Goal: Task Accomplishment & Management: Manage account settings

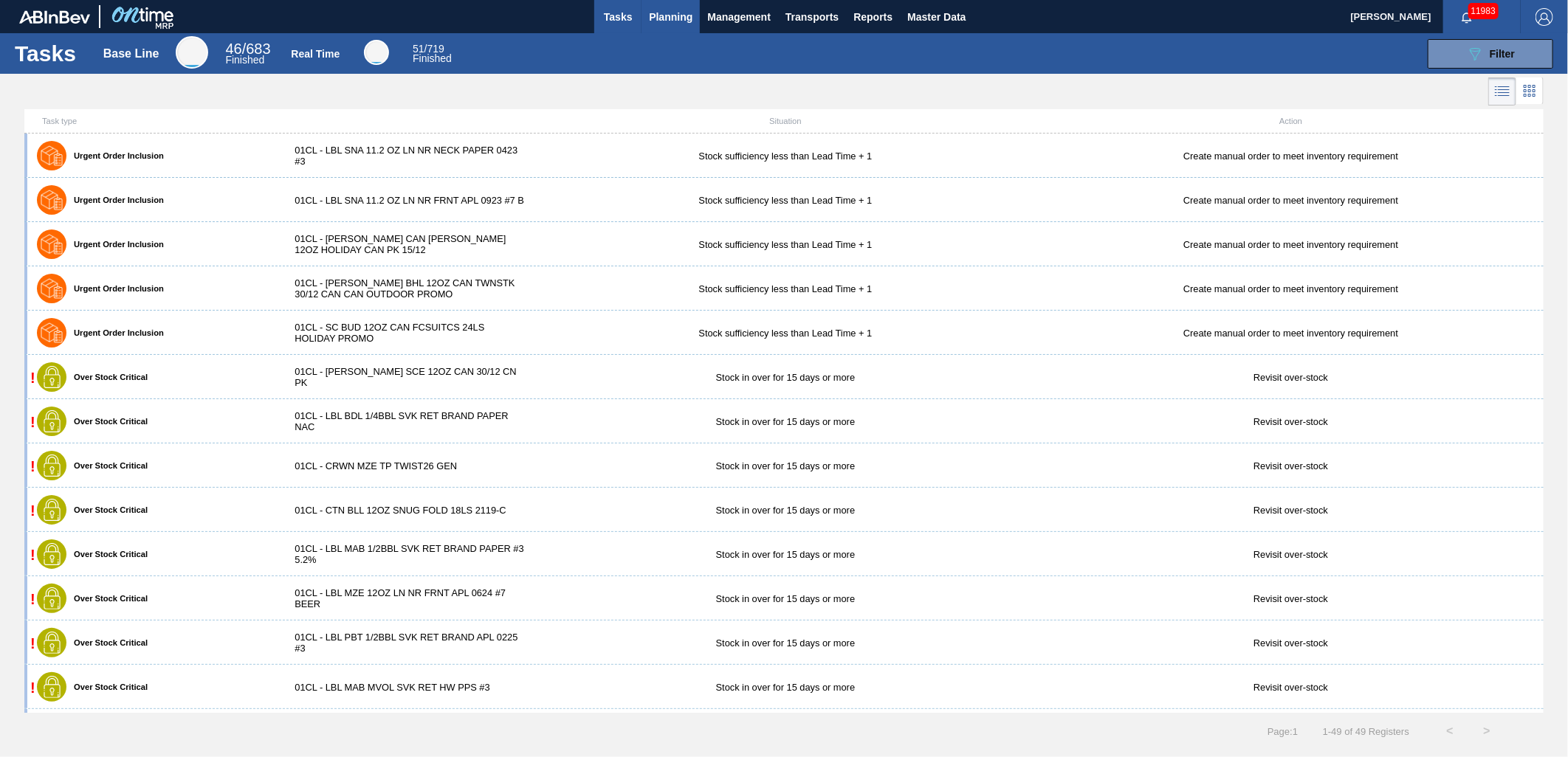
click at [656, 20] on span "Planning" at bounding box center [671, 17] width 44 height 18
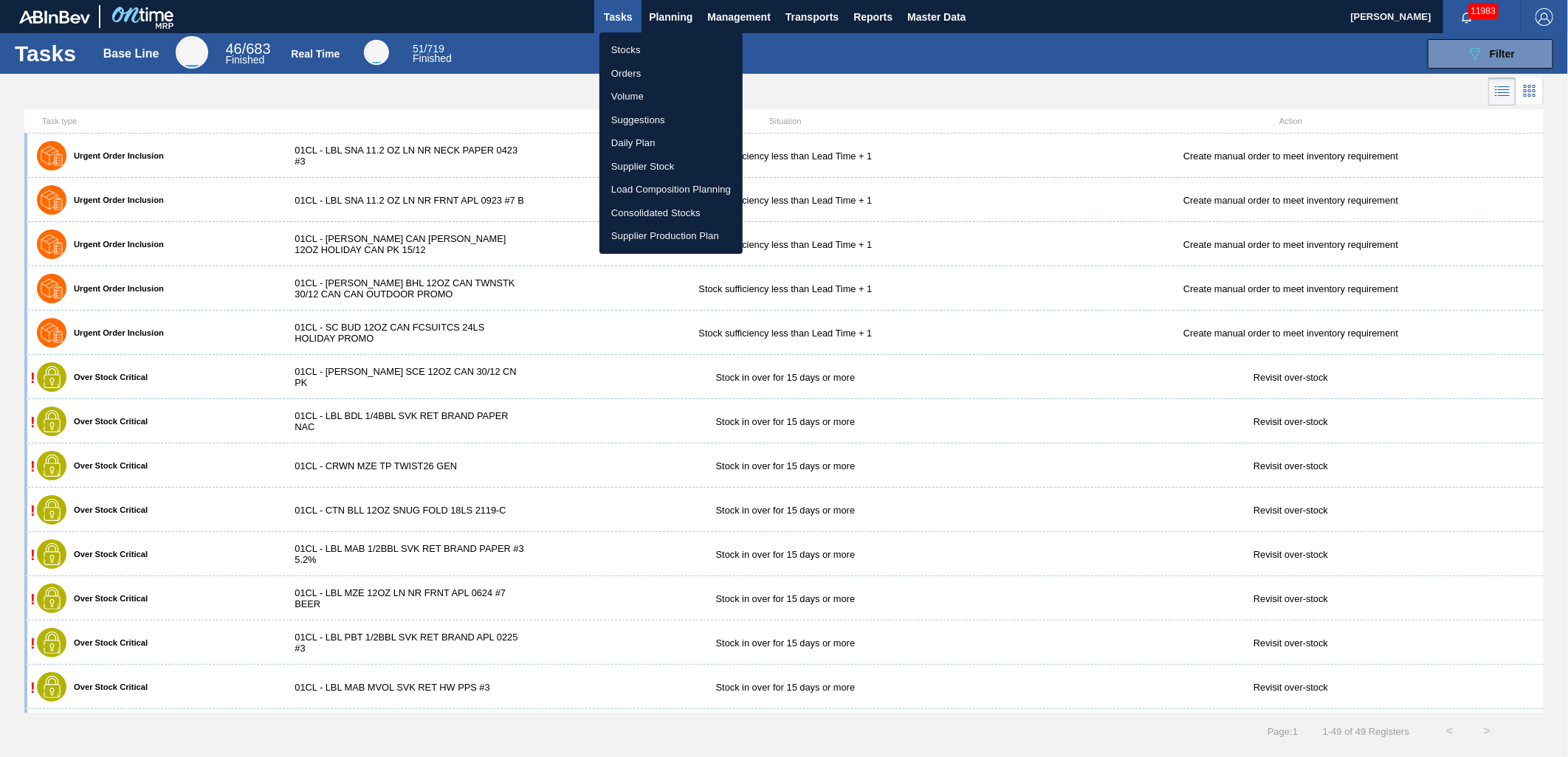
click at [650, 185] on li "Load Composition Planning" at bounding box center [671, 189] width 143 height 23
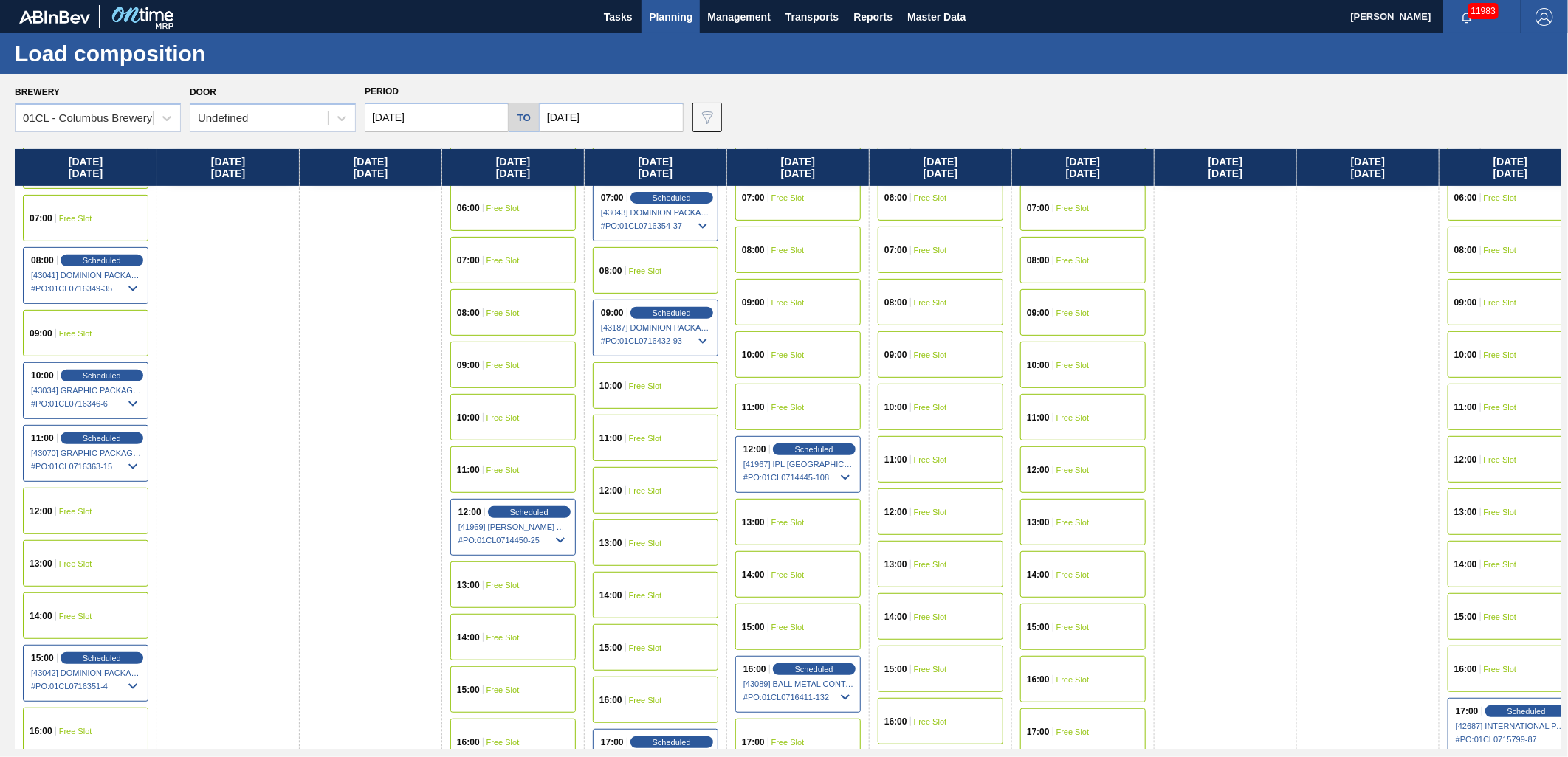
scroll to position [410, 0]
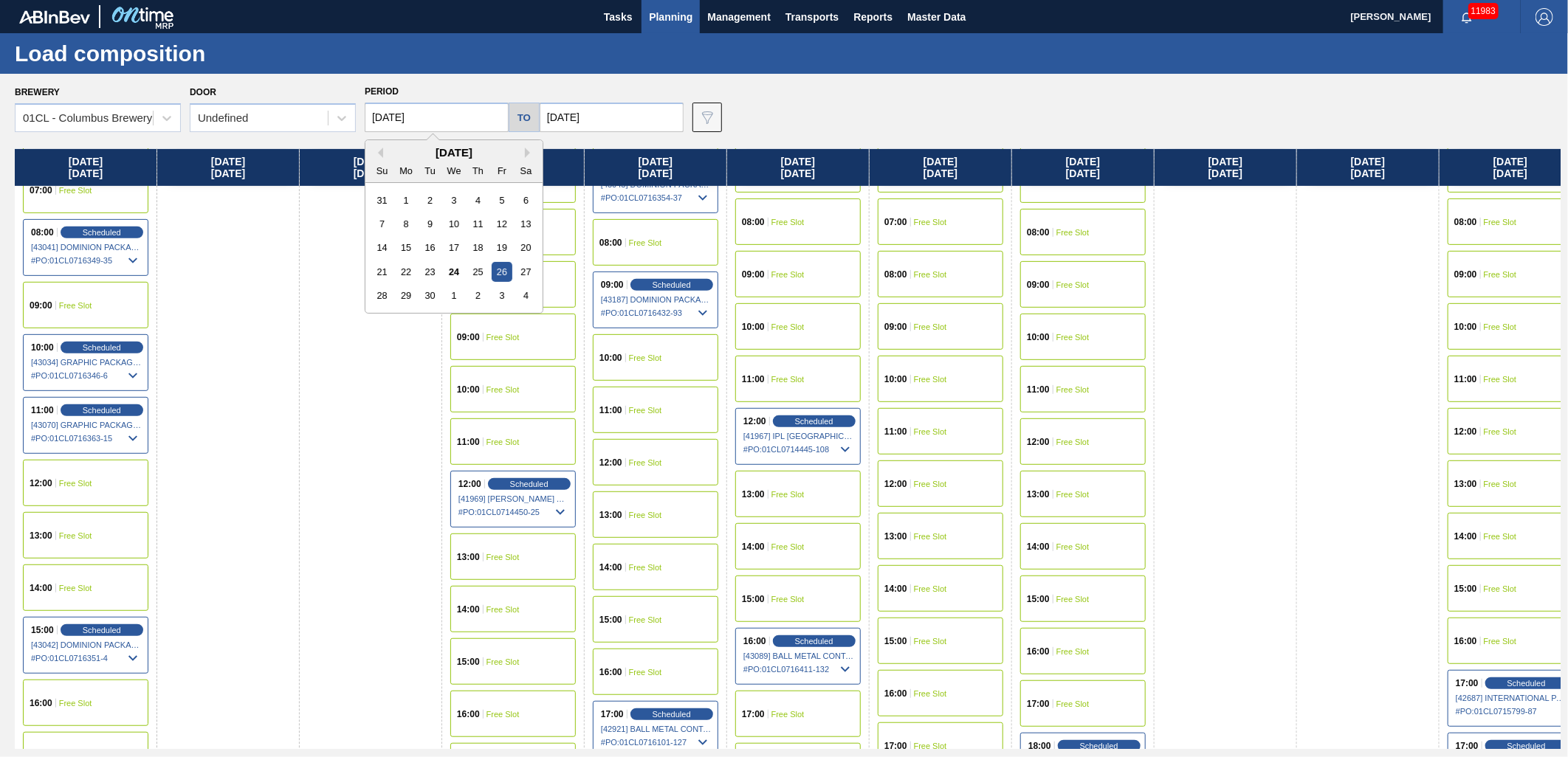
click at [477, 118] on input "[DATE]" at bounding box center [437, 117] width 144 height 29
click at [473, 296] on div "2" at bounding box center [478, 296] width 20 height 20
type input "[DATE]"
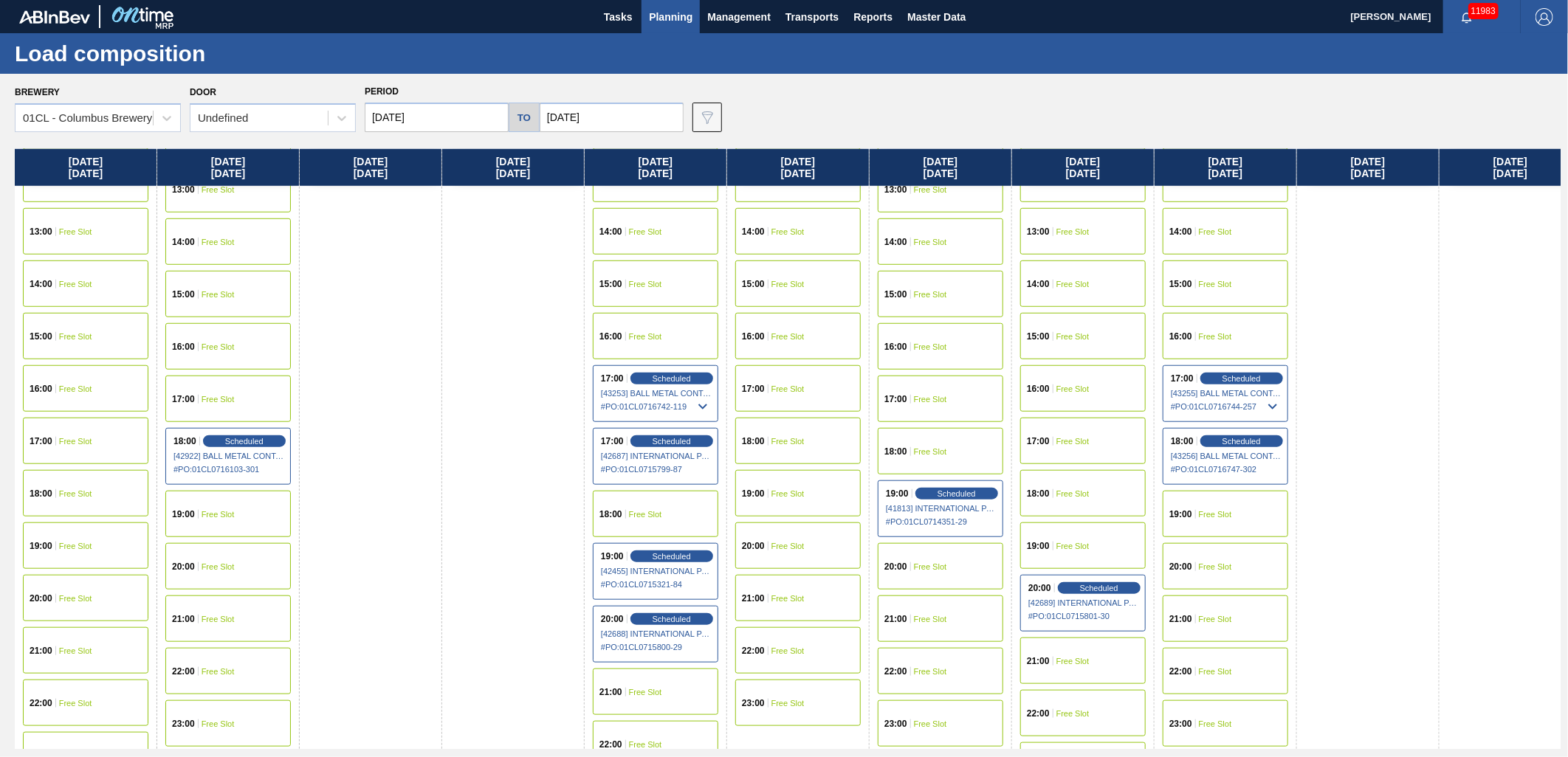
scroll to position [738, 0]
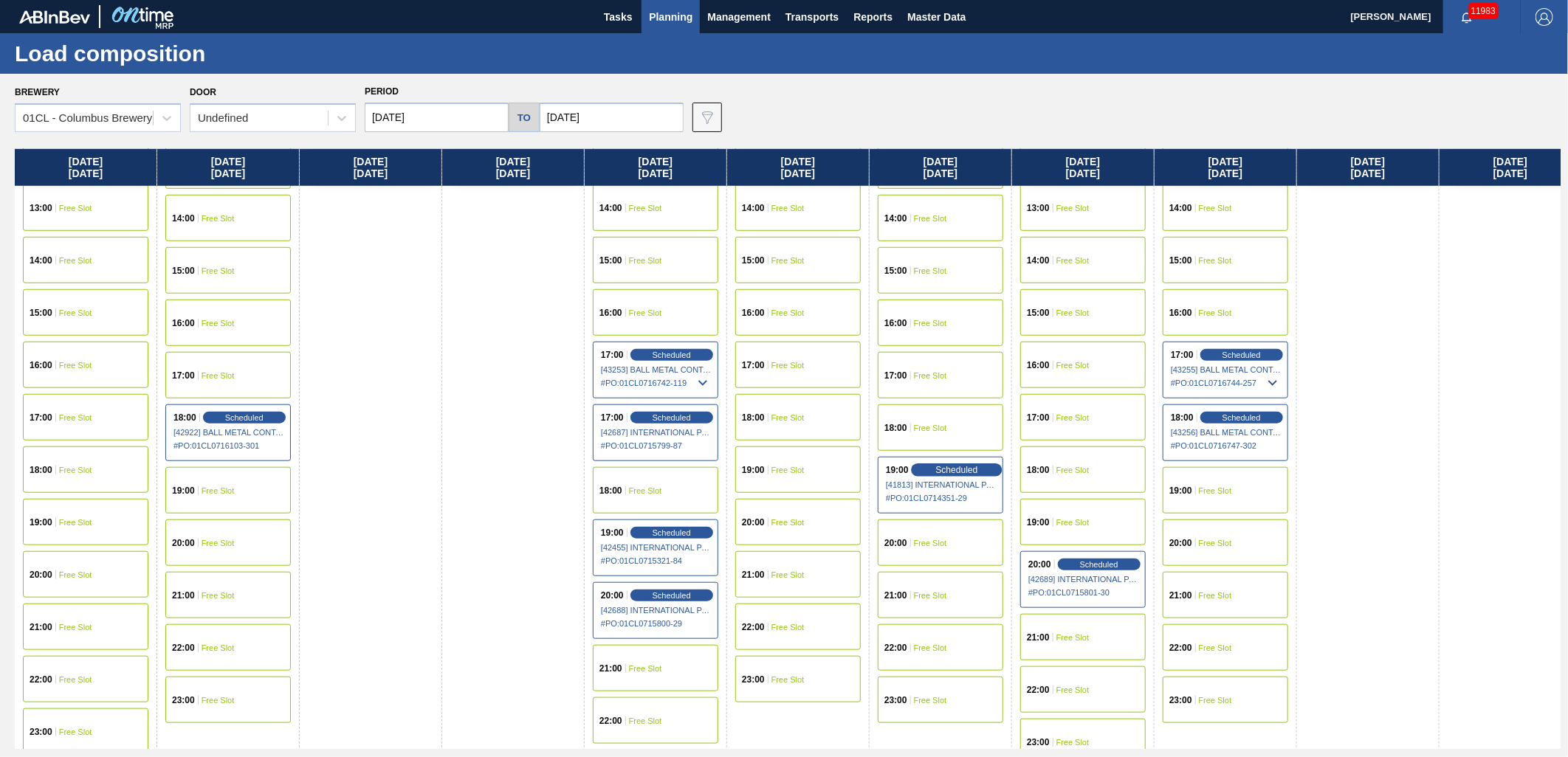
click at [936, 465] on span "Scheduled" at bounding box center [957, 470] width 42 height 10
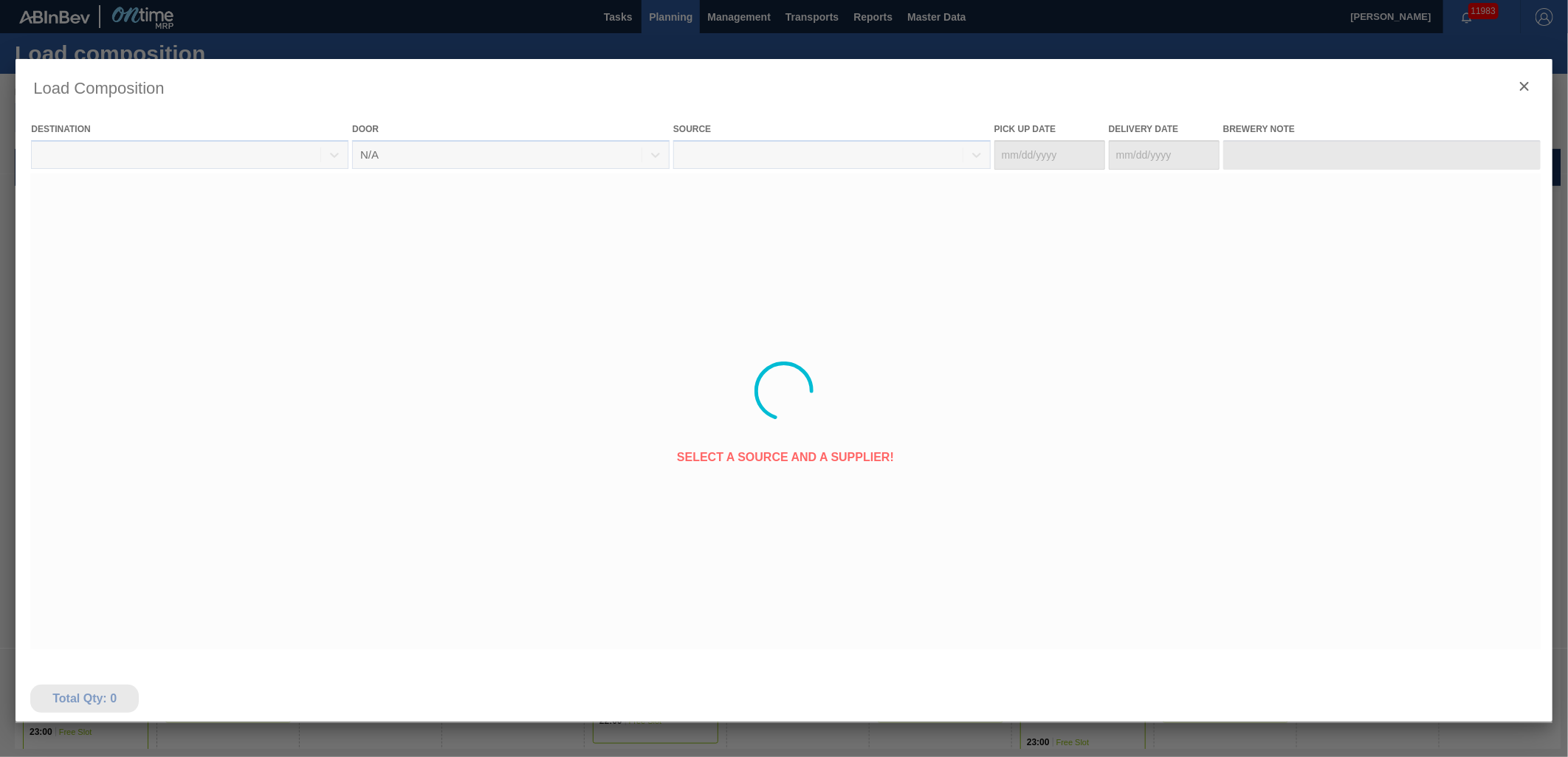
type Date "[DATE]"
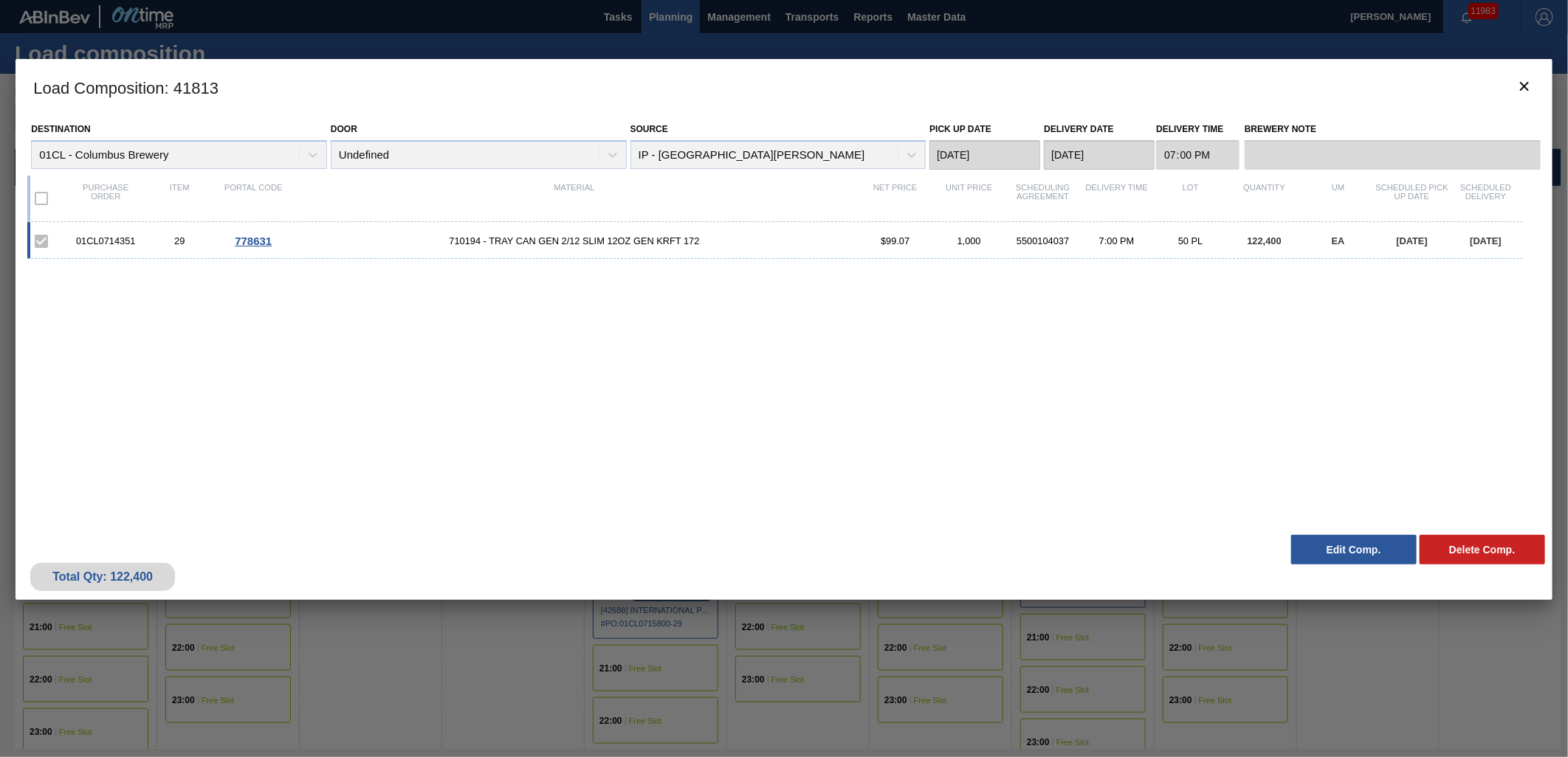
click at [1332, 557] on button "Edit Comp." at bounding box center [1353, 549] width 125 height 29
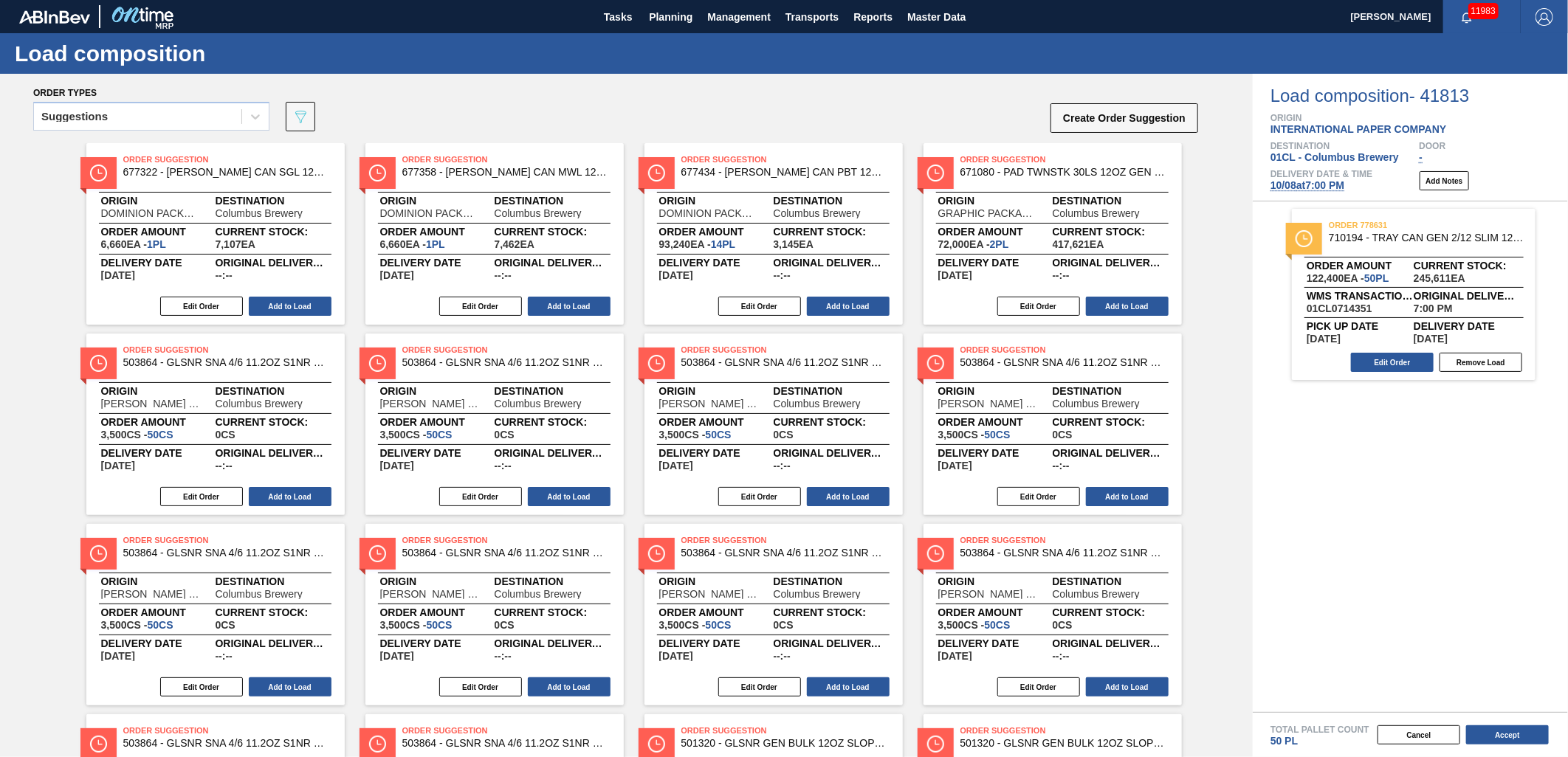
click at [1308, 190] on span "10/08 at 7:00 PM" at bounding box center [1307, 185] width 74 height 12
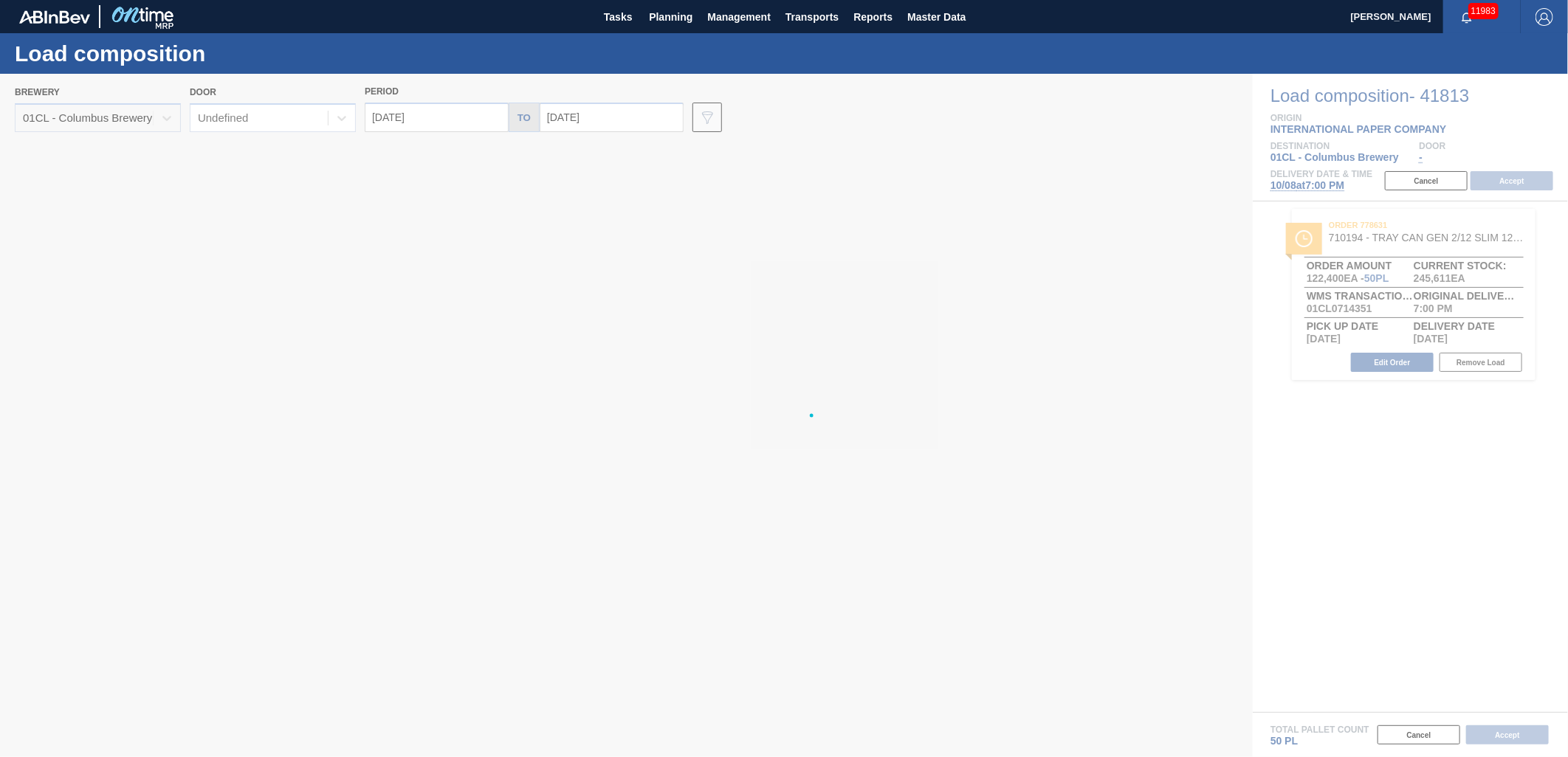
type input "[DATE]"
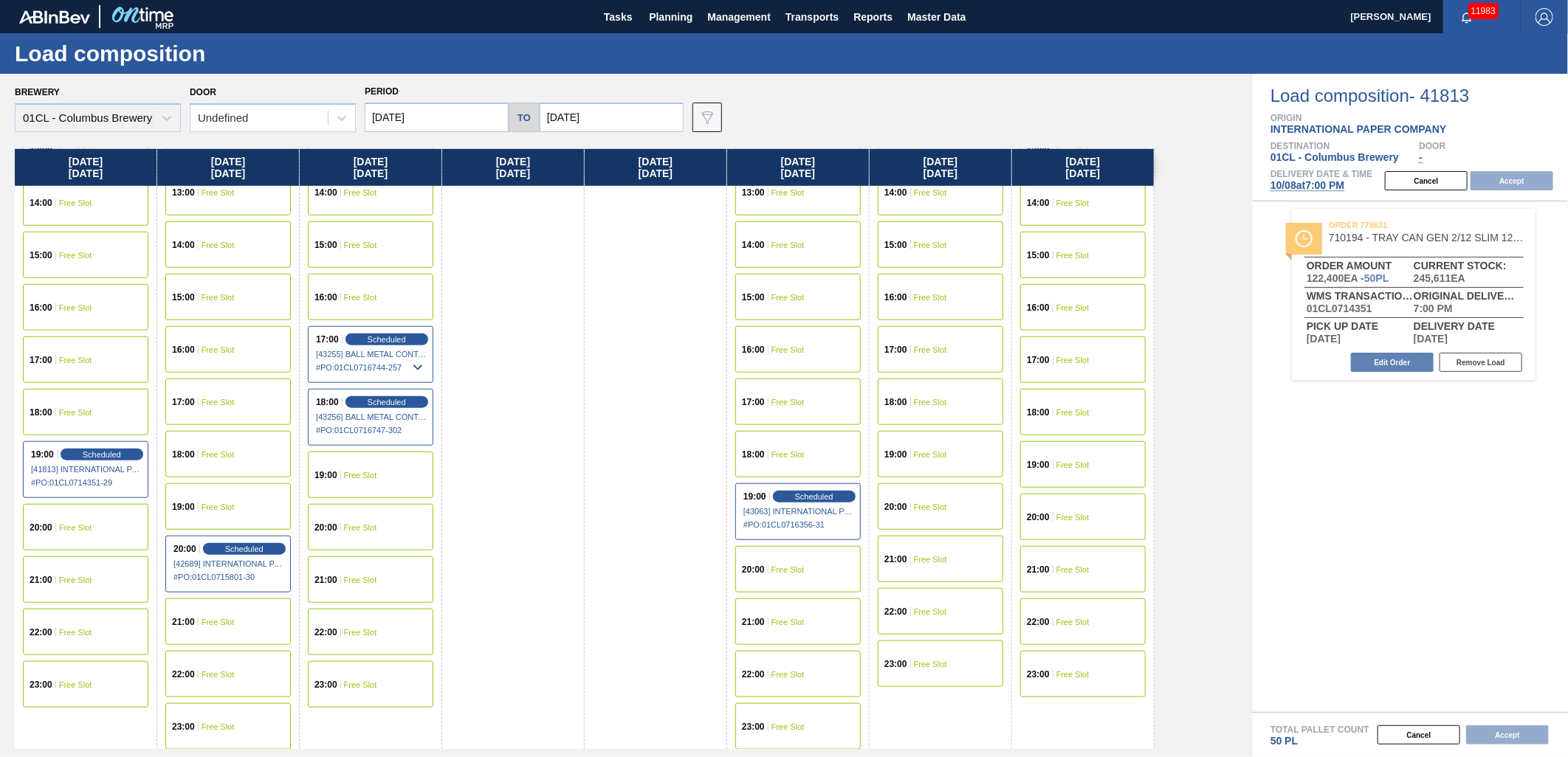
scroll to position [756, 0]
click at [804, 566] on span "Free Slot" at bounding box center [788, 568] width 33 height 9
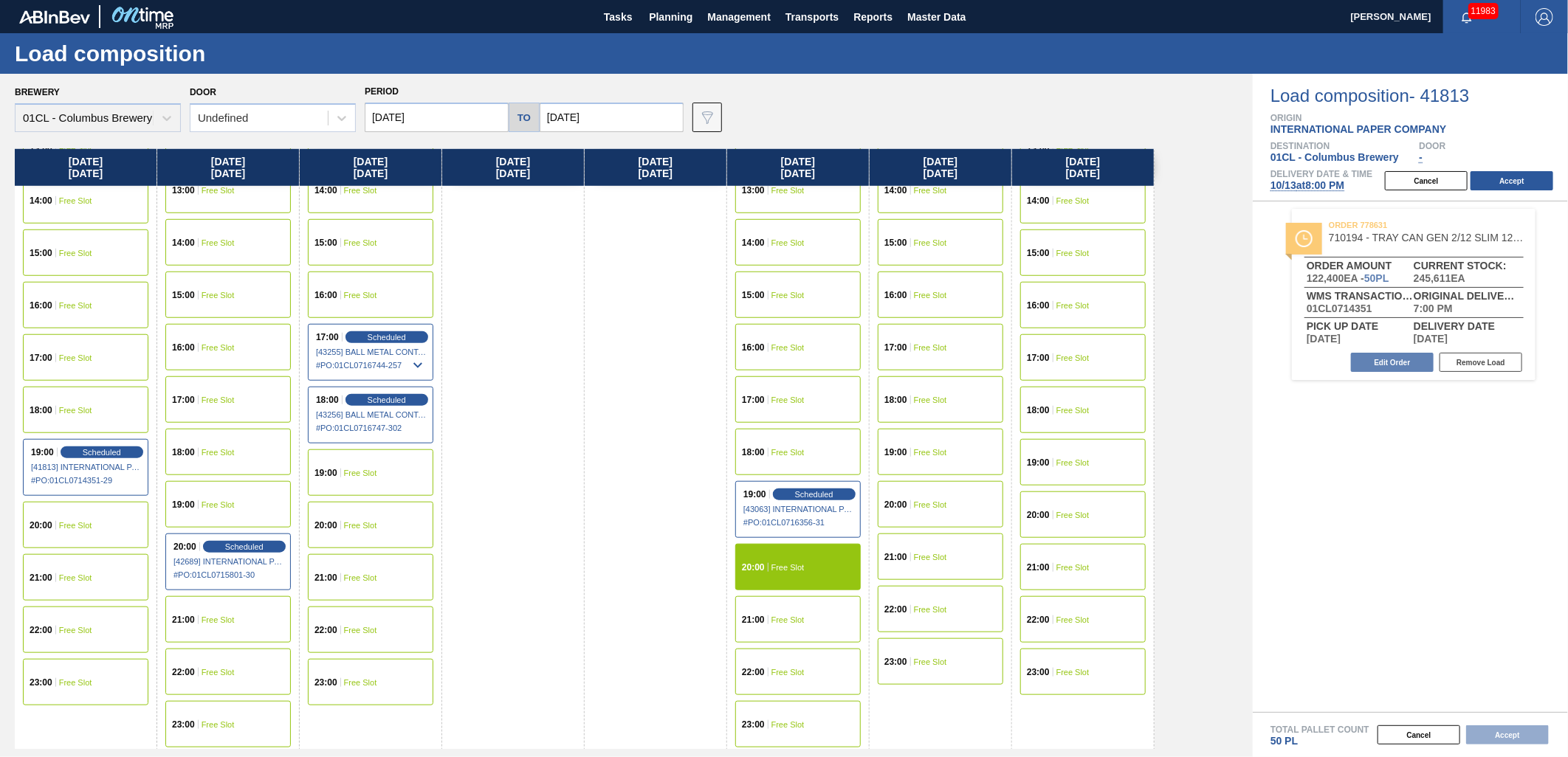
click at [923, 555] on span "Free Slot" at bounding box center [930, 557] width 33 height 9
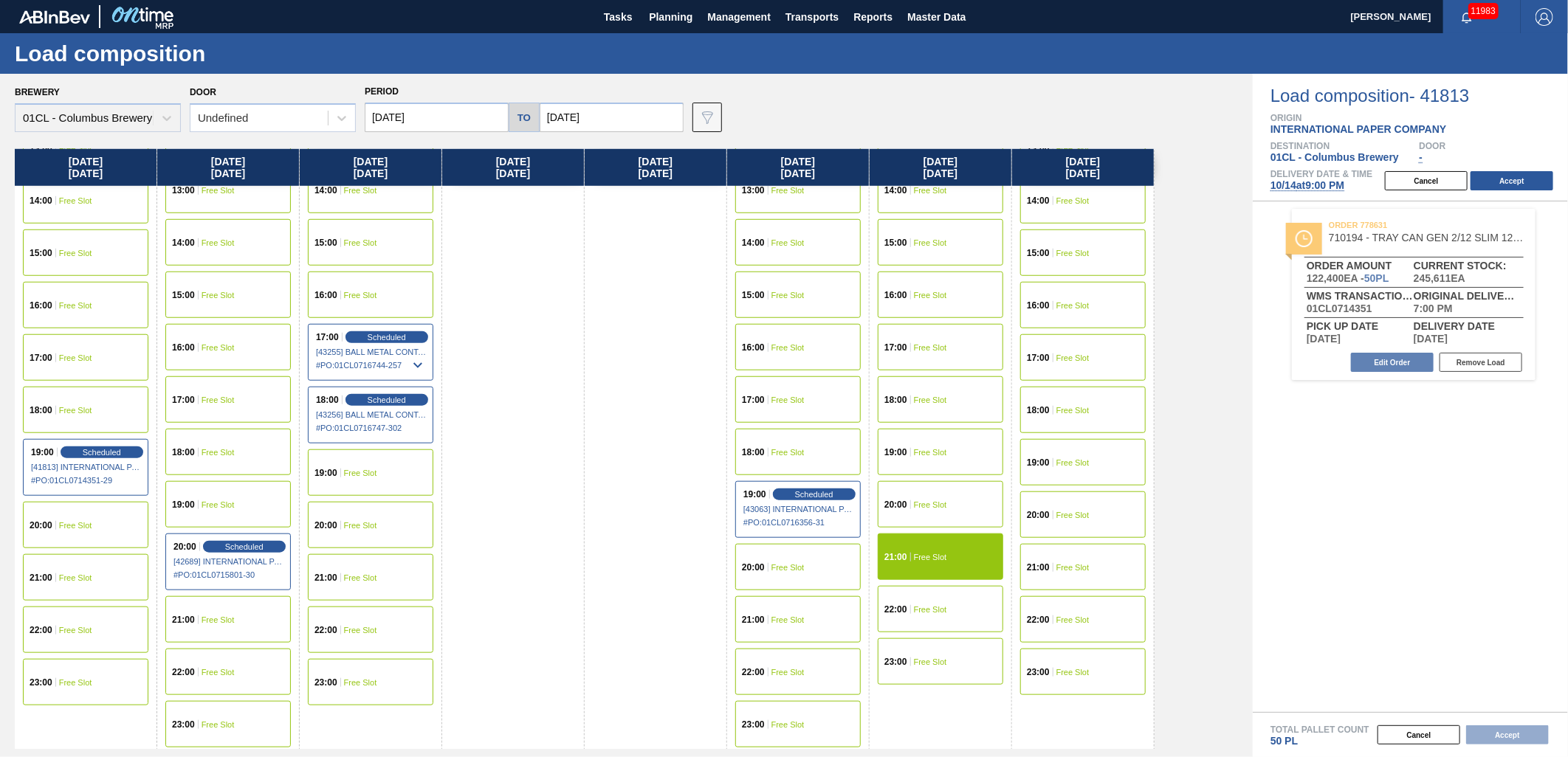
click at [1093, 558] on div "21:00 Free Slot" at bounding box center [1083, 567] width 125 height 47
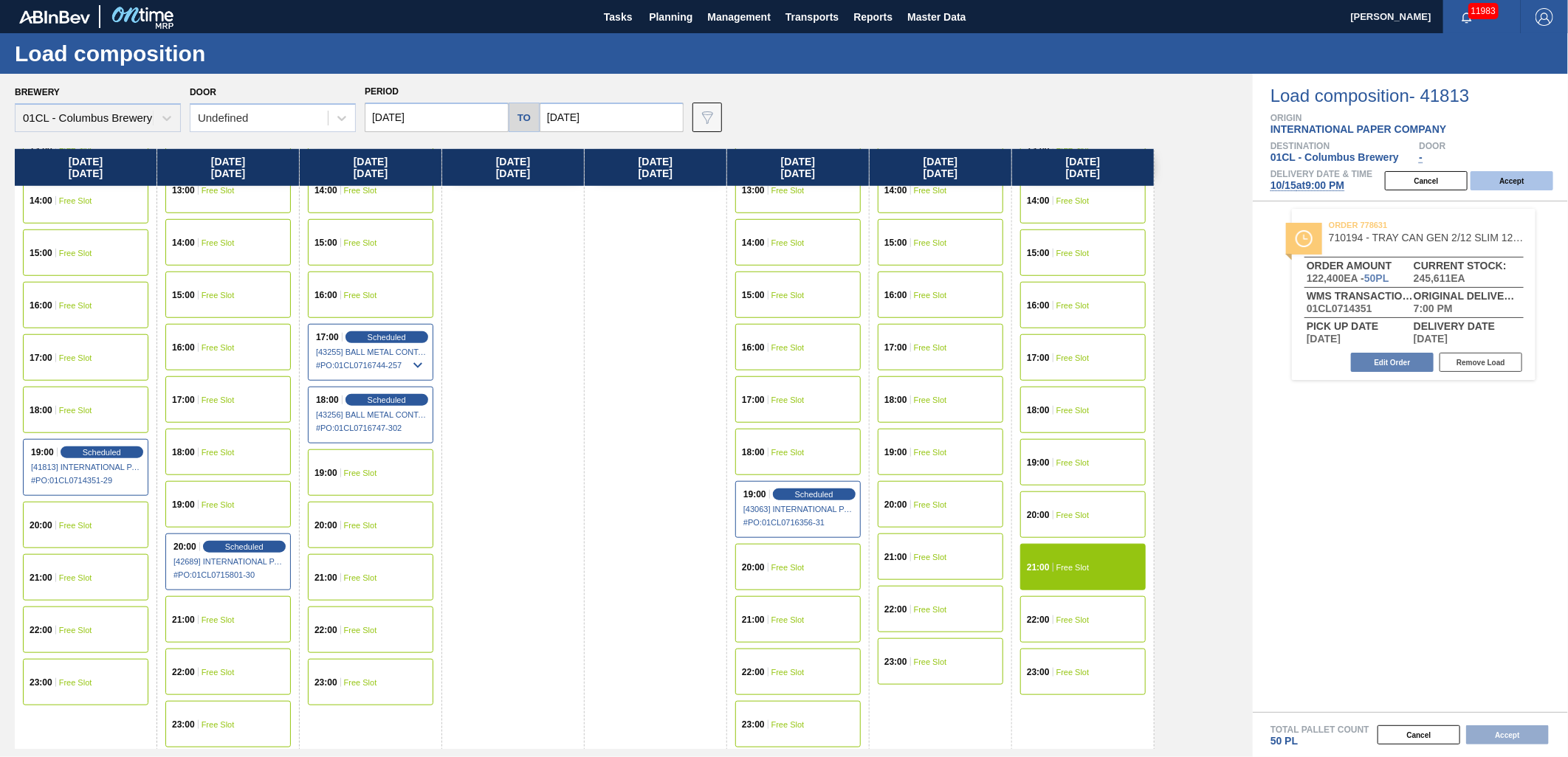
click at [1530, 180] on button "Accept" at bounding box center [1512, 181] width 83 height 20
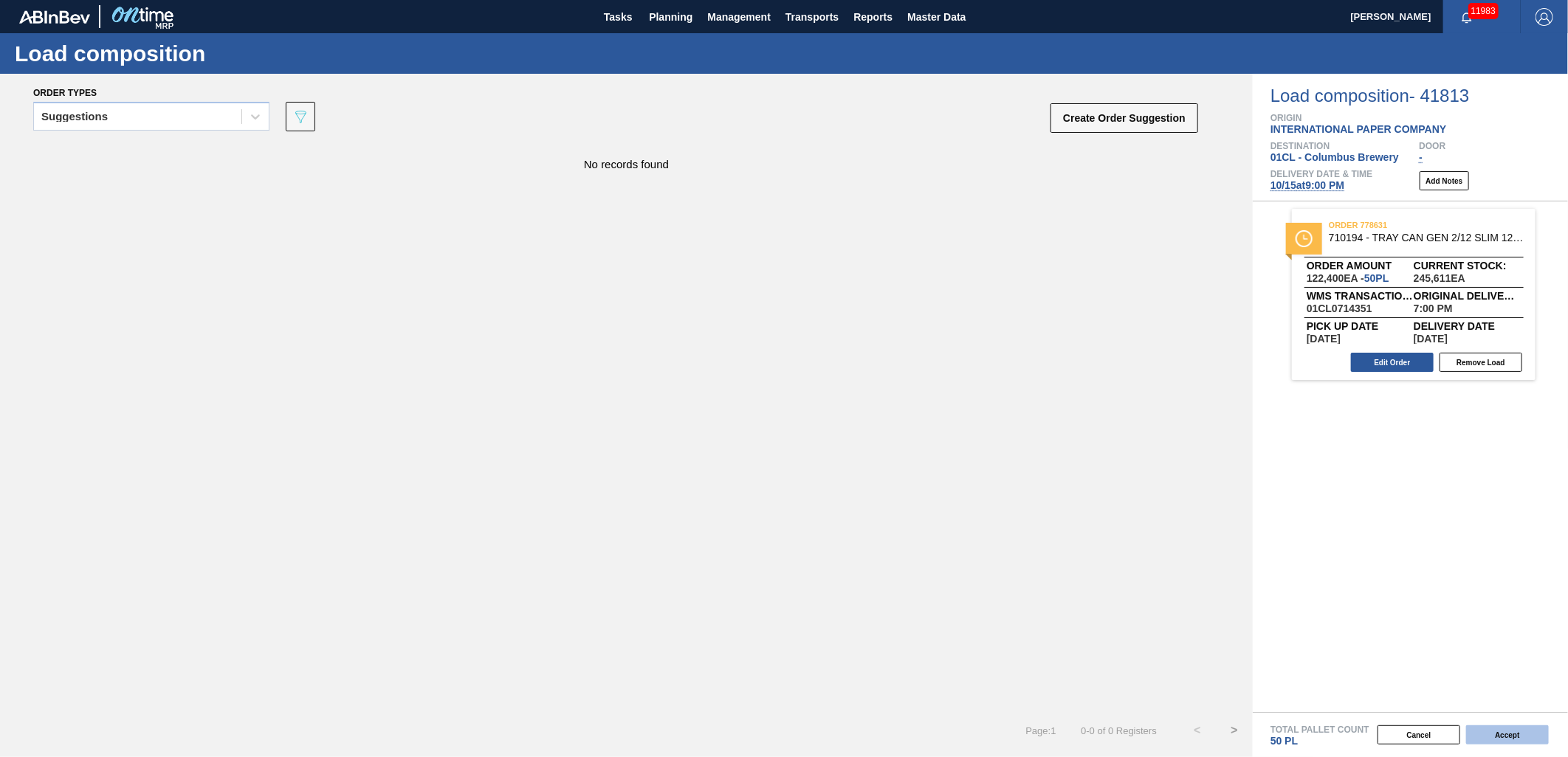
click at [1500, 737] on button "Accept" at bounding box center [1507, 735] width 83 height 20
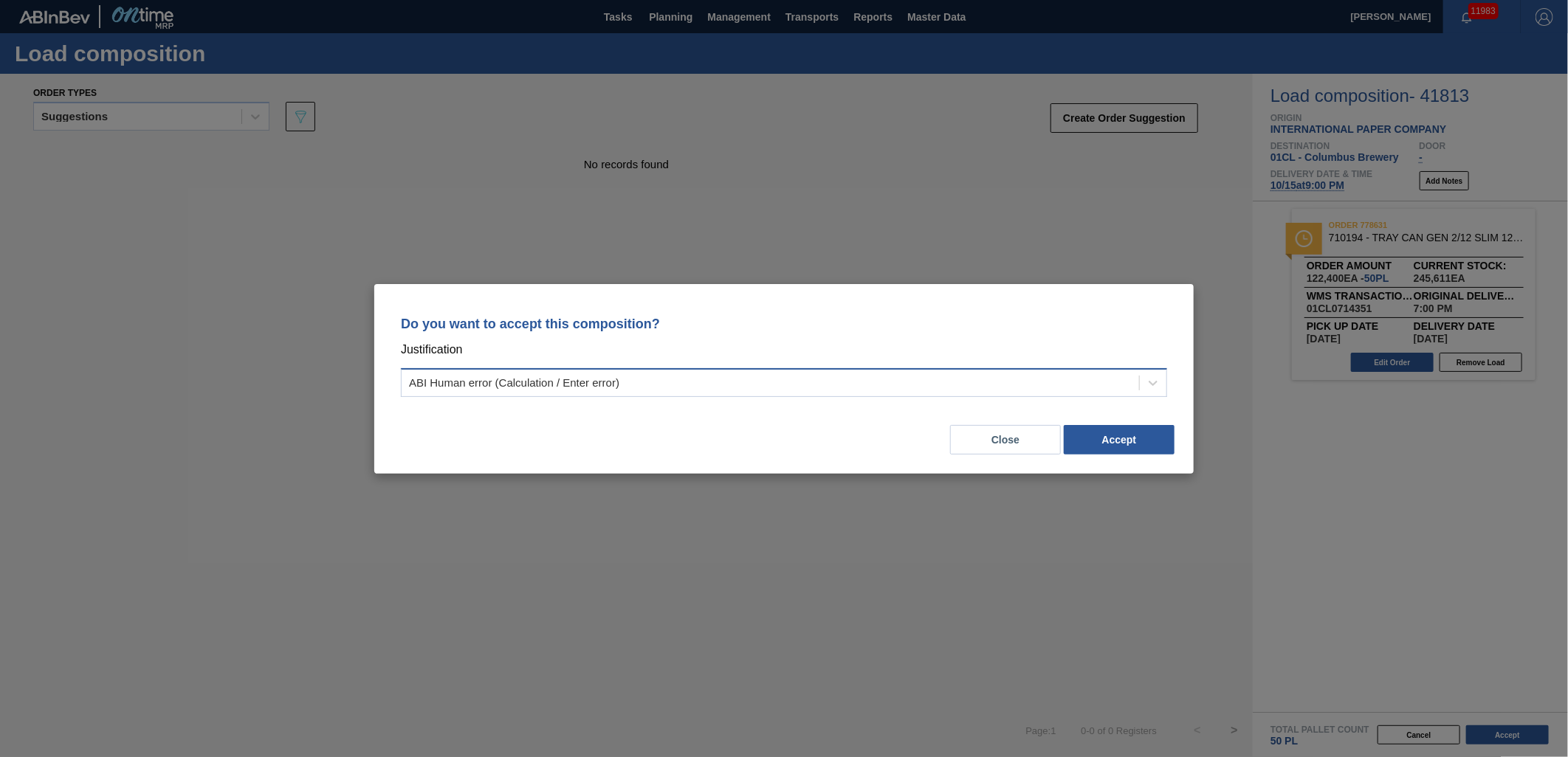
click at [967, 387] on div "ABI Human error (Calculation / Enter error)" at bounding box center [770, 383] width 737 height 22
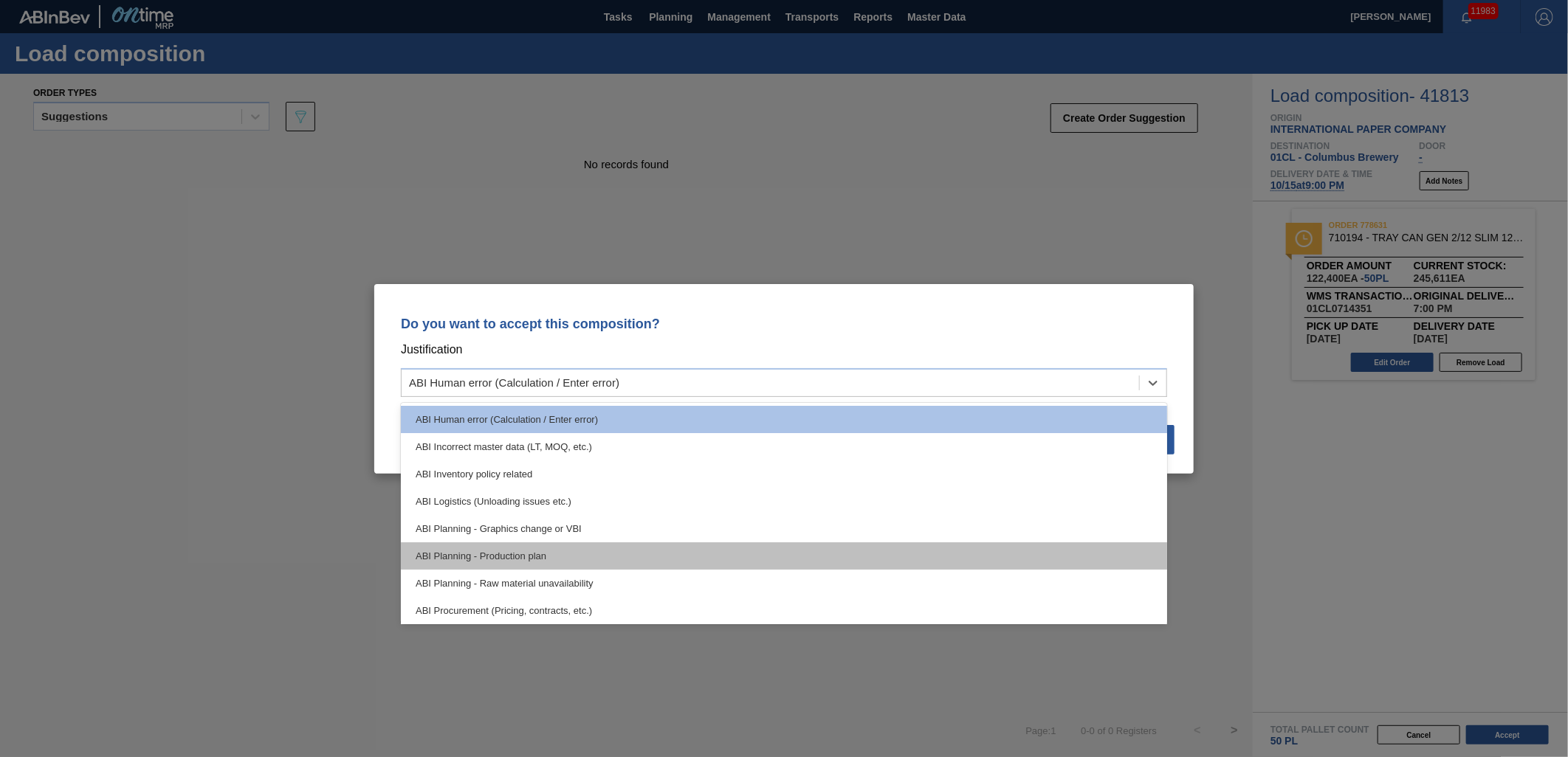
click at [683, 548] on div "ABI Planning - Production plan" at bounding box center [783, 556] width 766 height 27
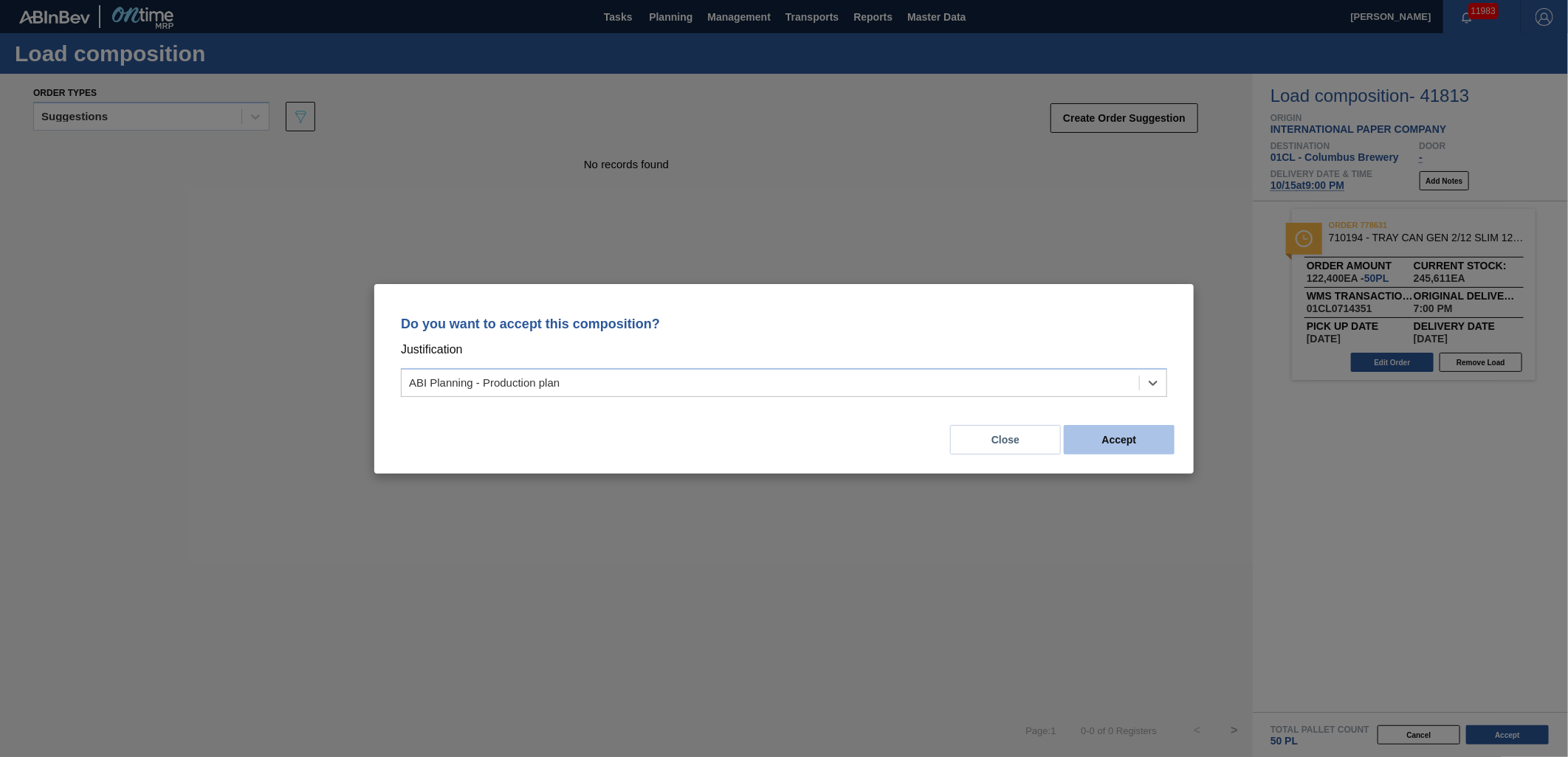
click at [1128, 440] on button "Accept" at bounding box center [1119, 440] width 111 height 29
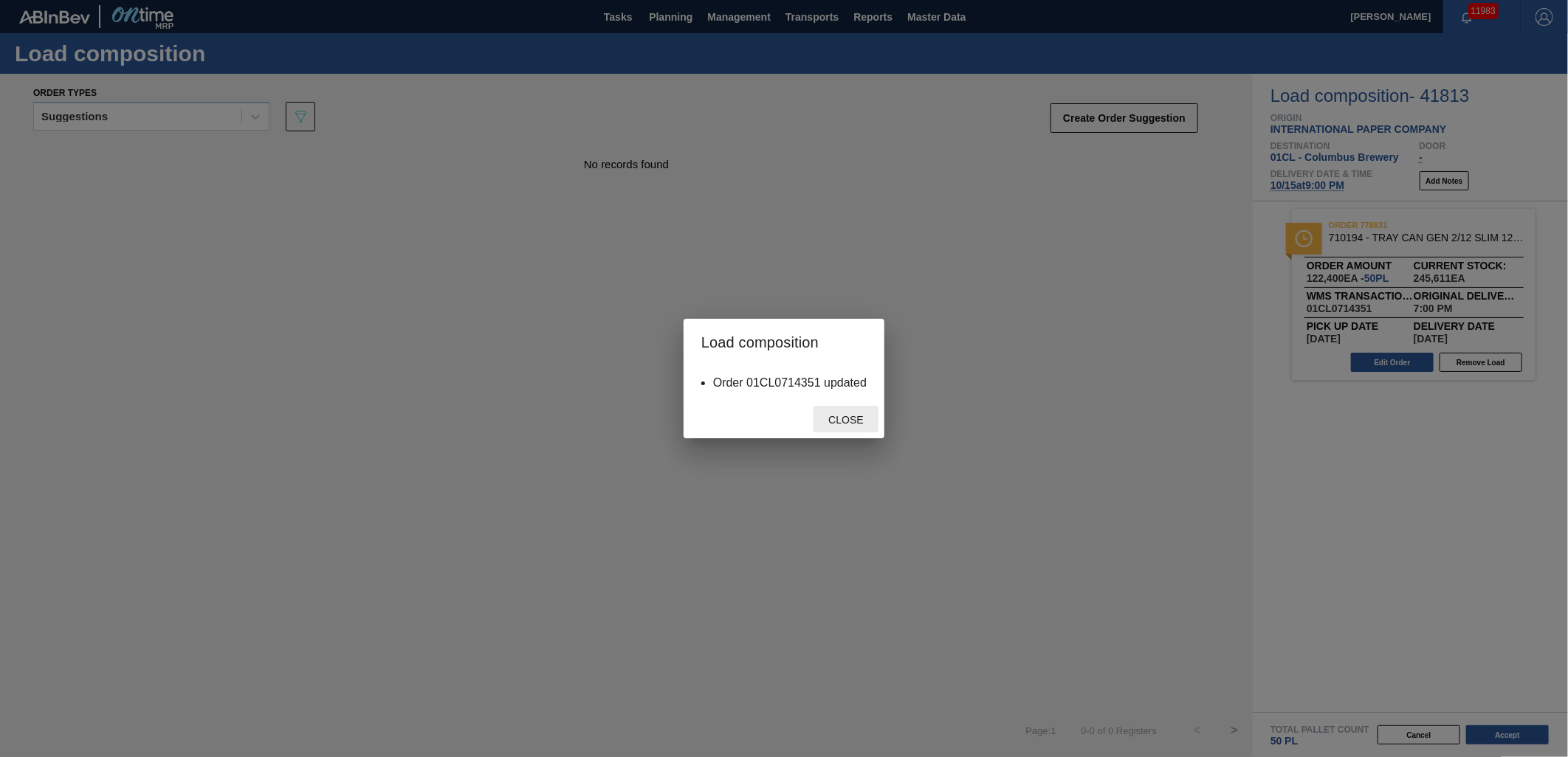
click at [838, 419] on span "Close" at bounding box center [846, 420] width 59 height 12
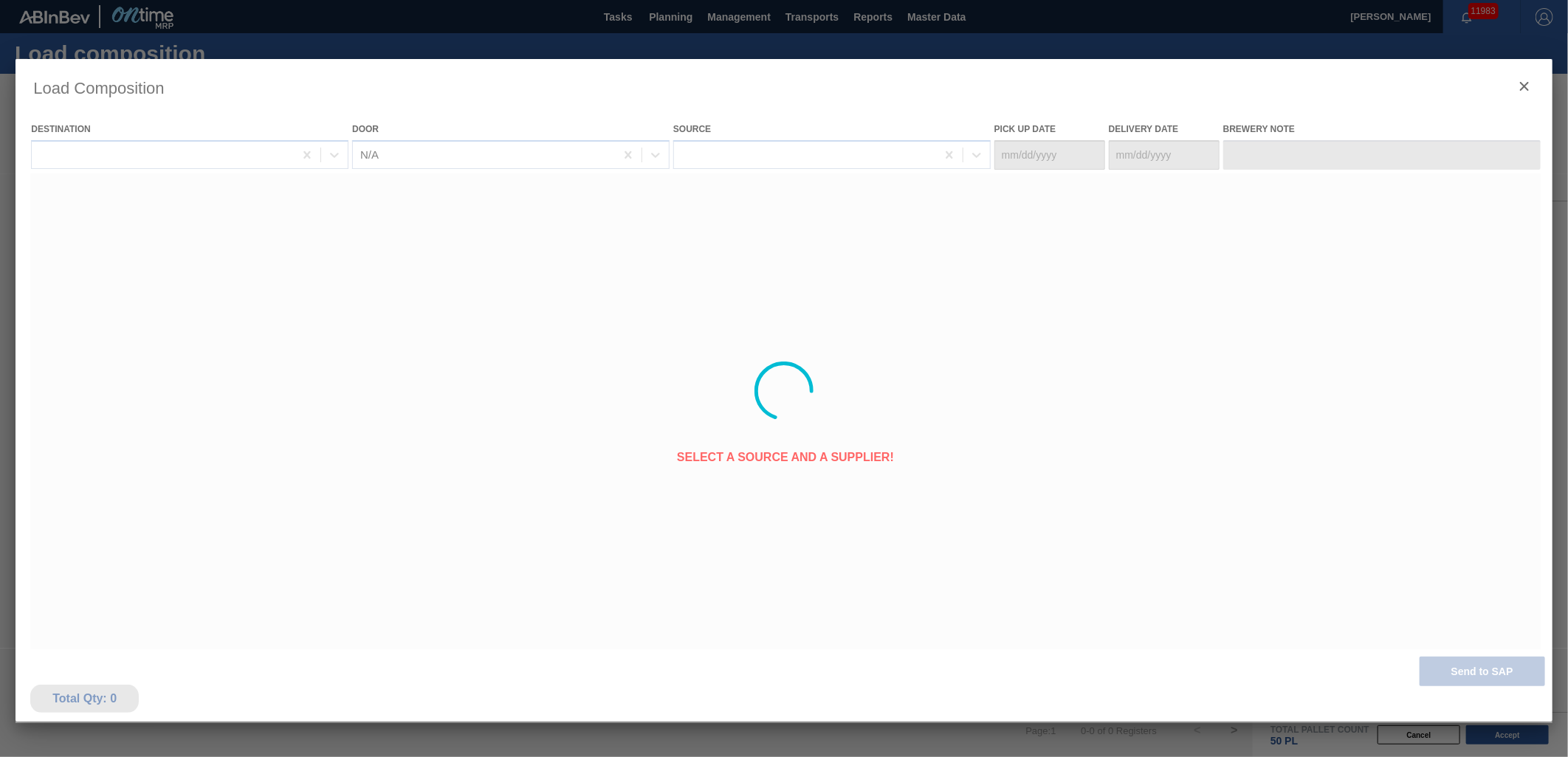
type Date "[DATE]"
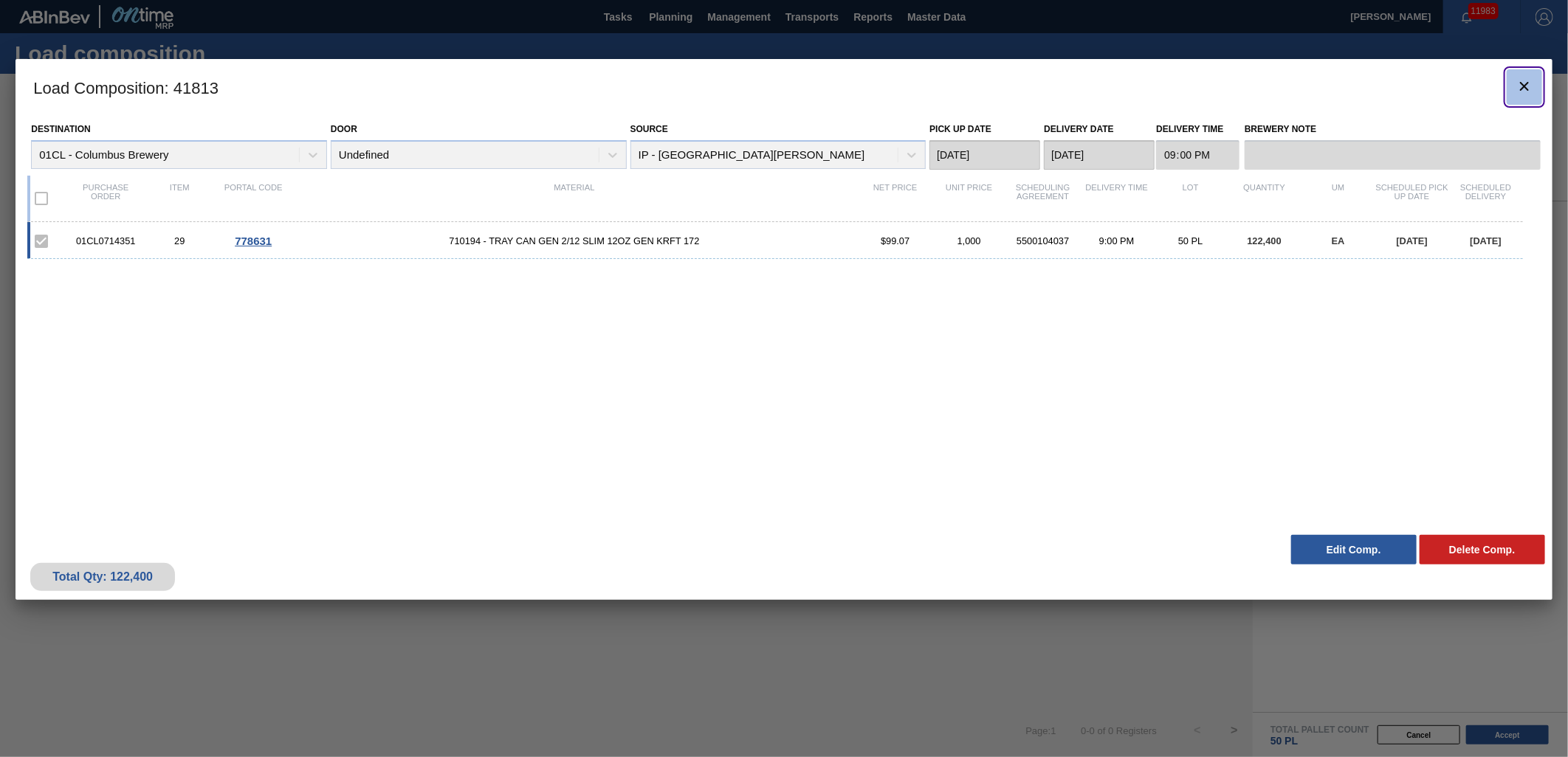
click at [1534, 86] on button "botão de ícone" at bounding box center [1524, 86] width 35 height 35
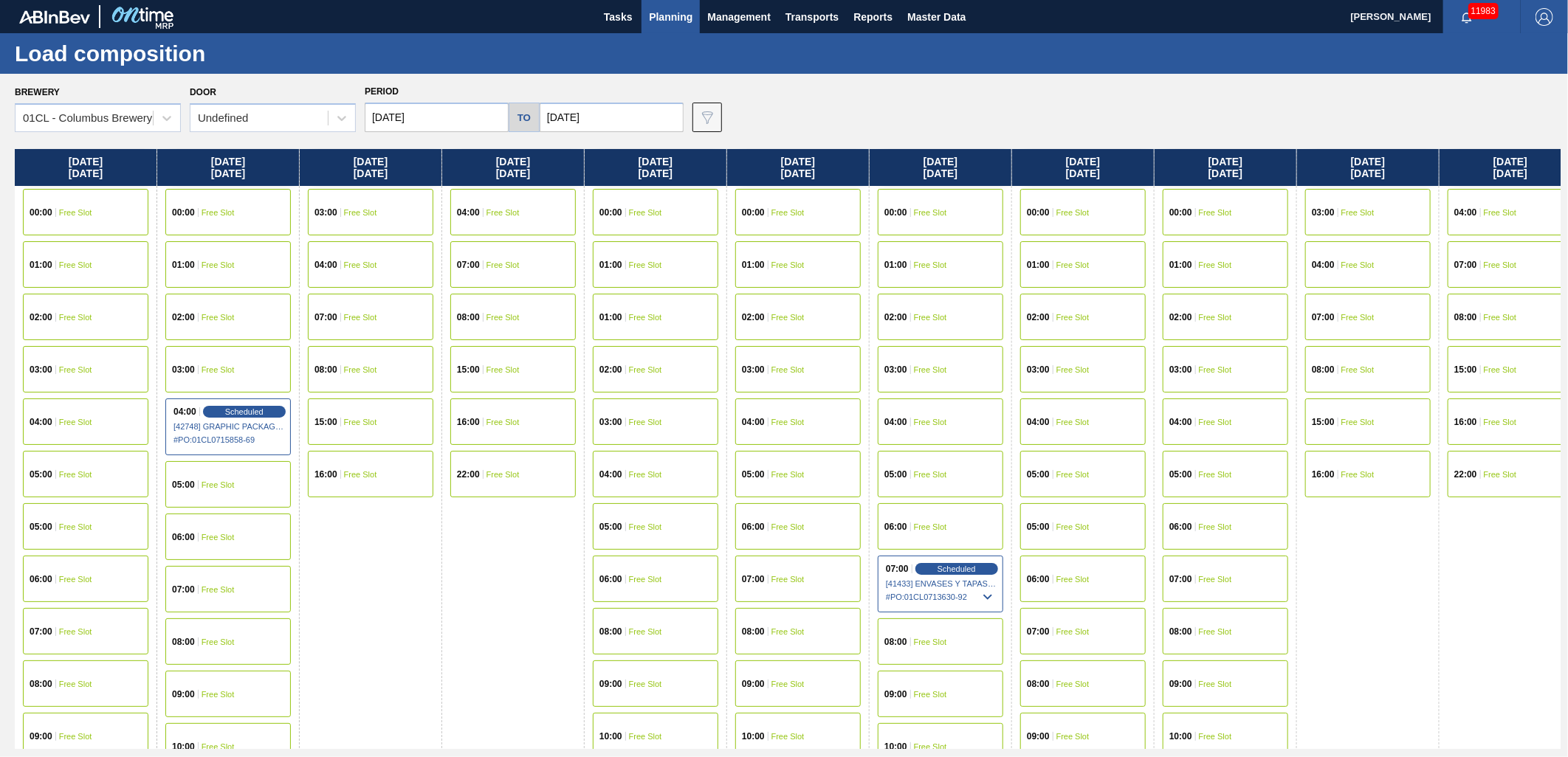
click at [674, 28] on button "Planning" at bounding box center [671, 17] width 59 height 33
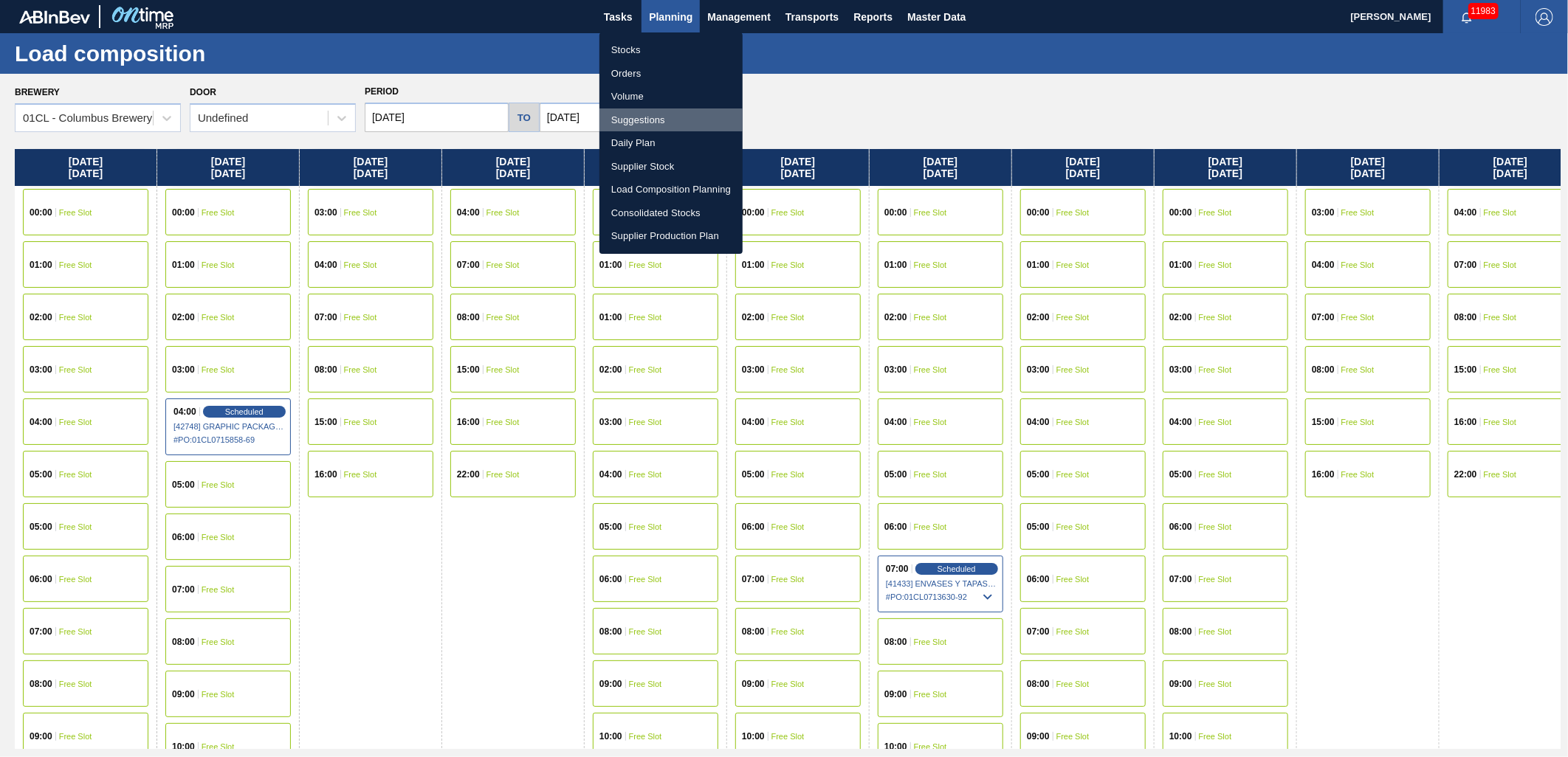
click at [648, 115] on li "Suggestions" at bounding box center [671, 120] width 143 height 23
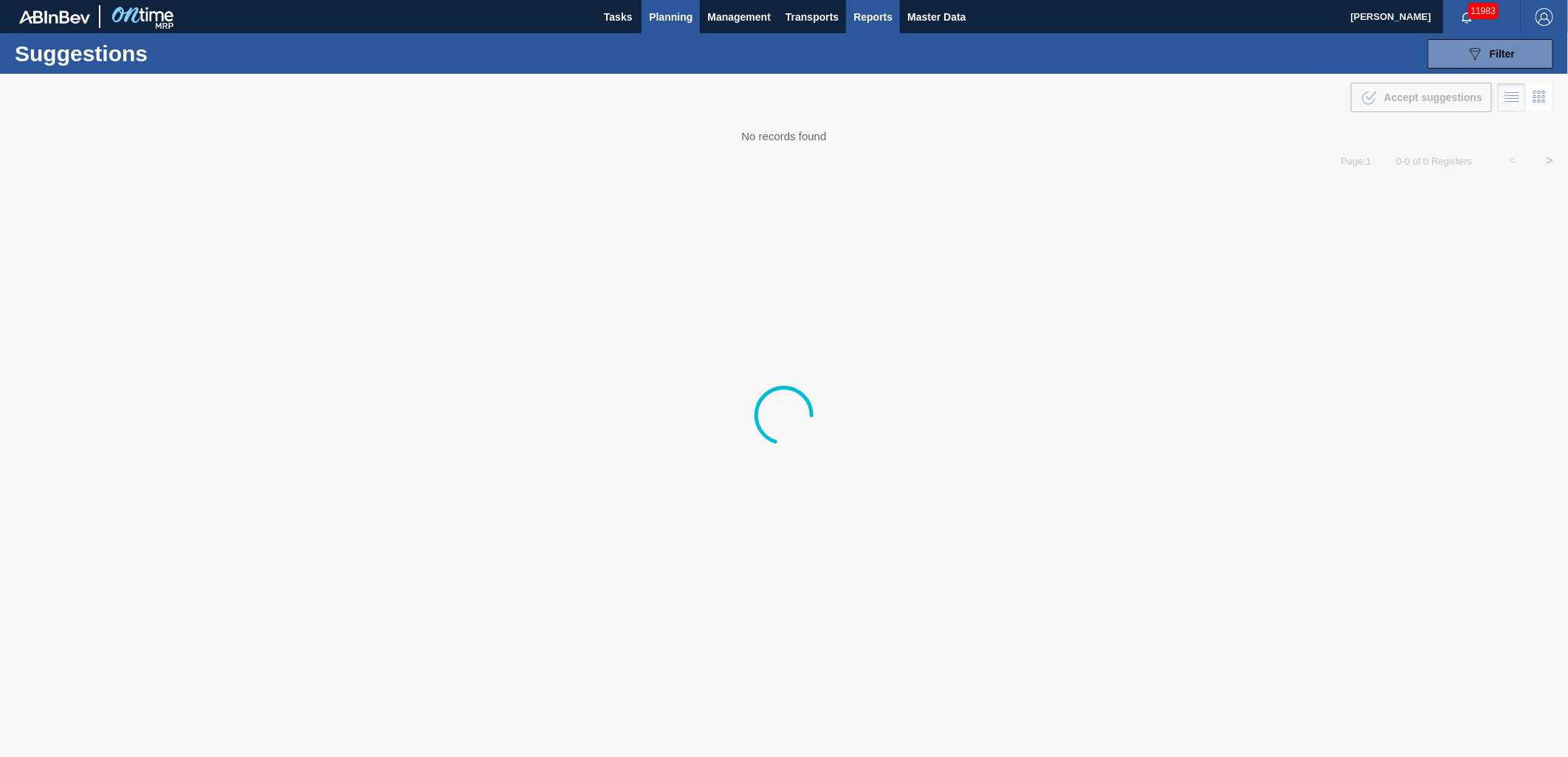
type from "09/23/2025"
type to "[DATE]"
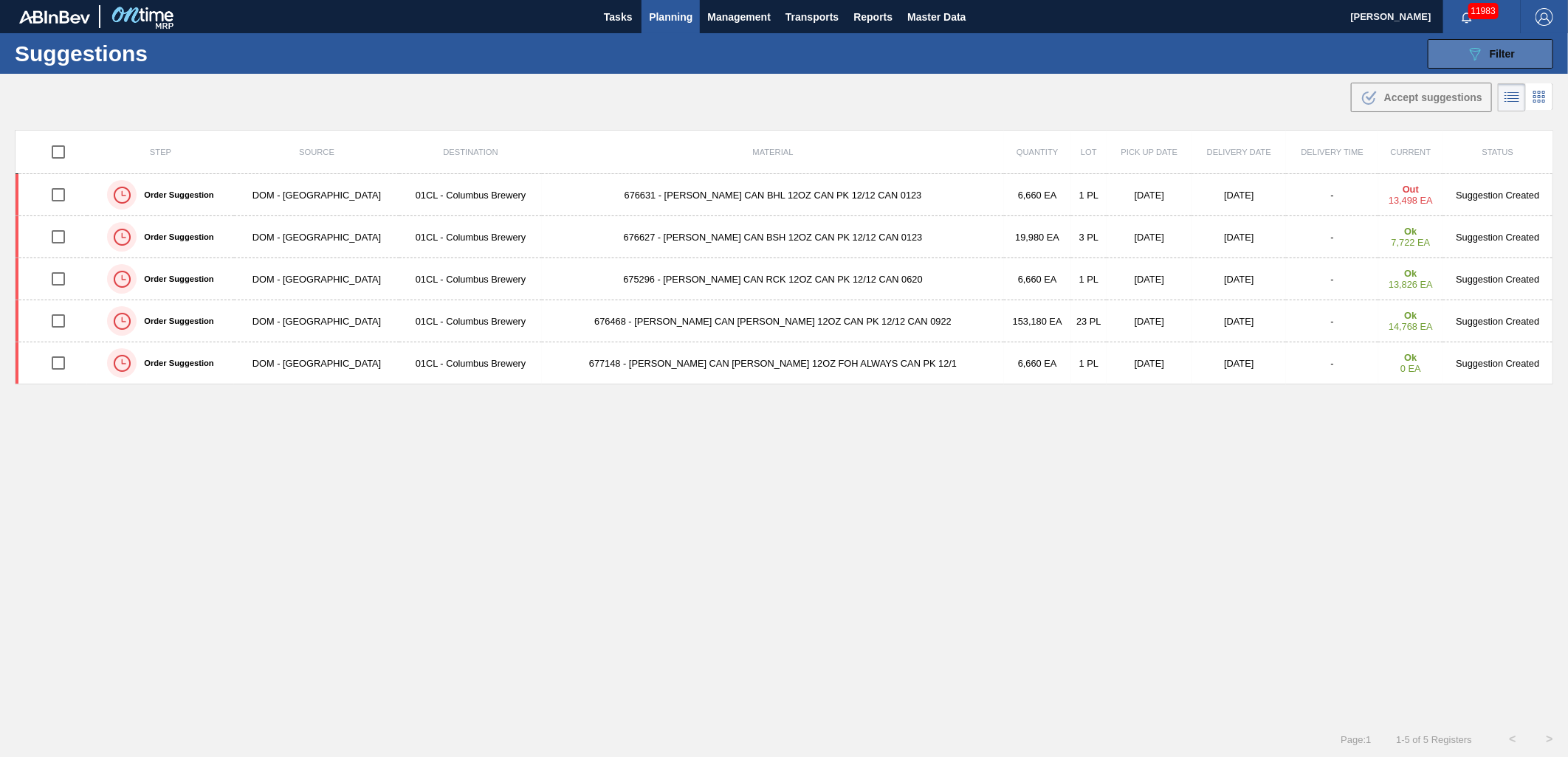
click at [1481, 56] on icon "089F7B8B-B2A5-4AFE-B5C0-19BA573D28AC" at bounding box center [1475, 54] width 18 height 18
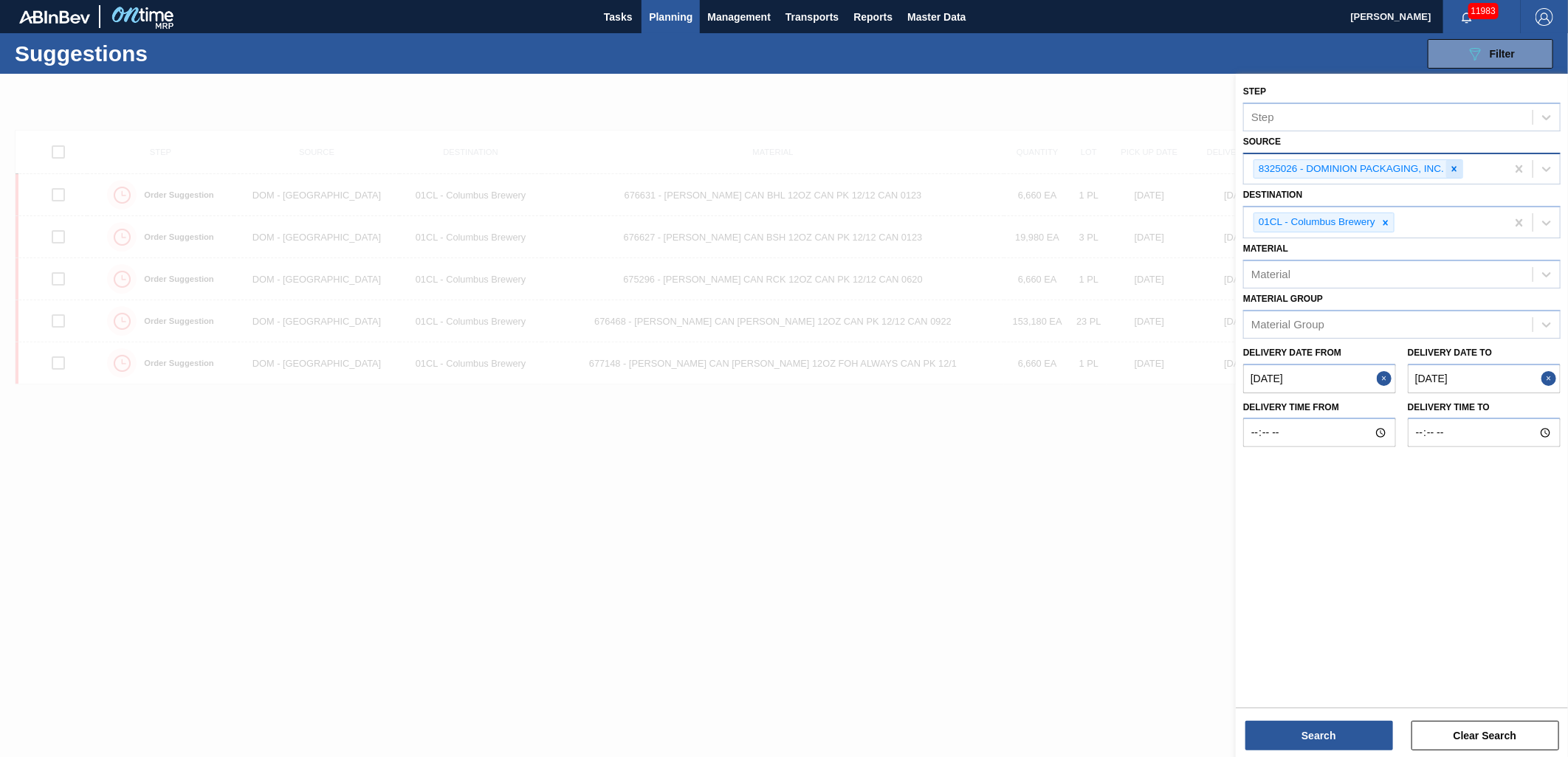
click at [1458, 164] on icon at bounding box center [1454, 169] width 11 height 11
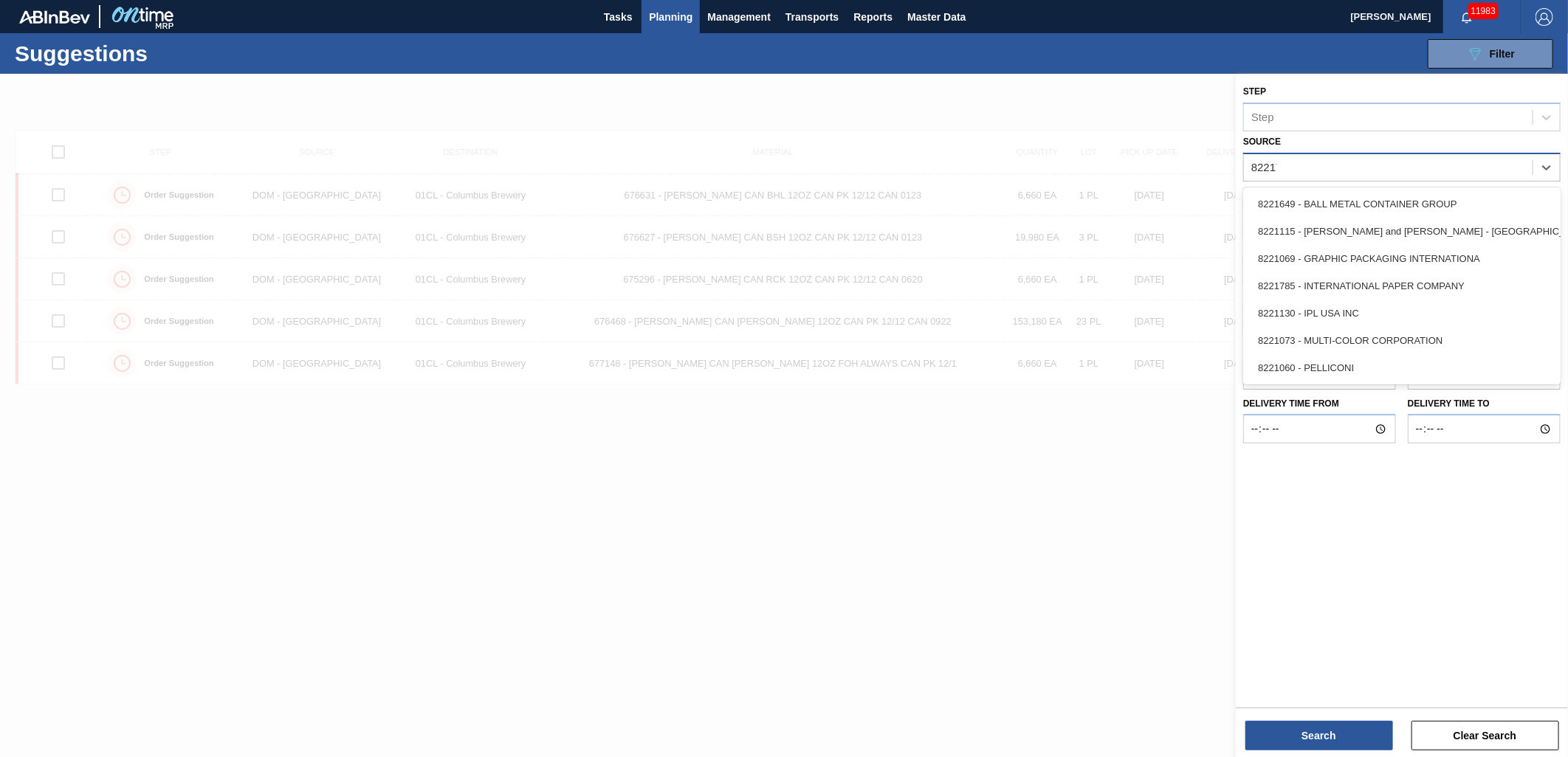
type input "822178"
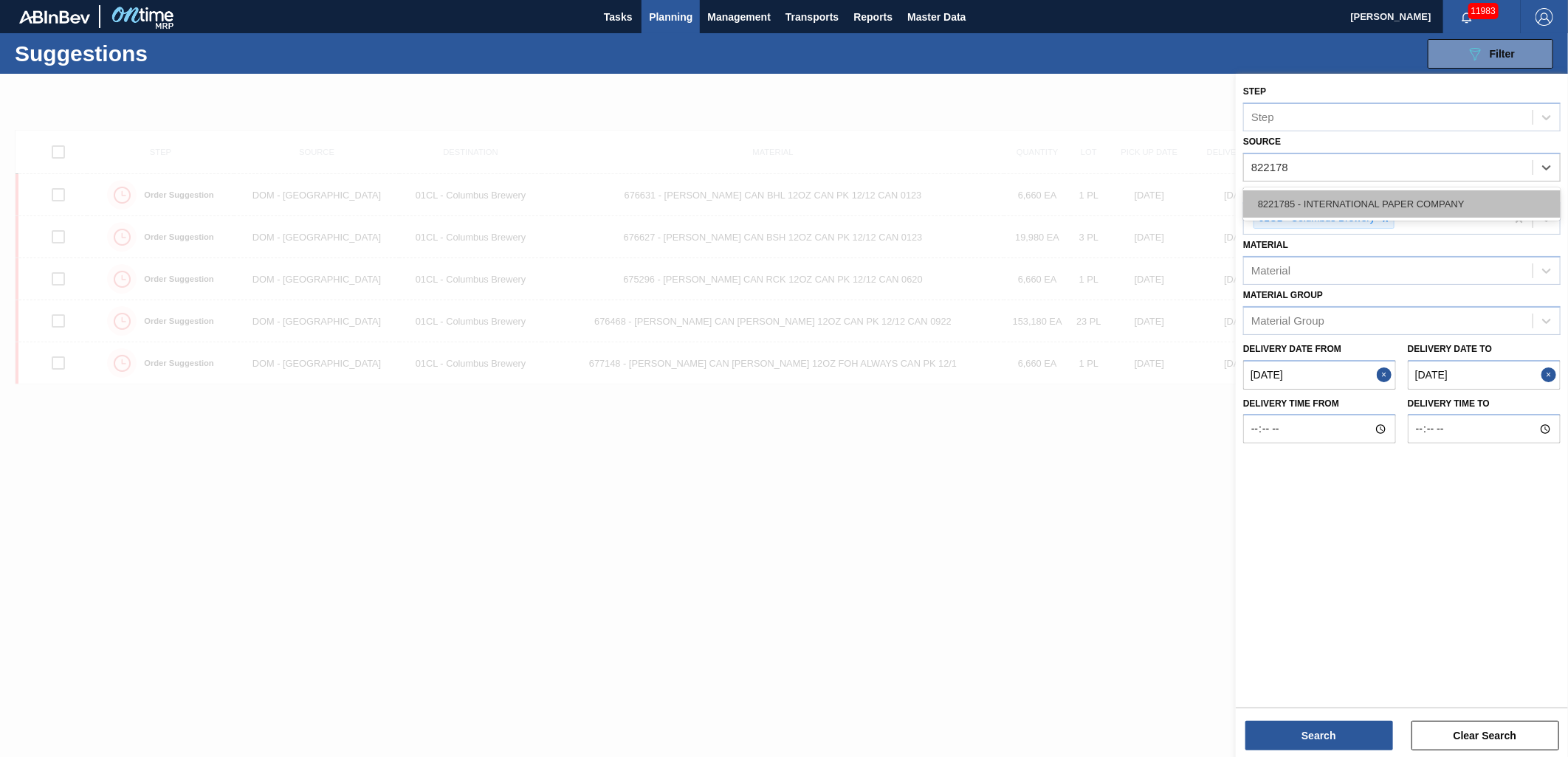
click at [1389, 197] on div "8221785 - INTERNATIONAL PAPER COMPANY" at bounding box center [1401, 204] width 317 height 27
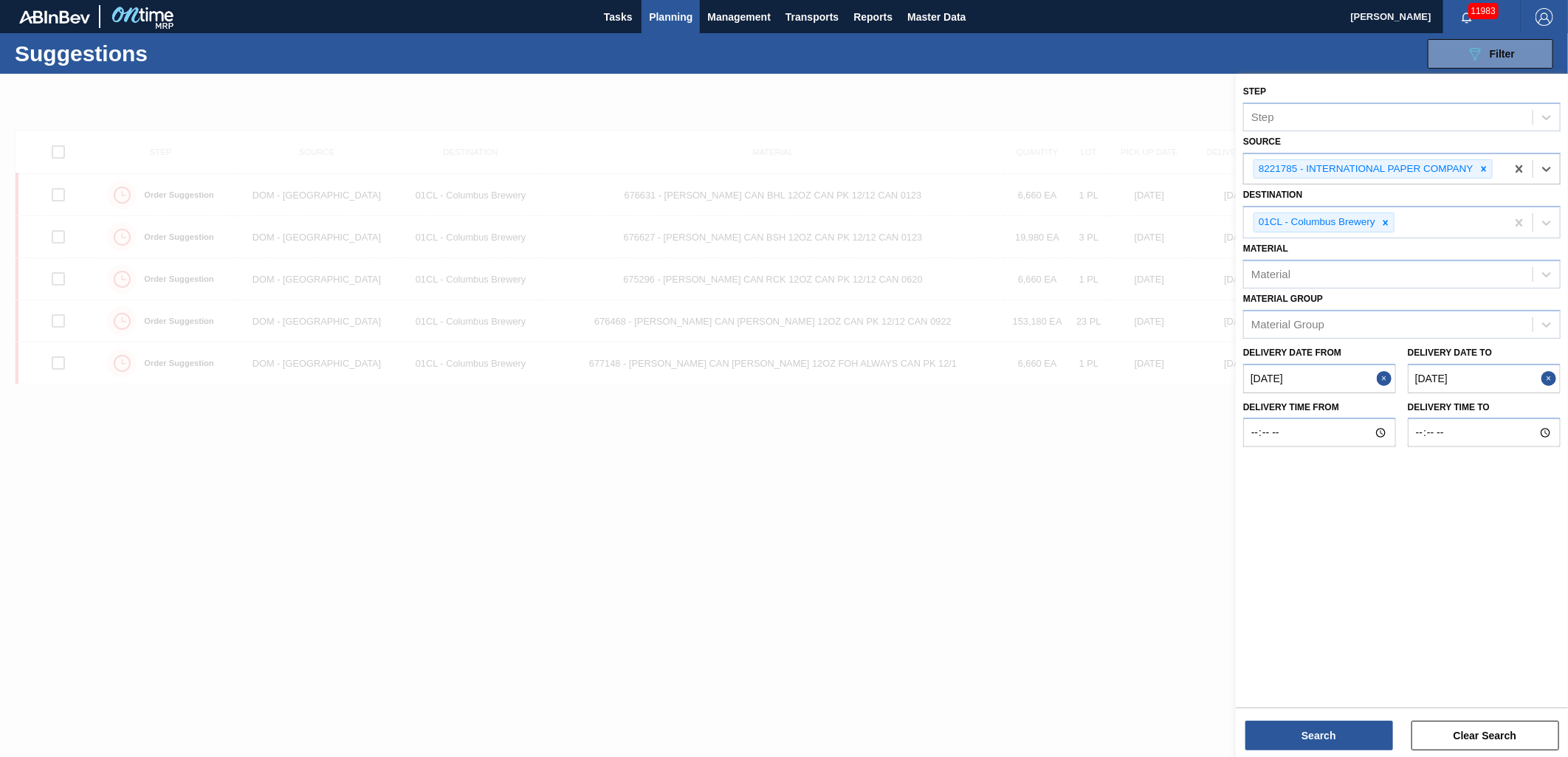
click at [1494, 374] on to "[DATE]" at bounding box center [1484, 378] width 153 height 29
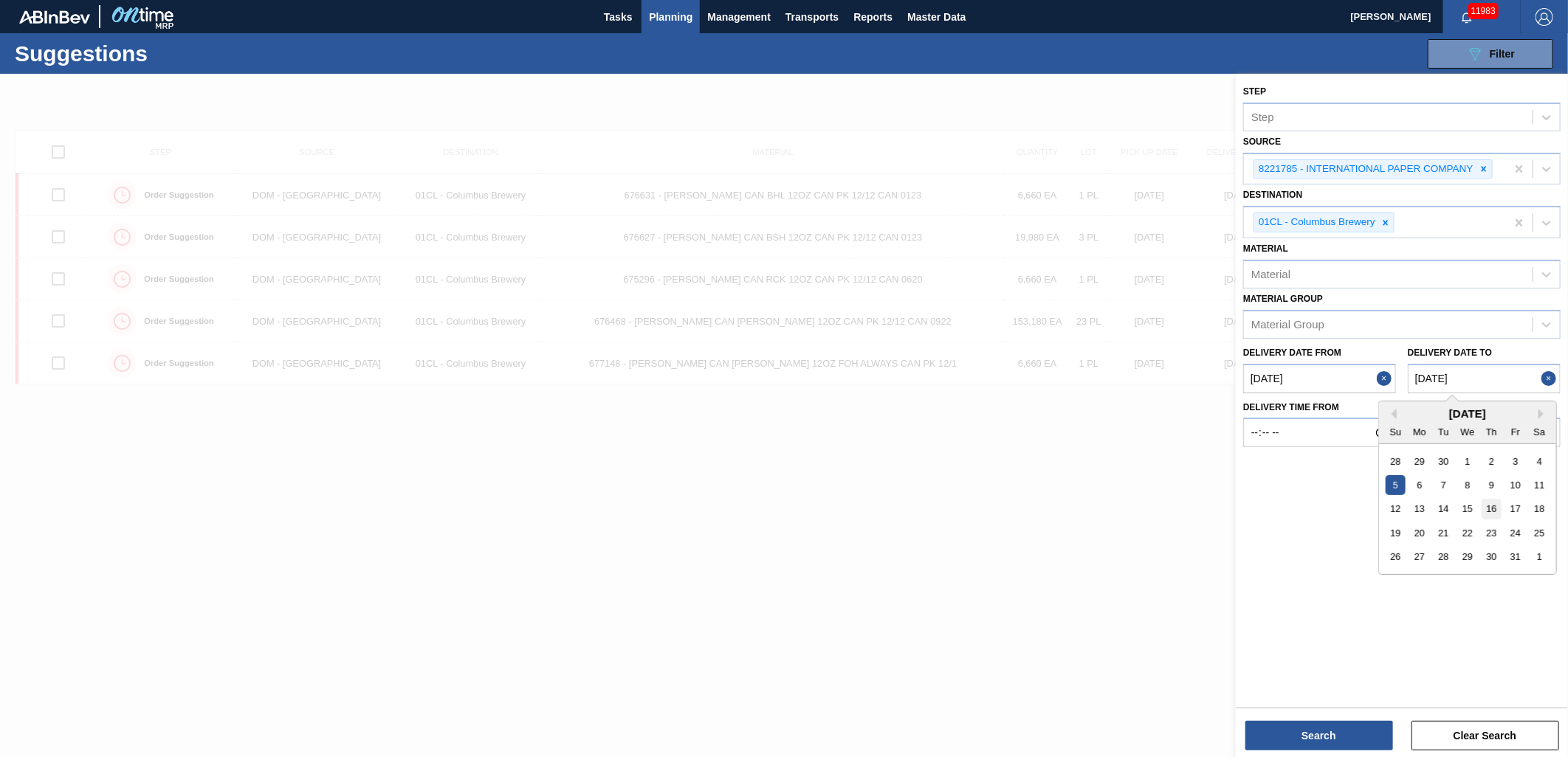
click at [1495, 509] on div "16" at bounding box center [1491, 509] width 20 height 20
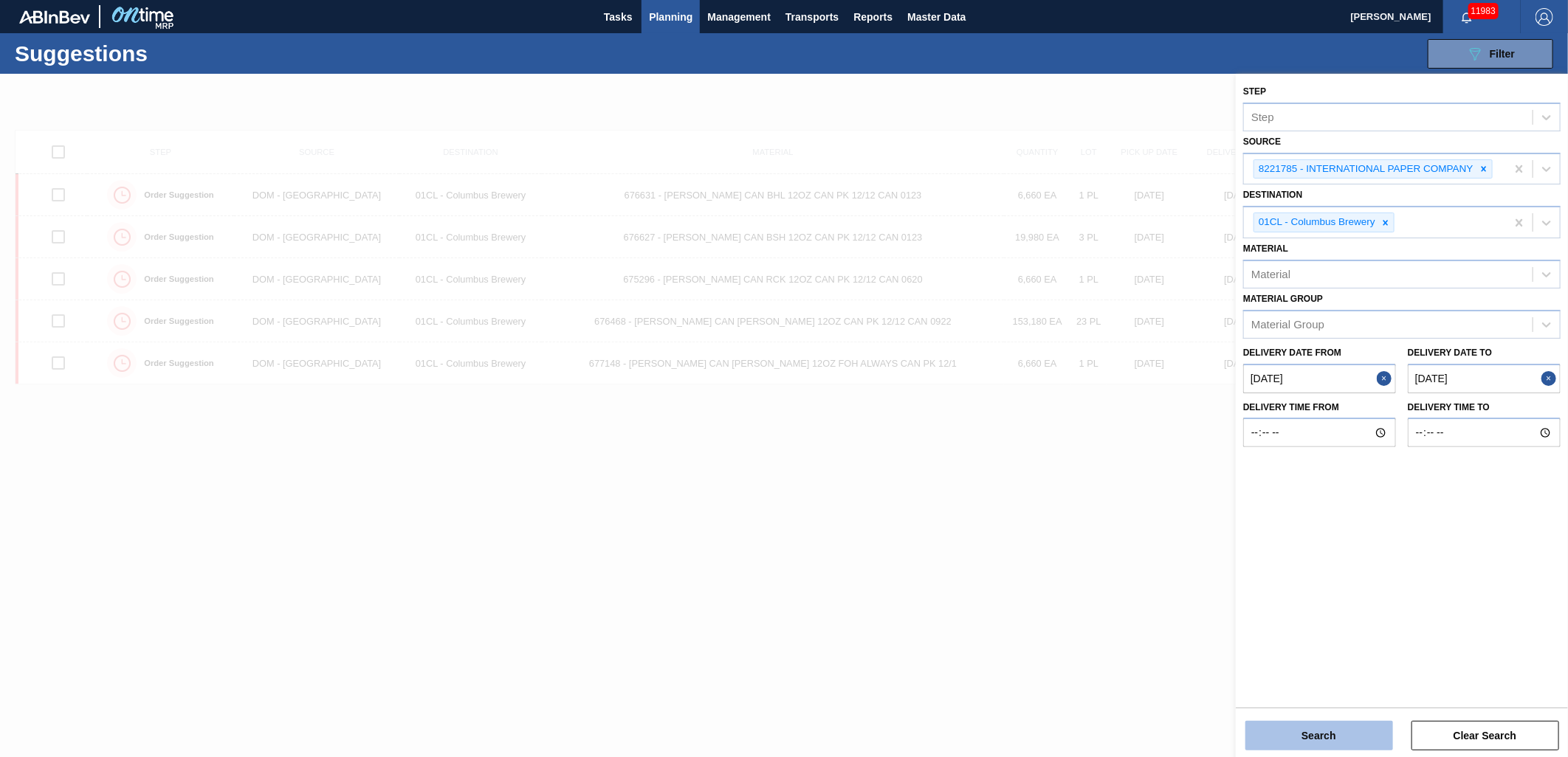
click at [1332, 731] on button "Search" at bounding box center [1319, 735] width 148 height 29
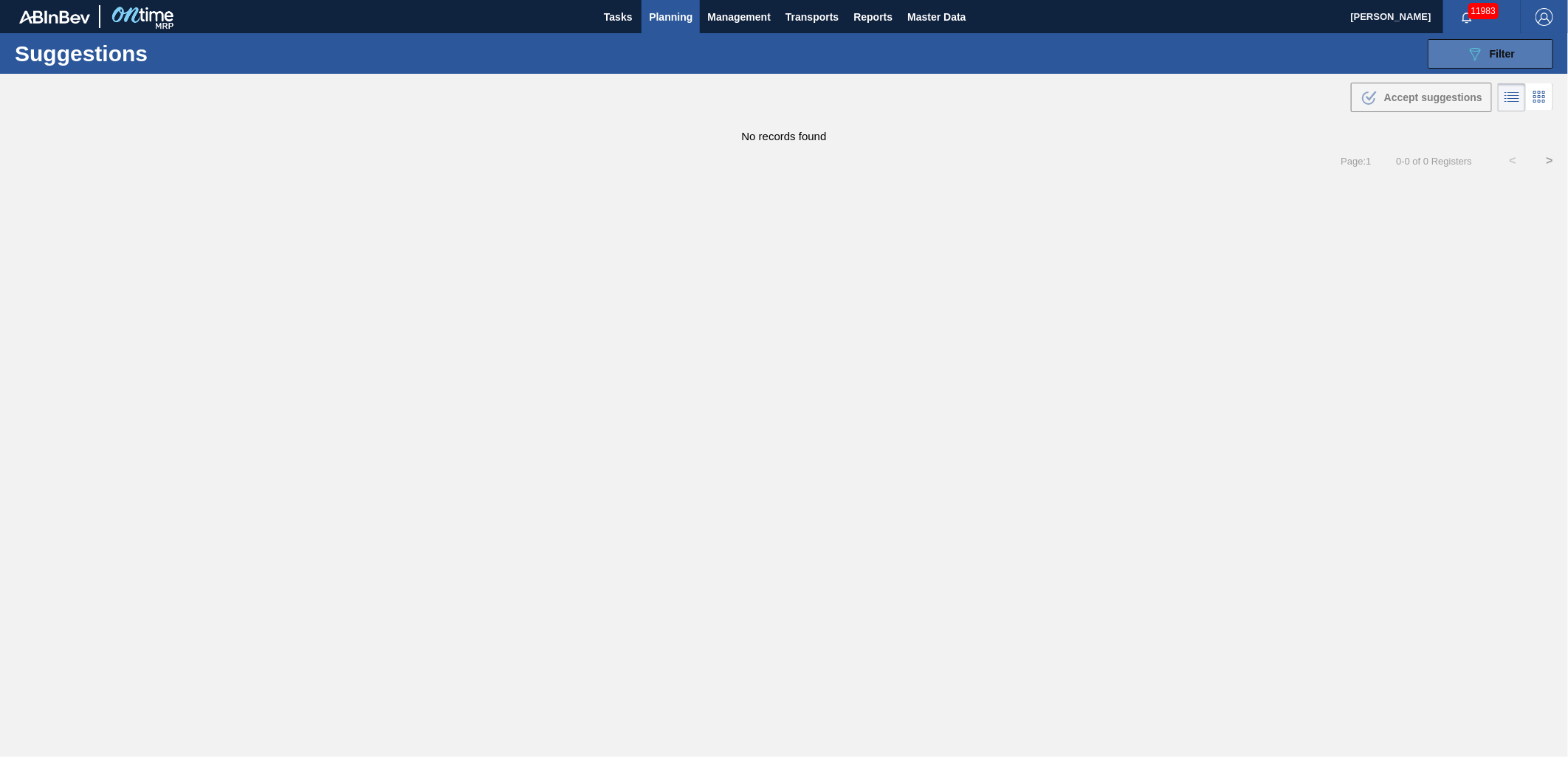
click at [1502, 53] on span "Filter" at bounding box center [1502, 54] width 25 height 12
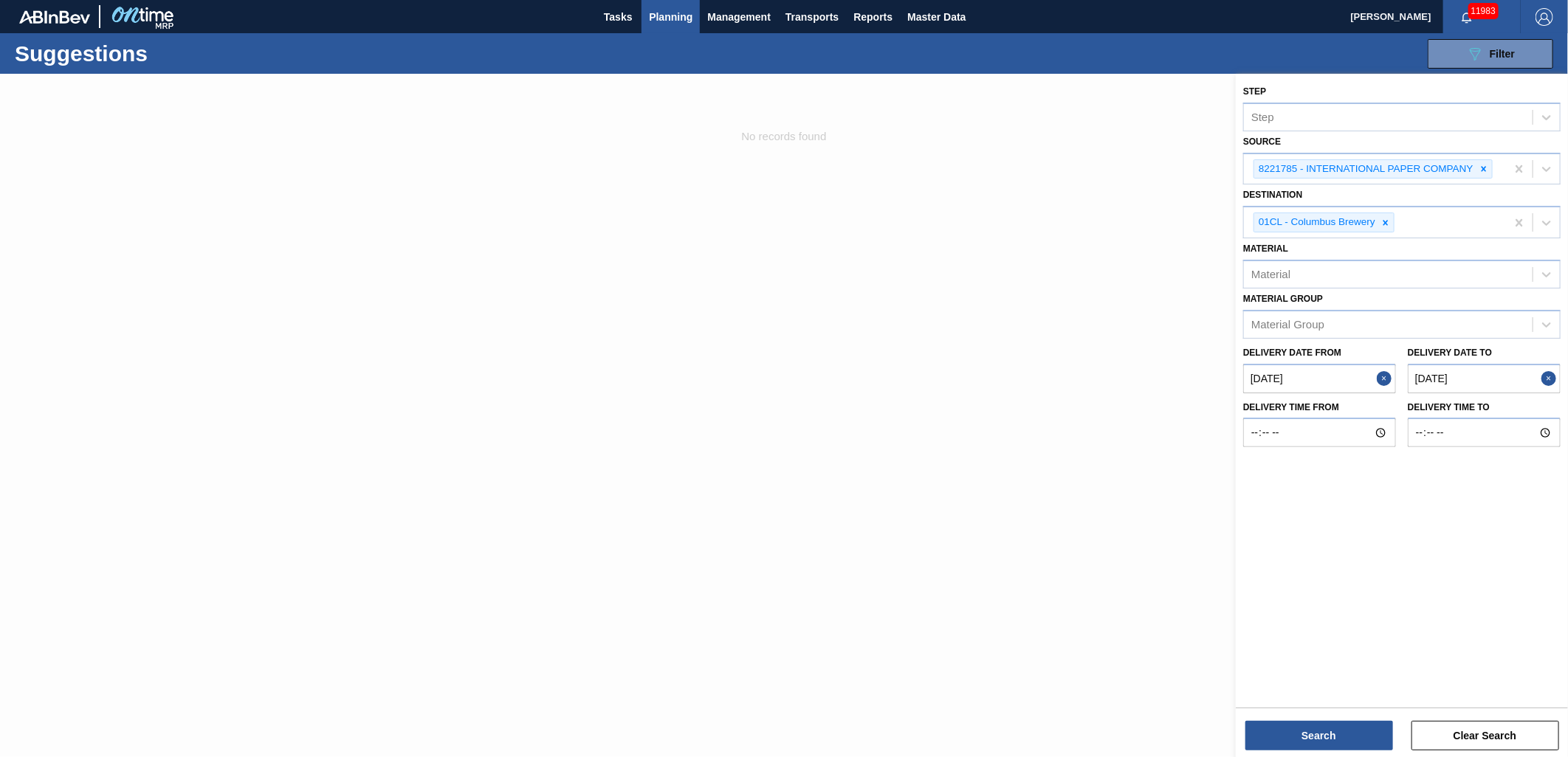
click at [1484, 384] on to "[DATE]" at bounding box center [1484, 378] width 153 height 29
click at [1494, 534] on div "23" at bounding box center [1491, 533] width 20 height 20
type to "[DATE]"
click at [1293, 734] on button "Search" at bounding box center [1319, 735] width 148 height 29
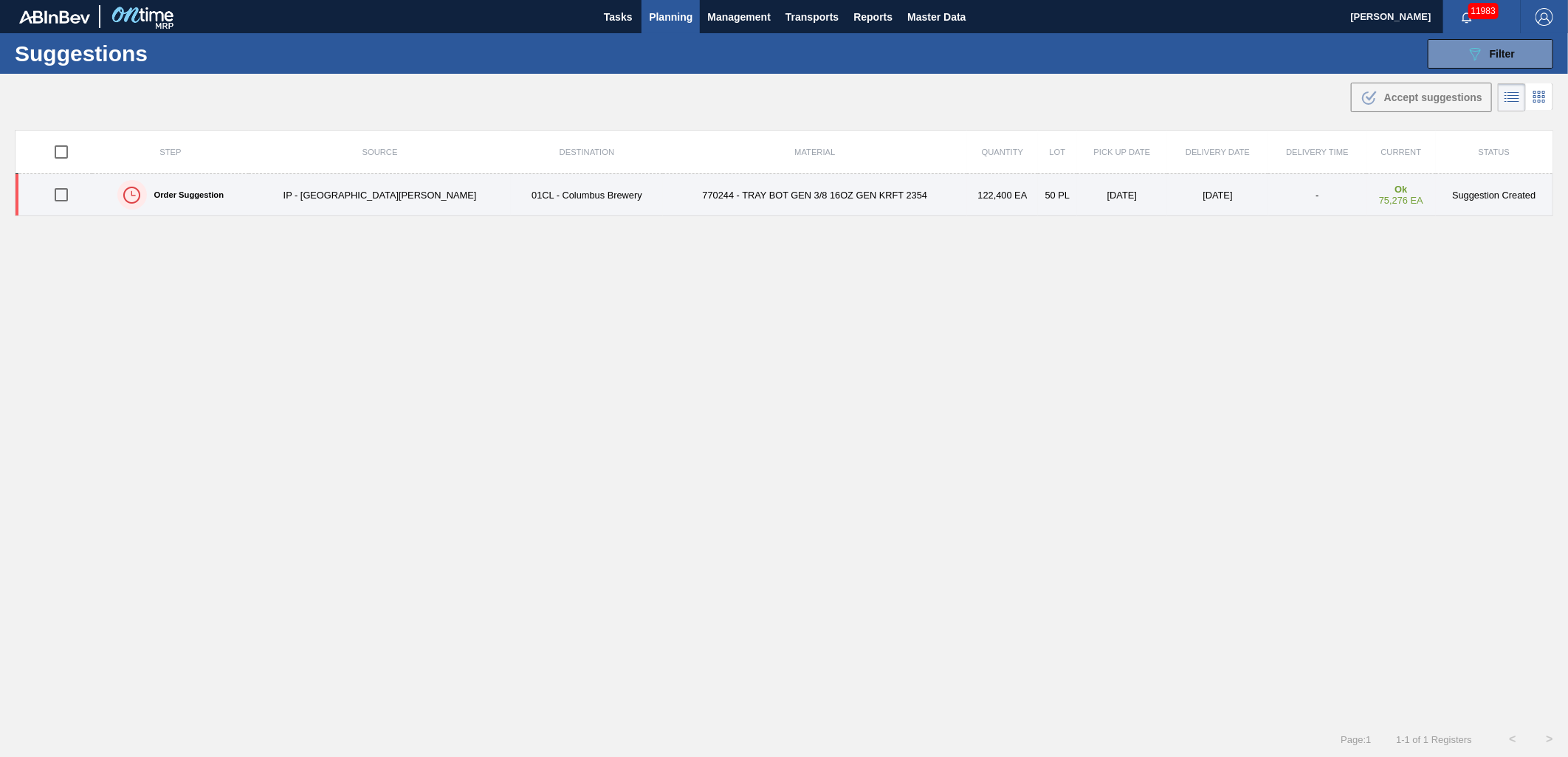
click at [59, 194] on input "checkbox" at bounding box center [61, 194] width 31 height 31
checkbox input "true"
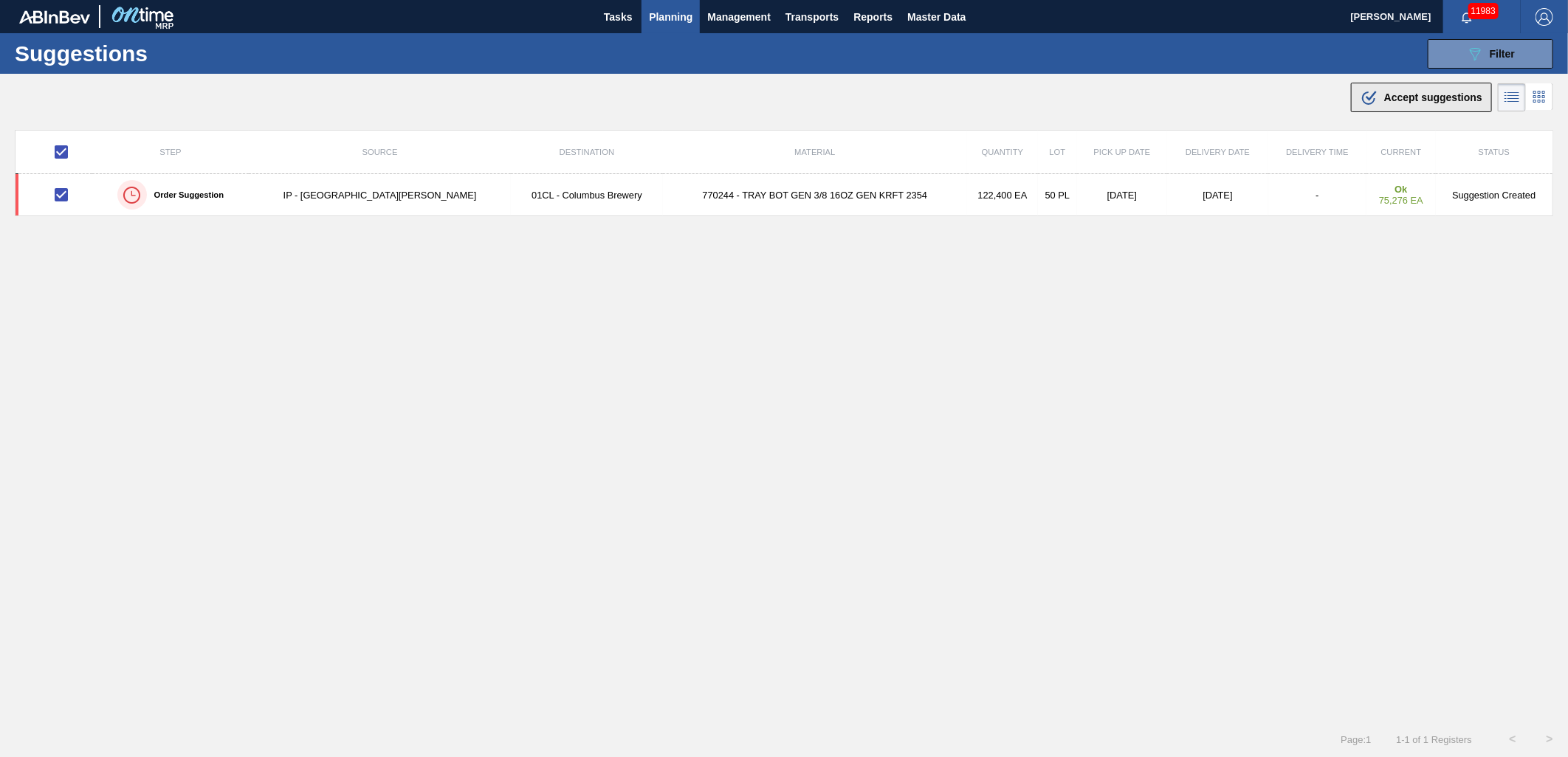
click at [1418, 106] on div ".b{fill:var(--color-action-default)} Accept suggestions" at bounding box center [1421, 98] width 122 height 18
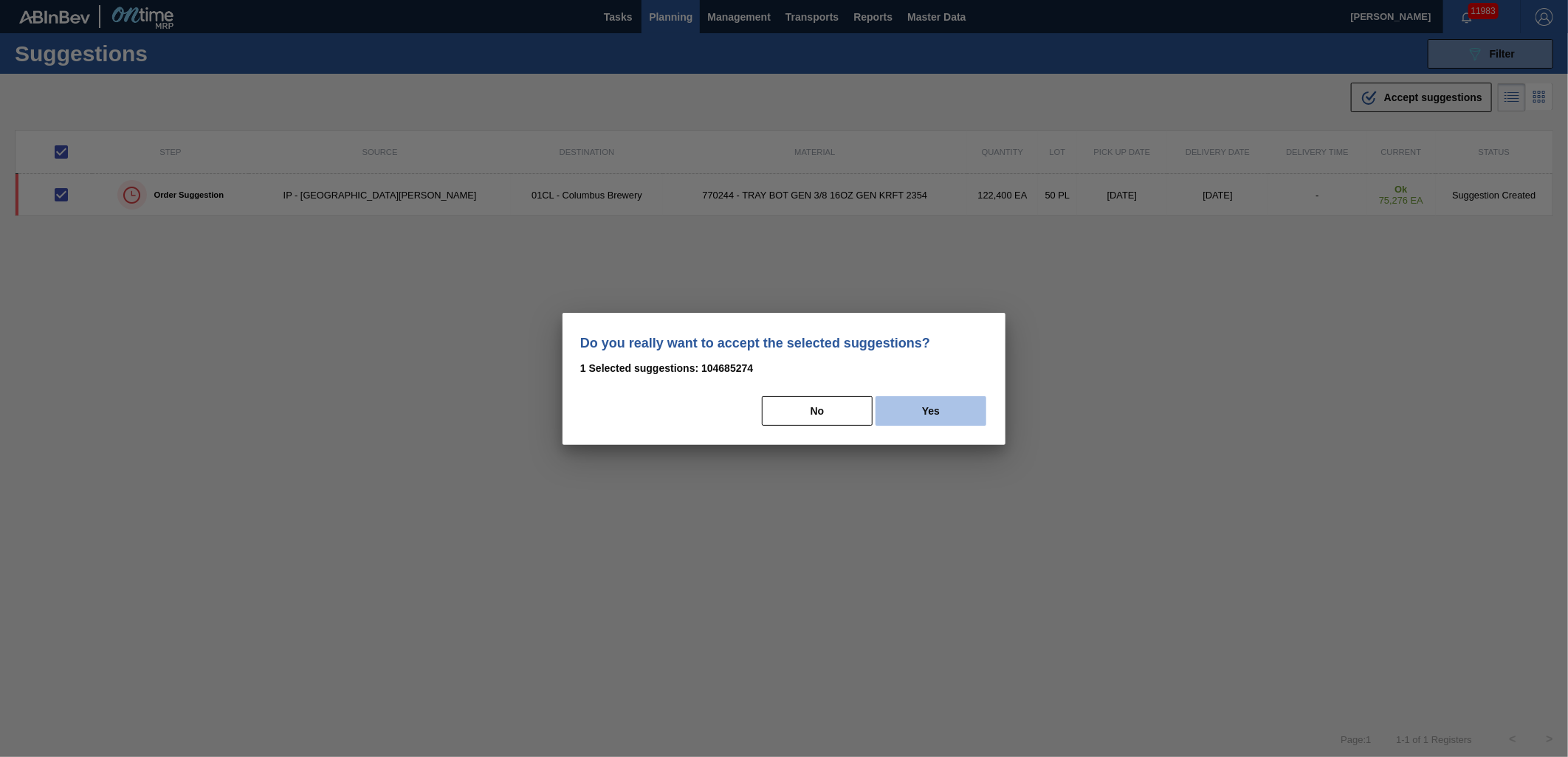
click at [938, 413] on button "Yes" at bounding box center [931, 410] width 111 height 29
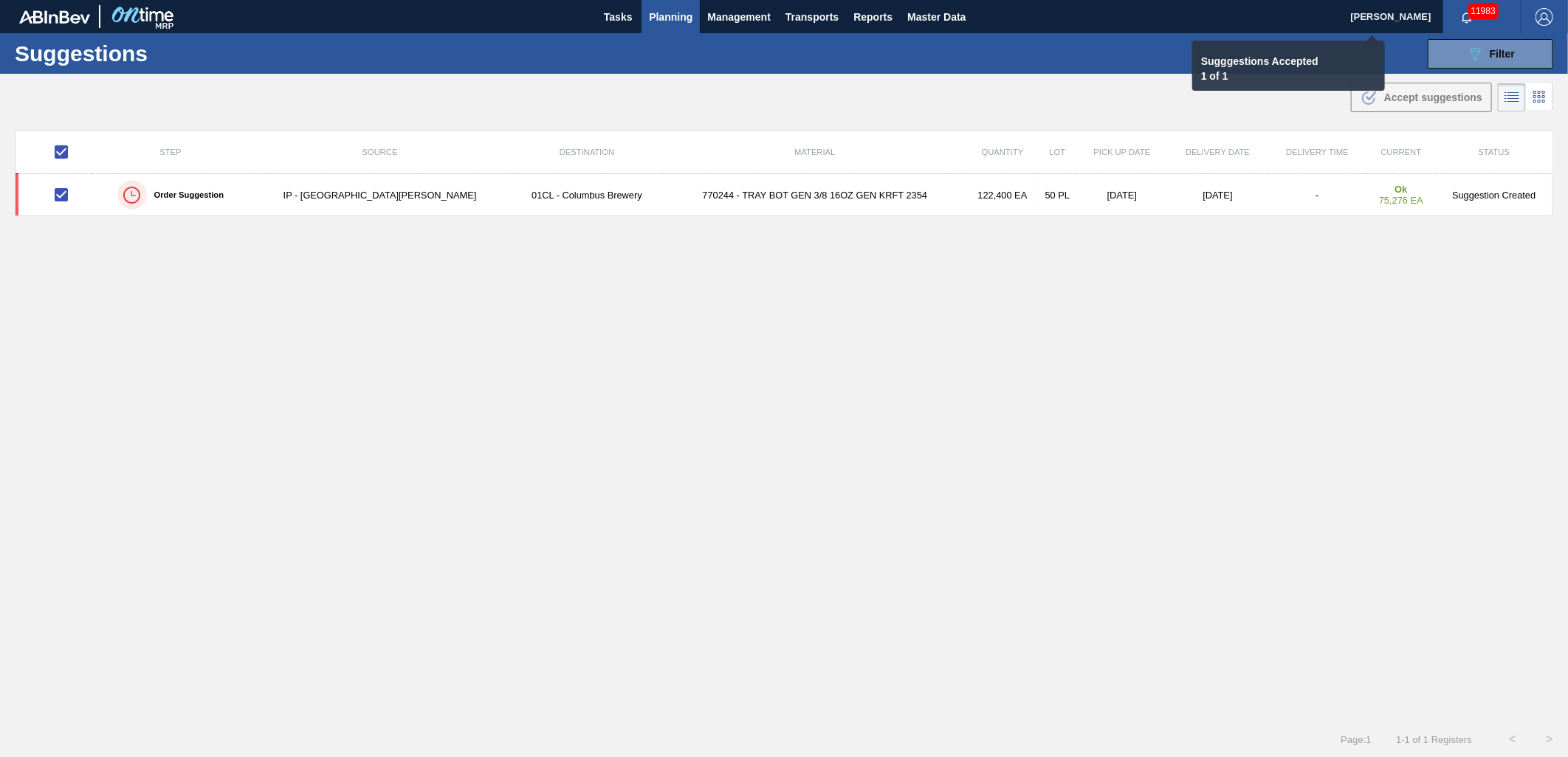
checkbox input "false"
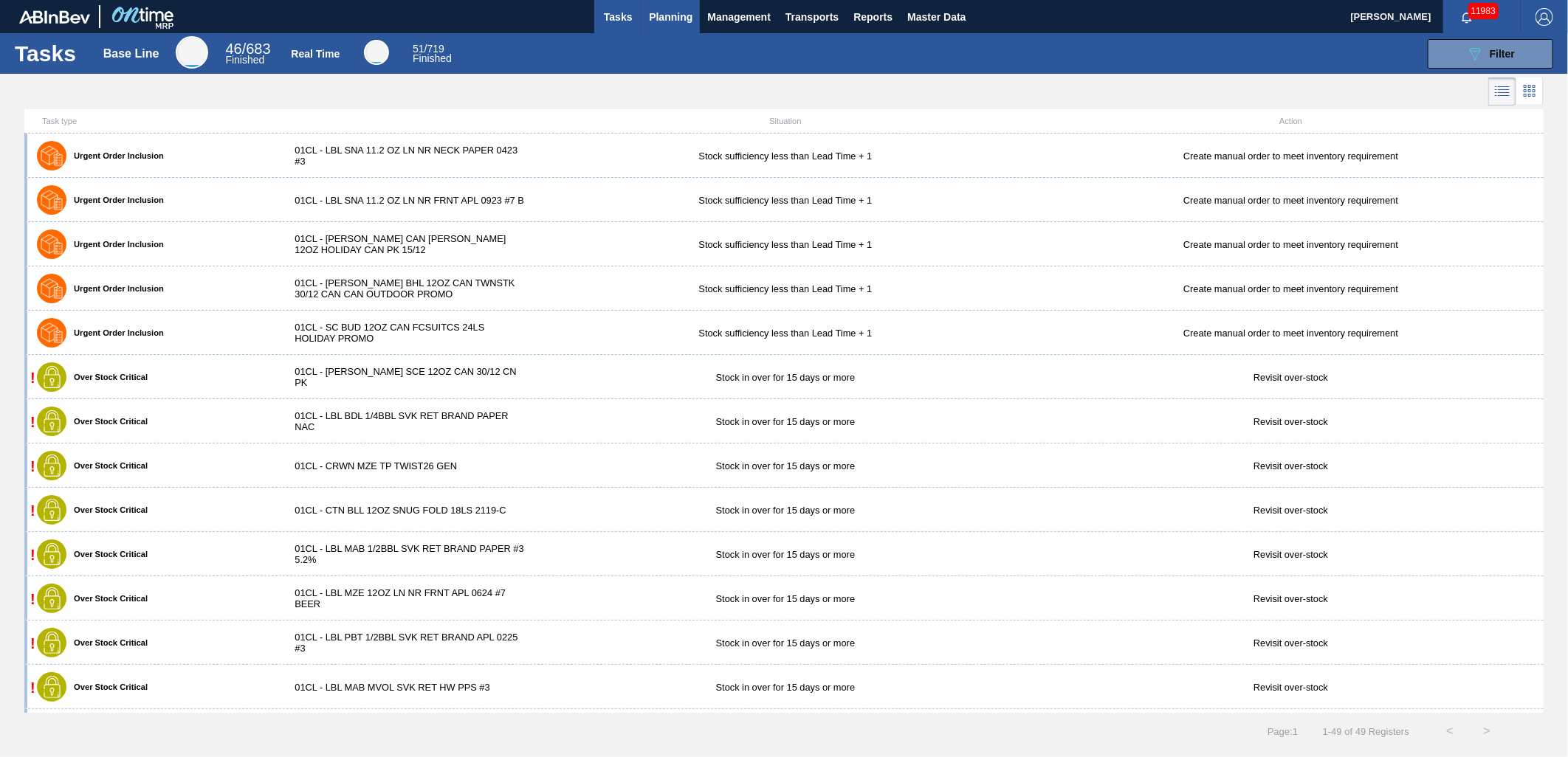
click at [662, 14] on span "Planning" at bounding box center [671, 17] width 44 height 18
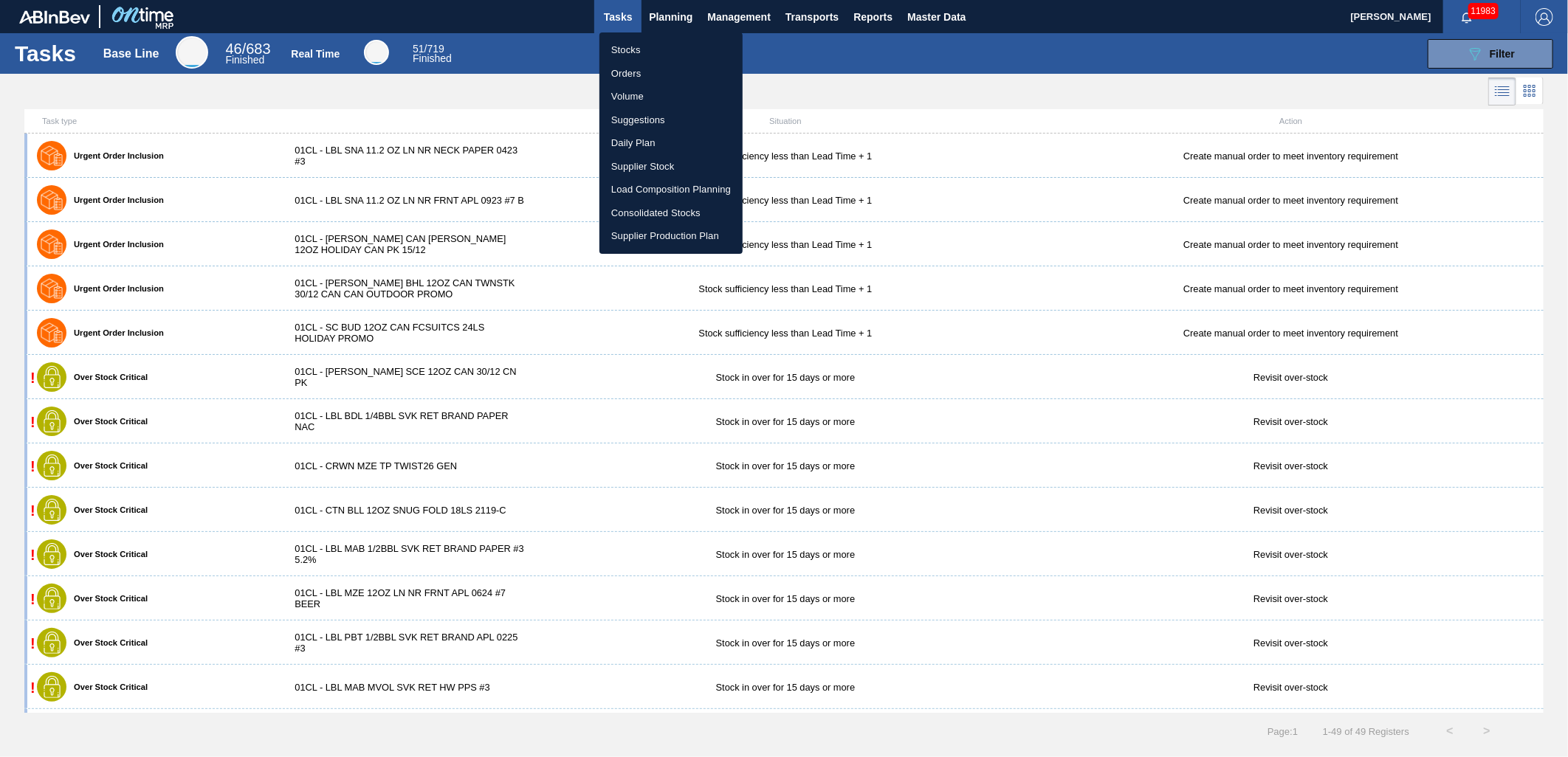
click at [665, 190] on li "Load Composition Planning" at bounding box center [671, 189] width 143 height 23
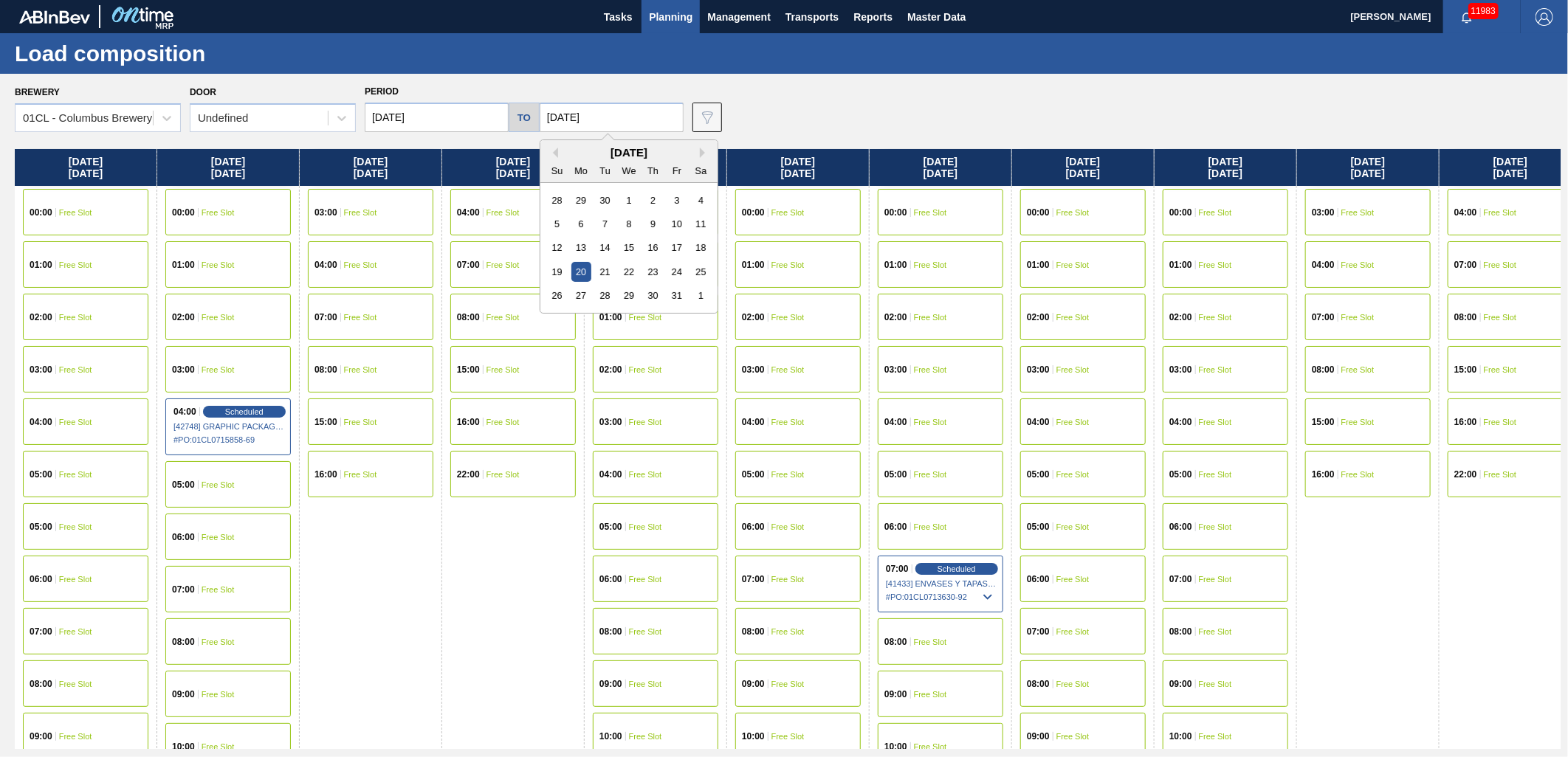
click at [632, 122] on input "[DATE]" at bounding box center [611, 117] width 144 height 29
click at [577, 301] on div "27" at bounding box center [581, 296] width 20 height 20
type input "[DATE]"
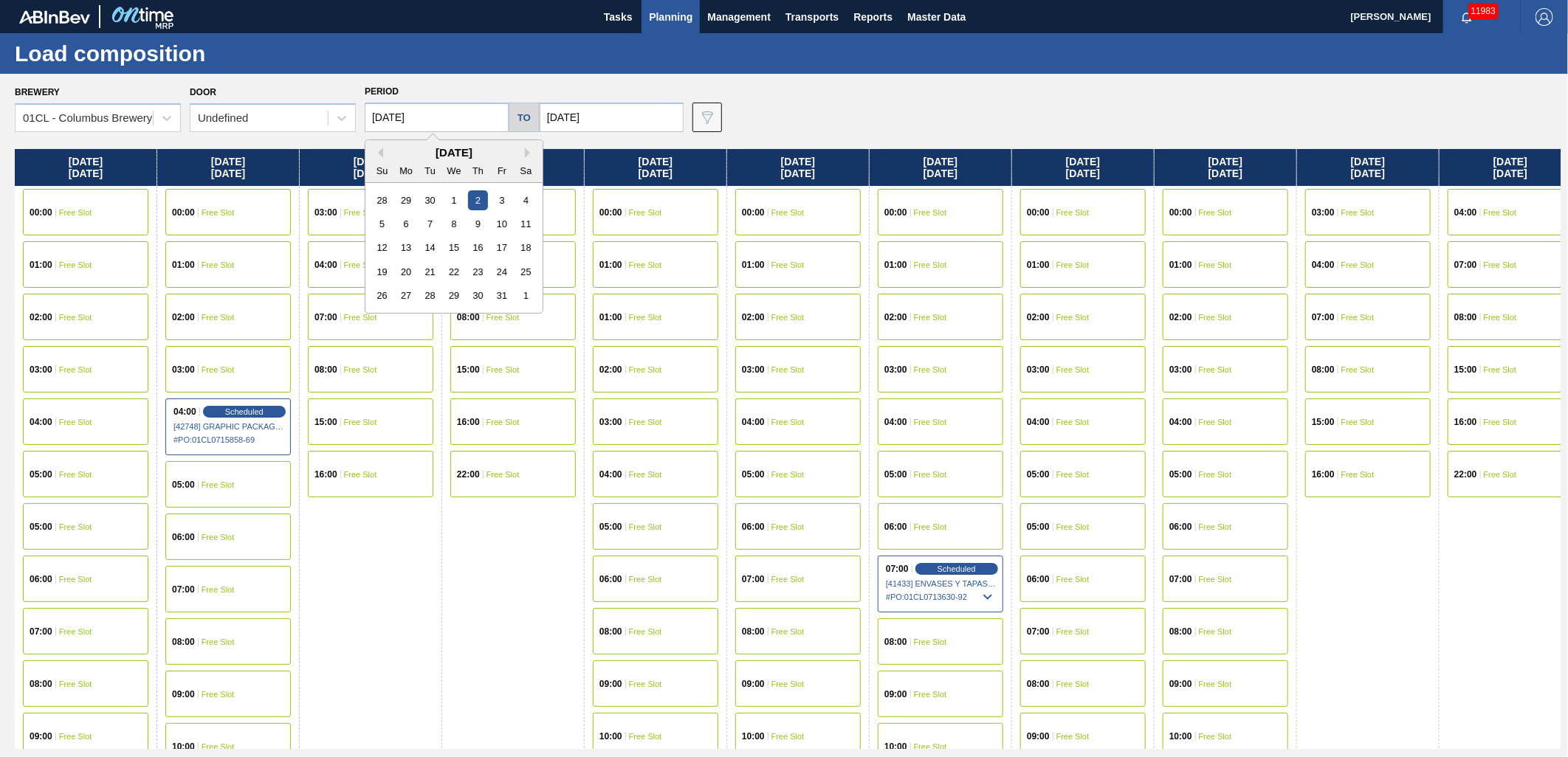
click at [482, 114] on input "[DATE]" at bounding box center [437, 117] width 144 height 29
click at [410, 275] on div "20" at bounding box center [406, 272] width 20 height 20
type input "[DATE]"
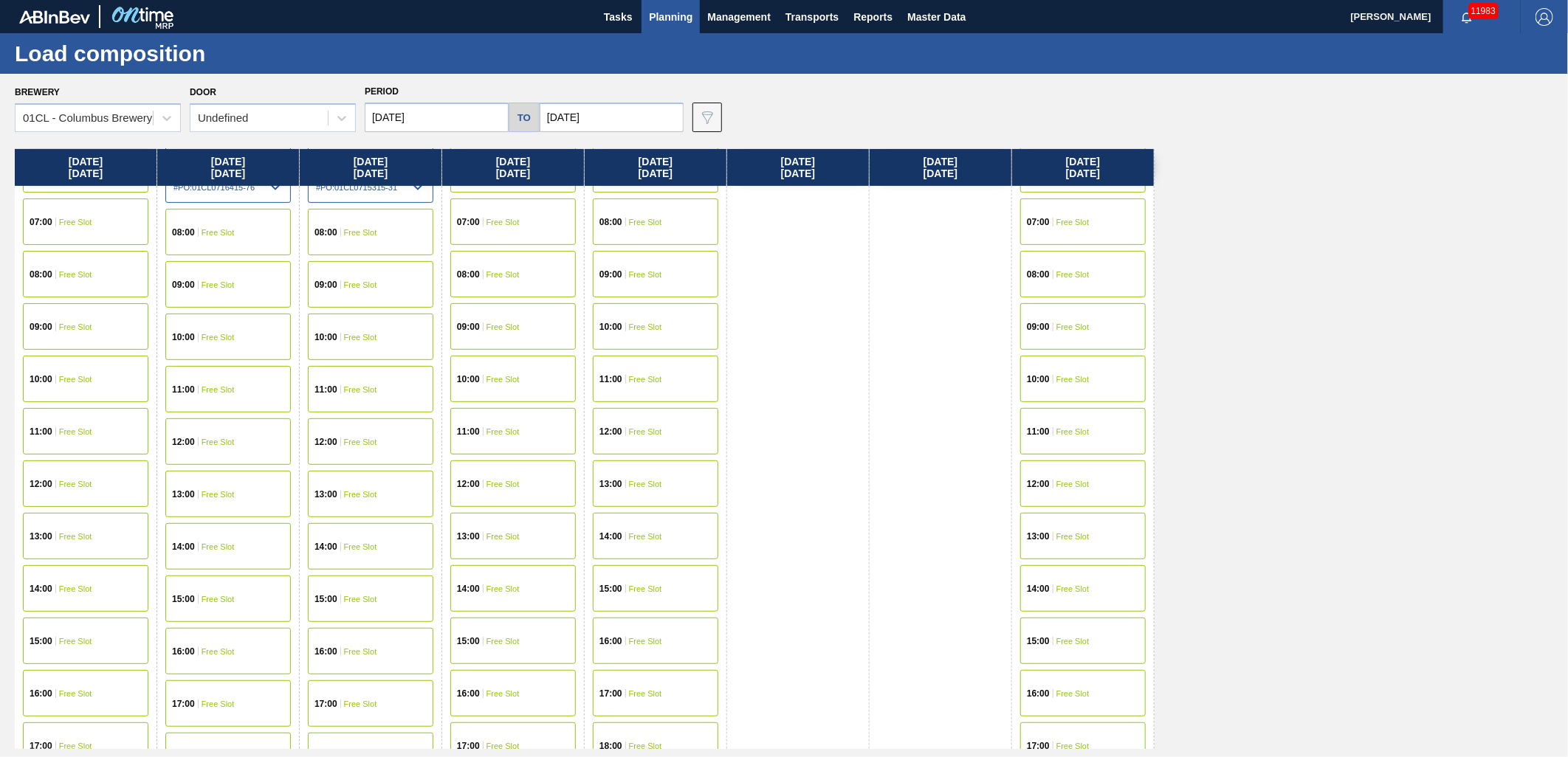
scroll to position [765, 0]
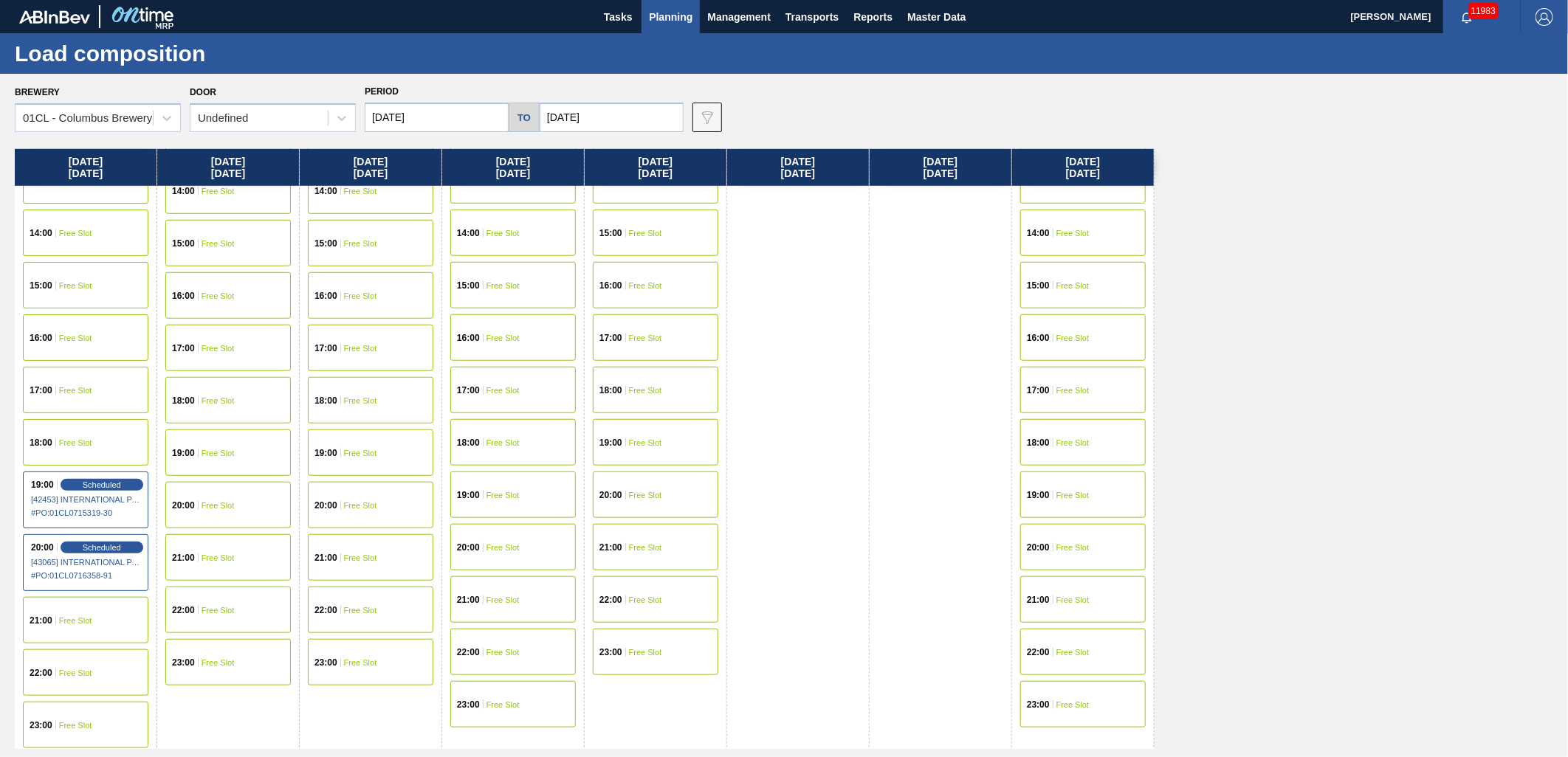
click at [1058, 558] on div "20:00 Free Slot" at bounding box center [1083, 548] width 125 height 47
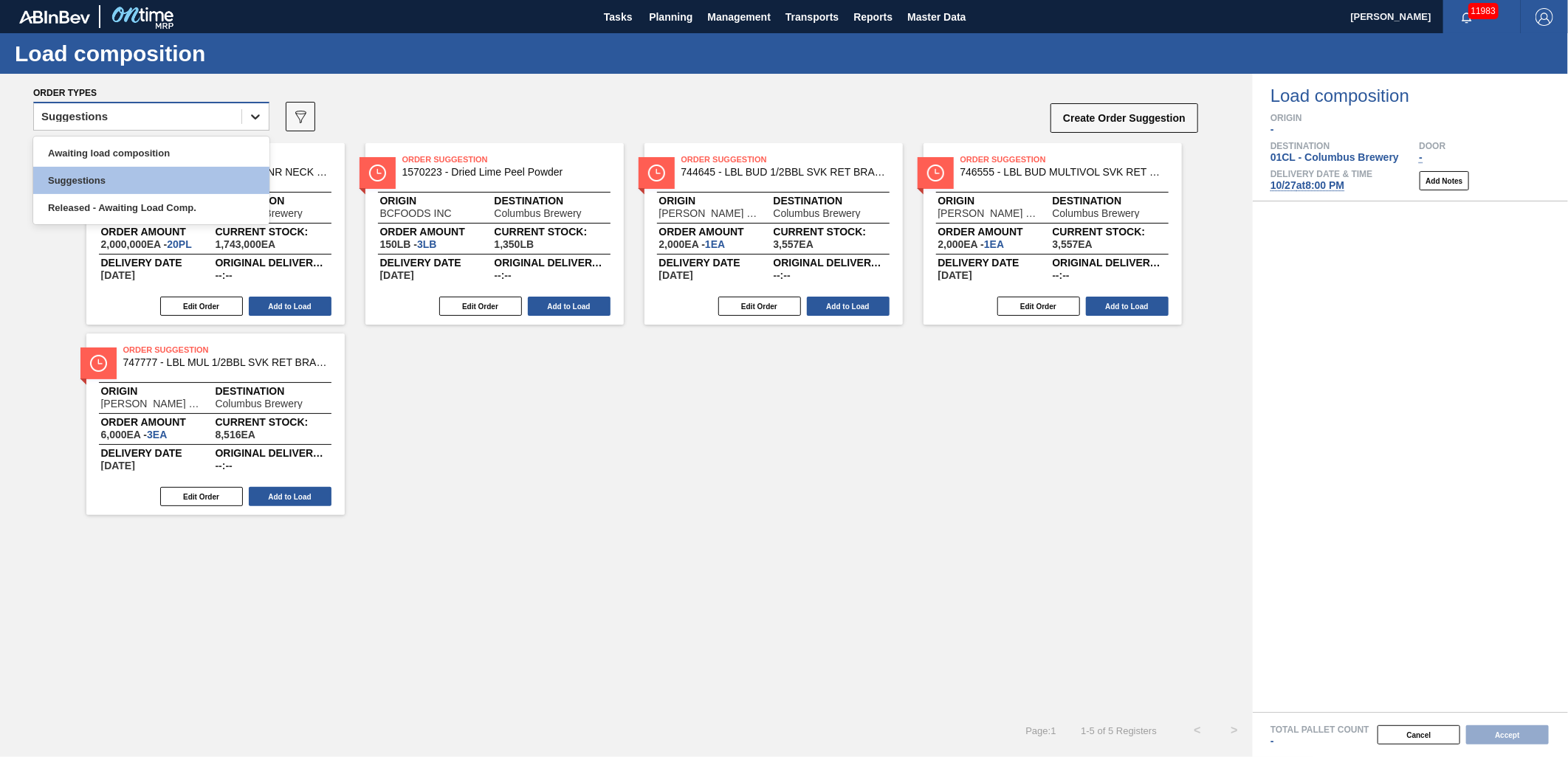
click at [246, 119] on div at bounding box center [255, 116] width 26 height 26
click at [171, 154] on div "Awaiting load composition" at bounding box center [151, 153] width 236 height 27
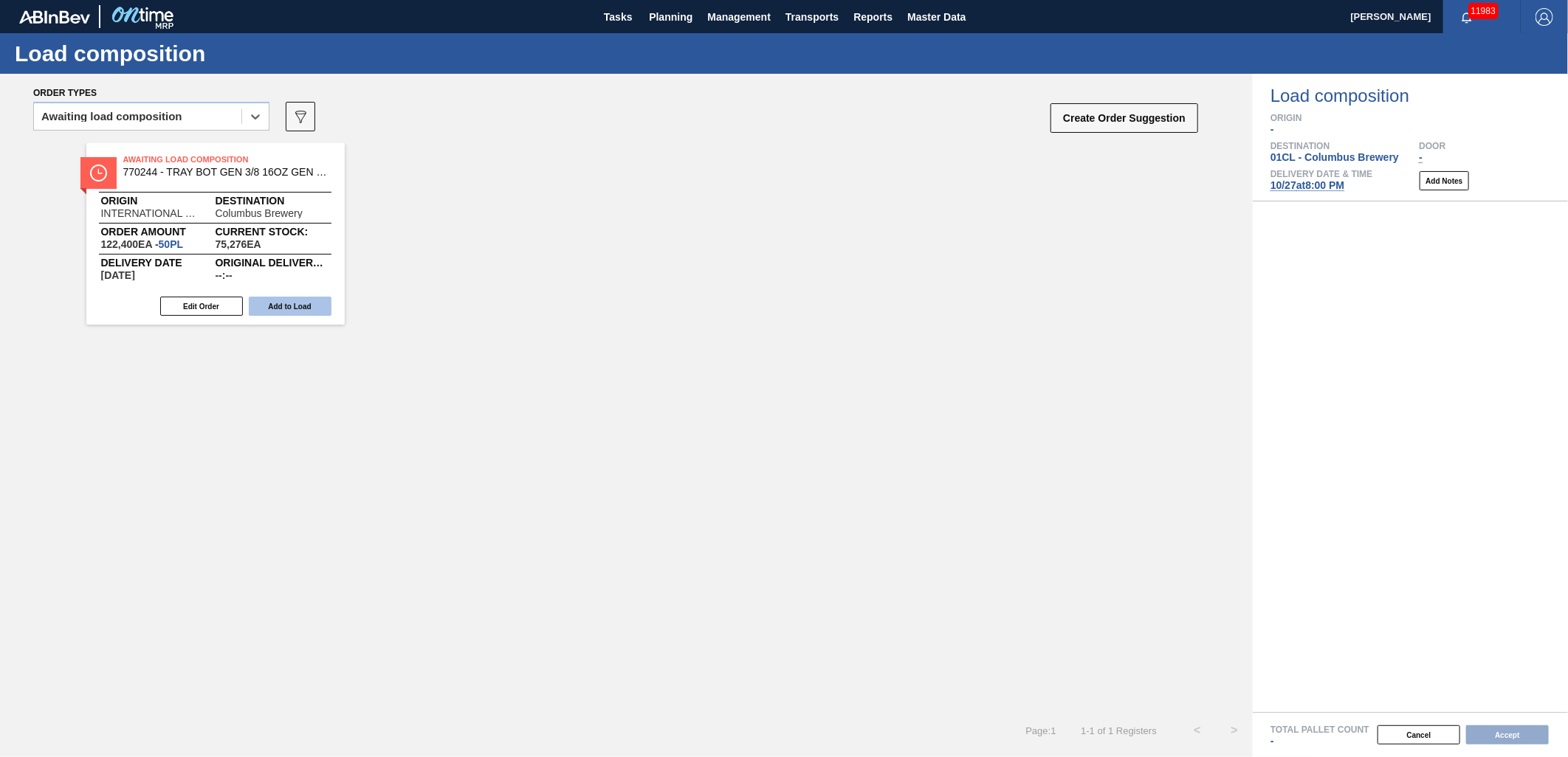
click at [290, 301] on button "Add to Load" at bounding box center [290, 307] width 83 height 20
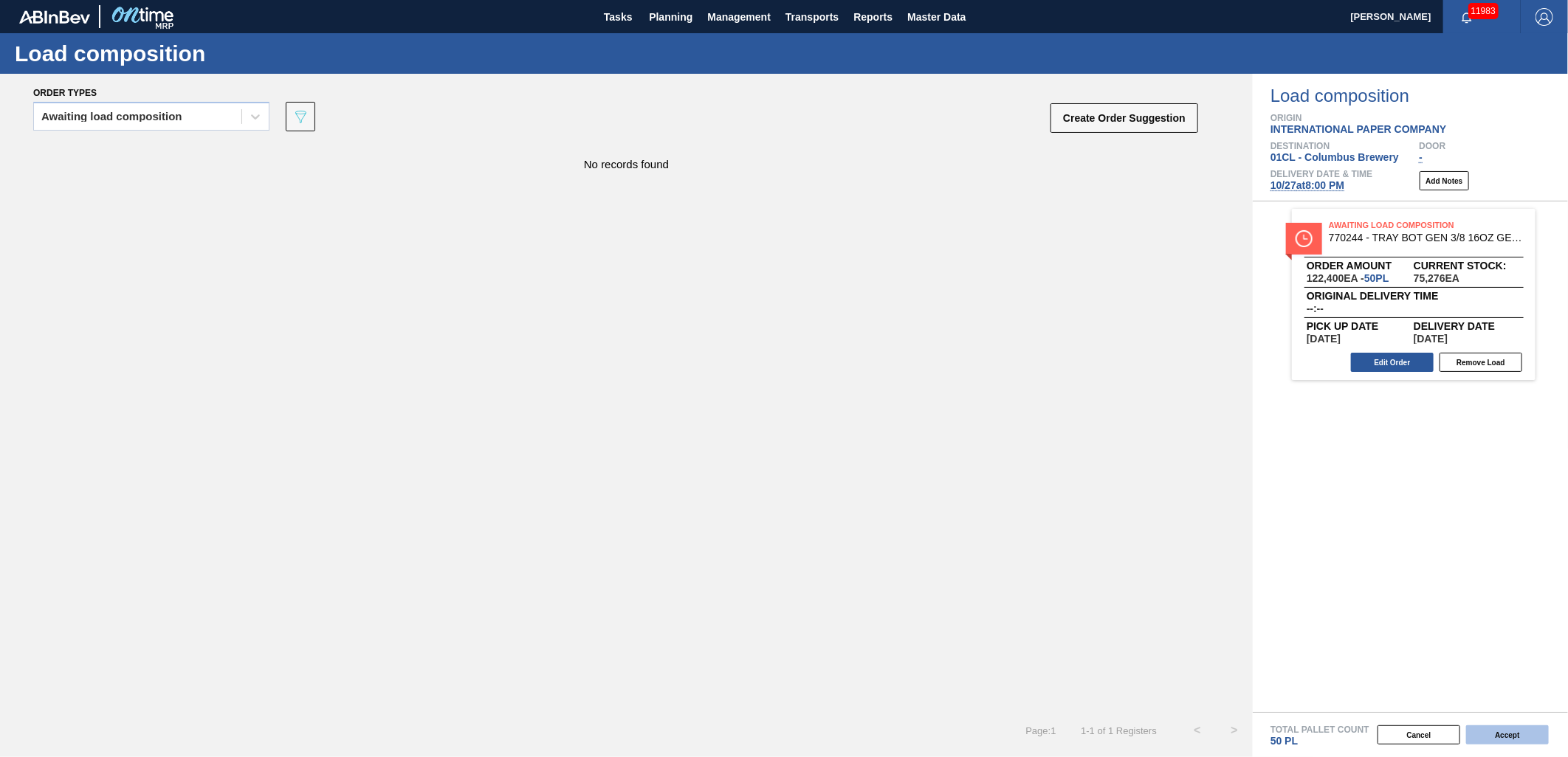
click at [1496, 731] on button "Accept" at bounding box center [1507, 735] width 83 height 20
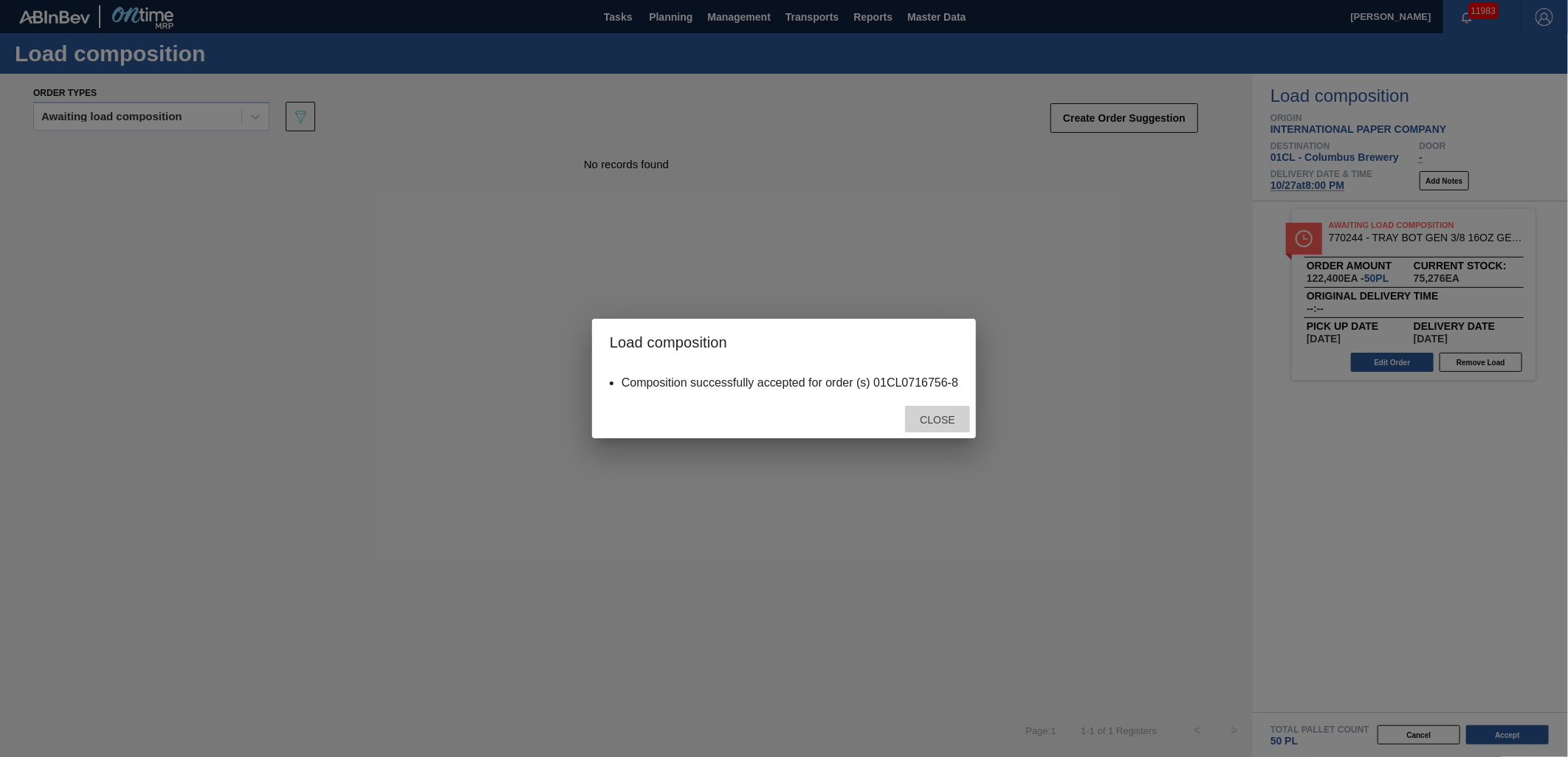
click at [940, 419] on span "Close" at bounding box center [937, 420] width 59 height 12
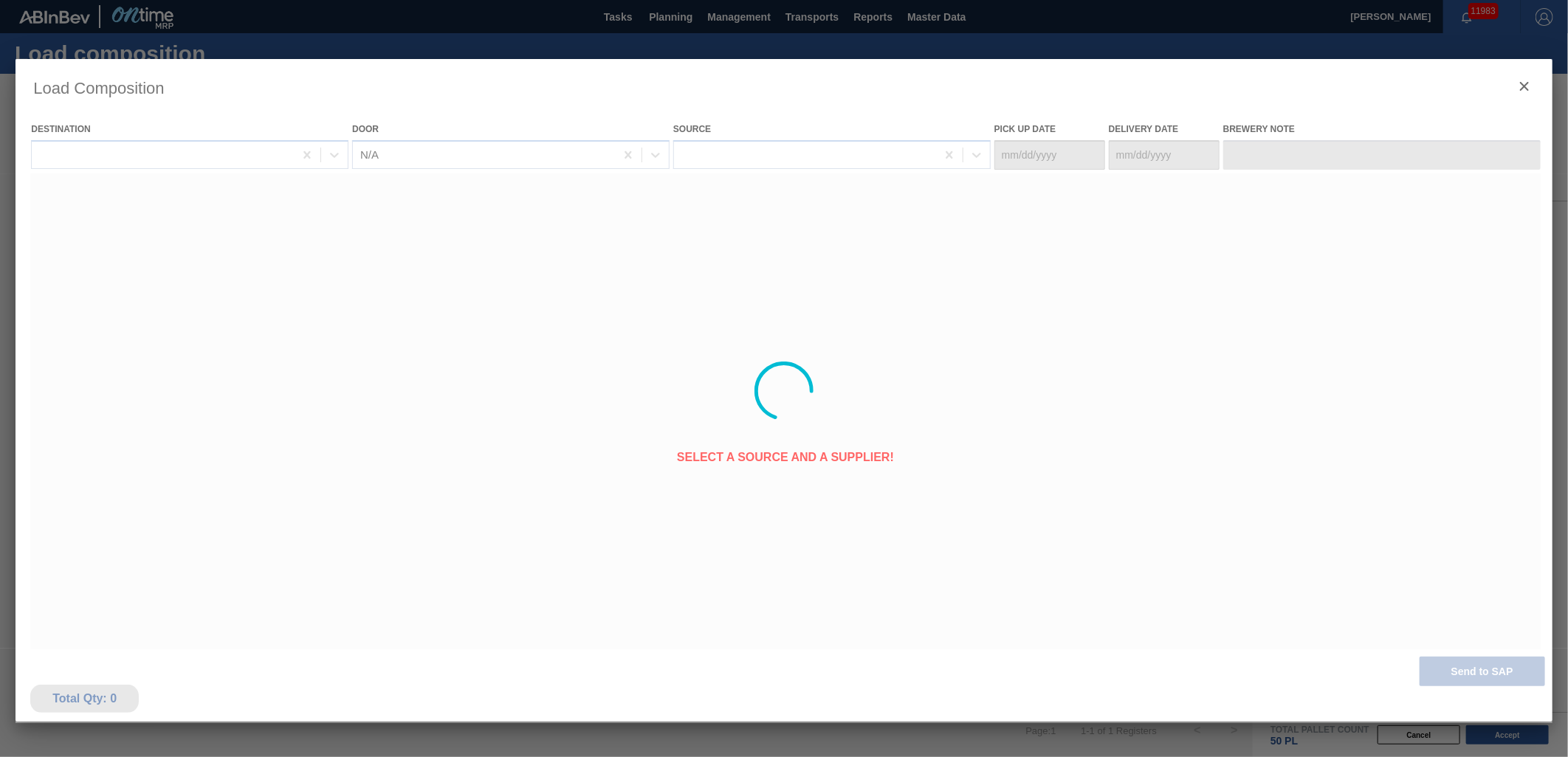
type Date "[DATE]"
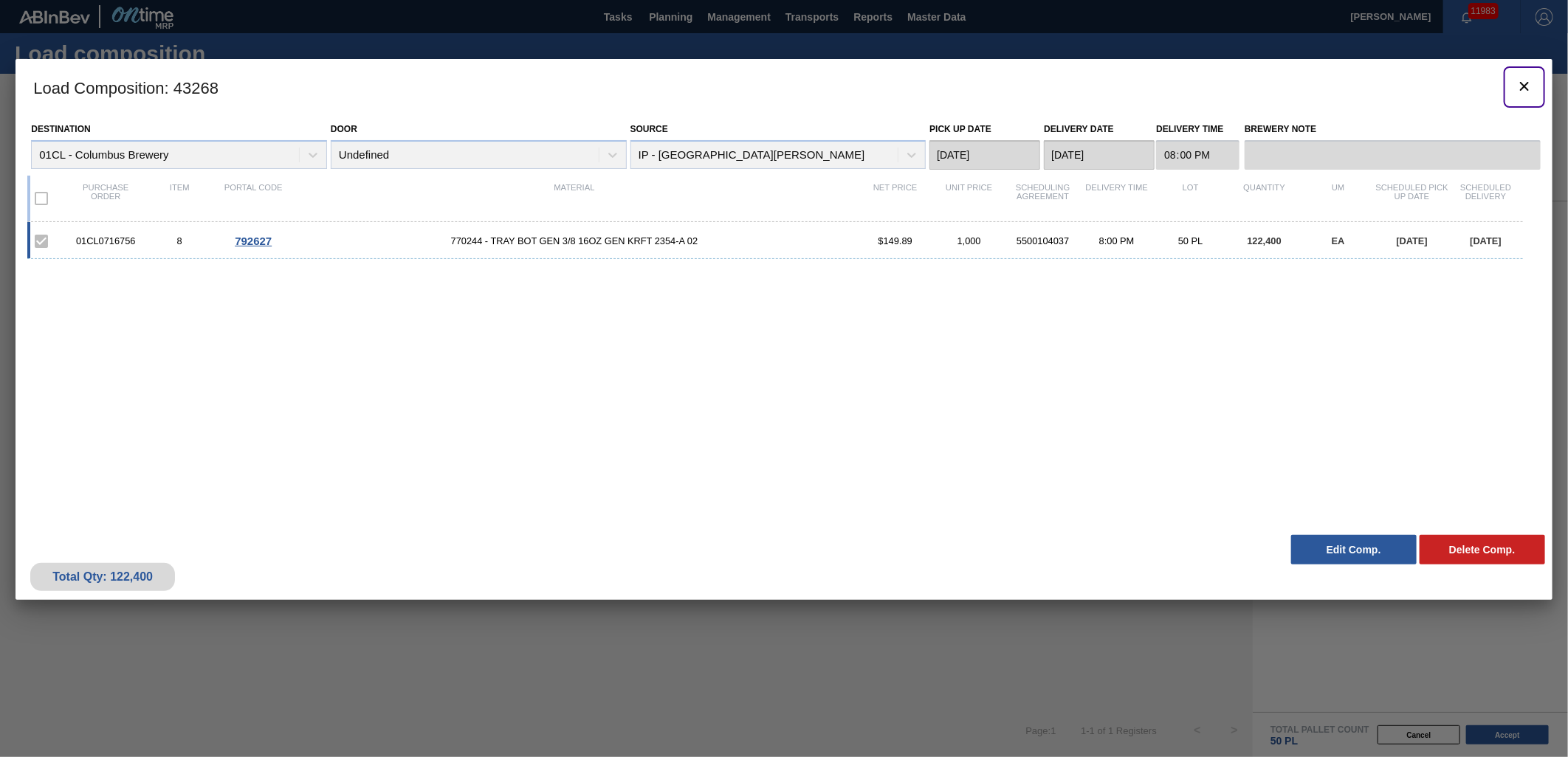
click at [1522, 90] on icon "botão de ícone" at bounding box center [1524, 86] width 18 height 18
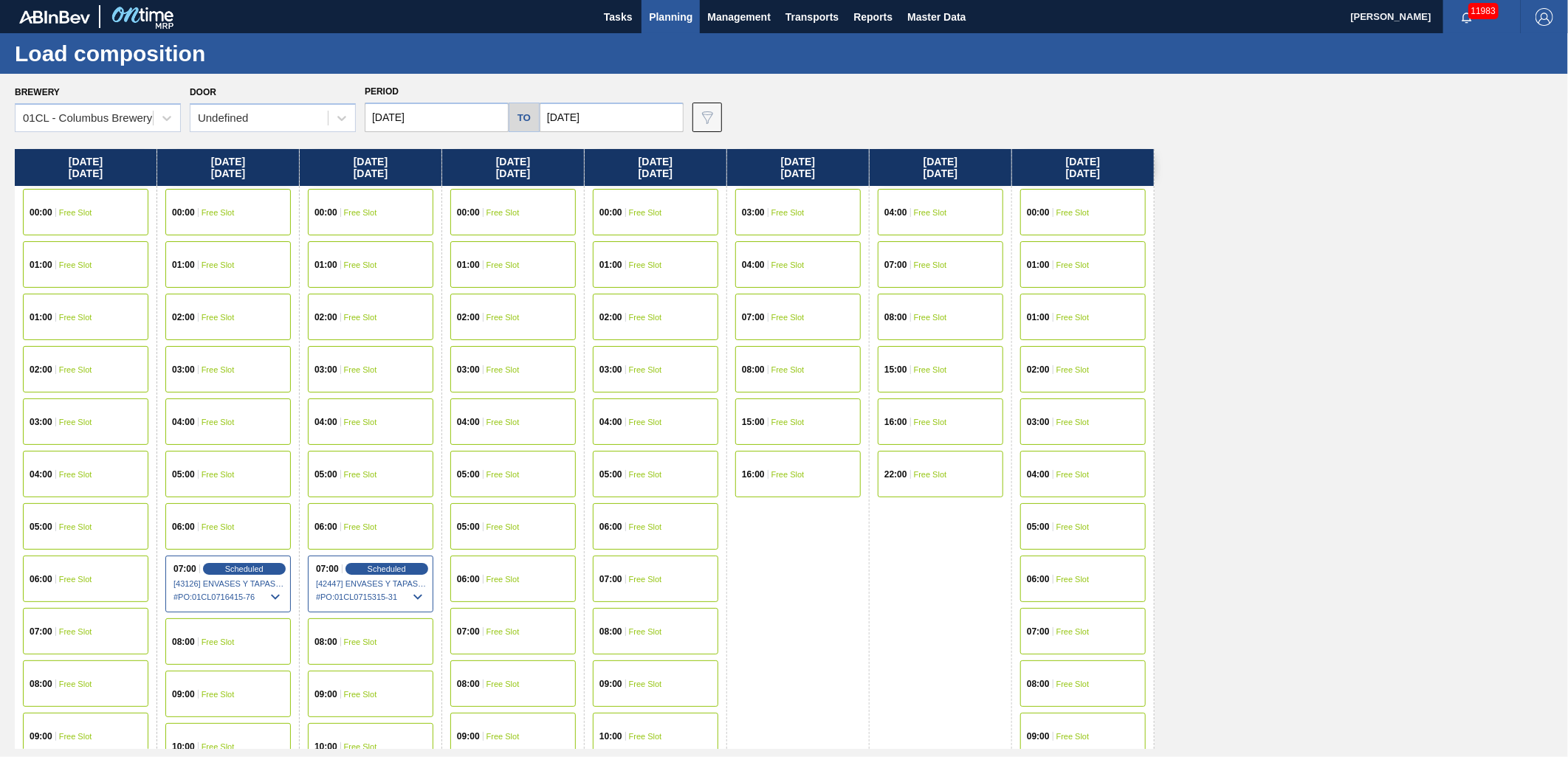
click at [465, 113] on input "[DATE]" at bounding box center [437, 117] width 144 height 29
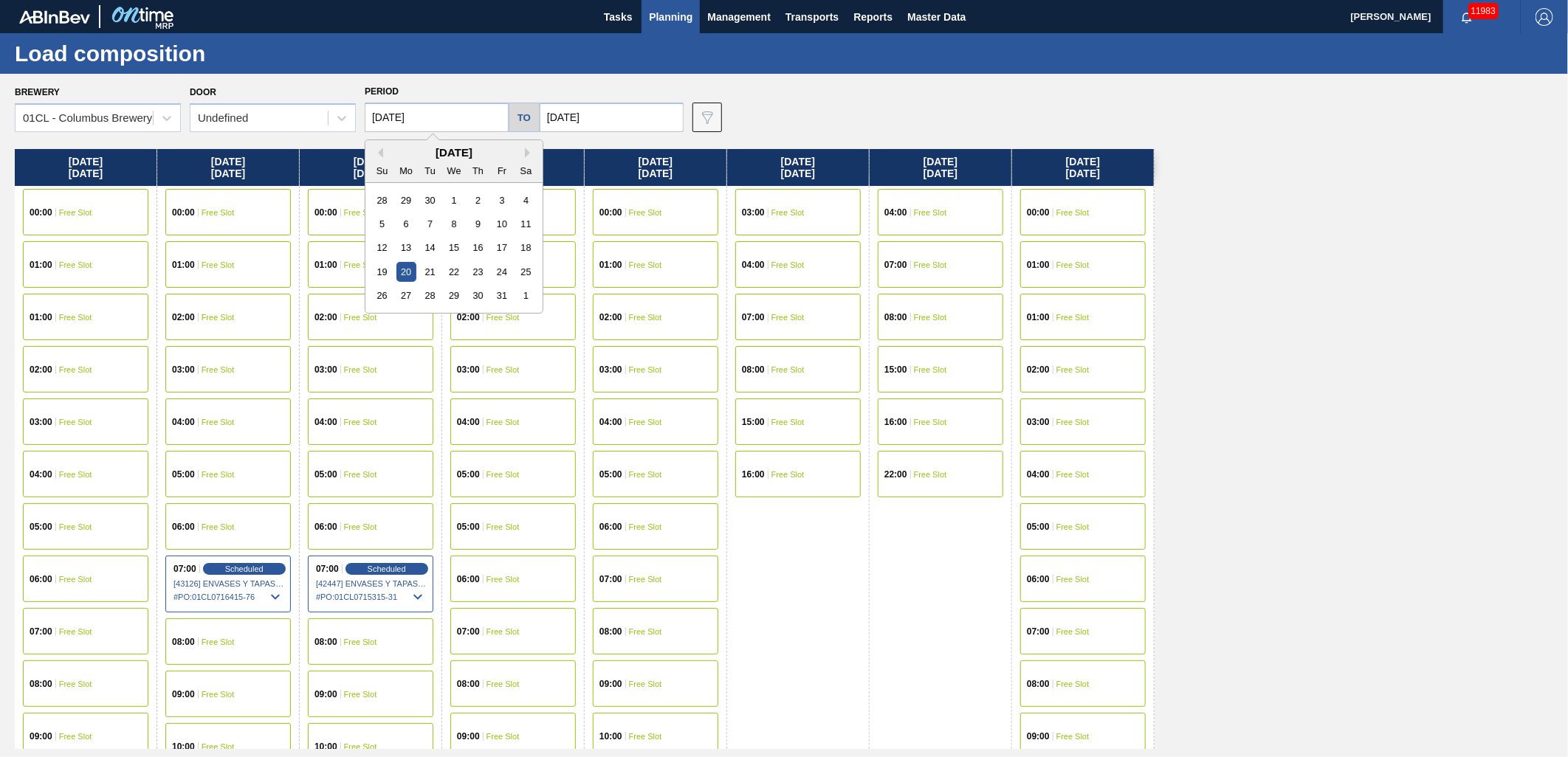
click at [375, 159] on div "Su Mo Tu We Th Fr Sa" at bounding box center [454, 170] width 177 height 23
click at [380, 156] on button "Previous Month" at bounding box center [378, 153] width 11 height 11
click at [446, 281] on div "24" at bounding box center [453, 272] width 20 height 20
type input "[DATE]"
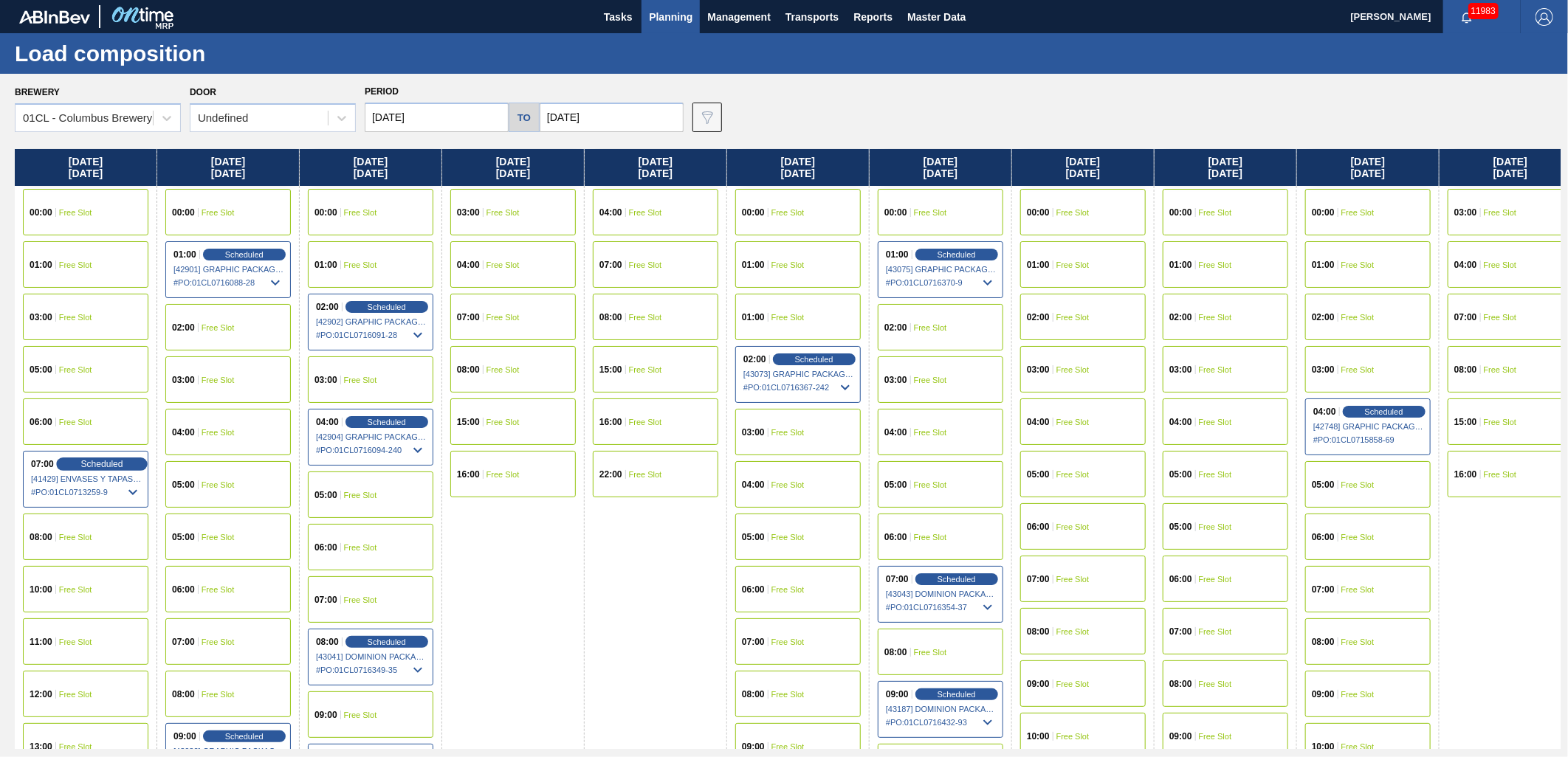
click at [93, 461] on span "Scheduled" at bounding box center [101, 464] width 42 height 10
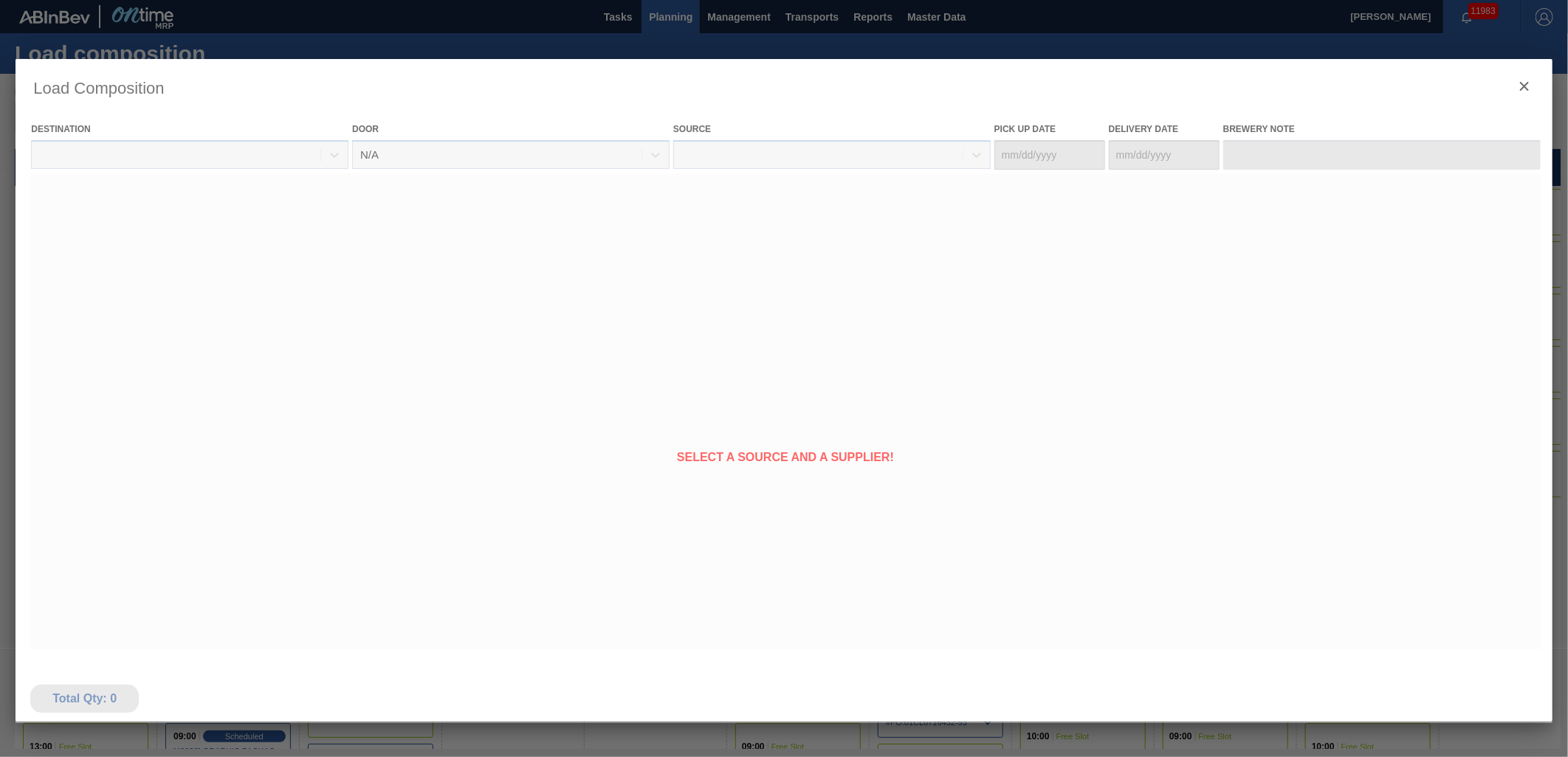
type Date "[DATE]"
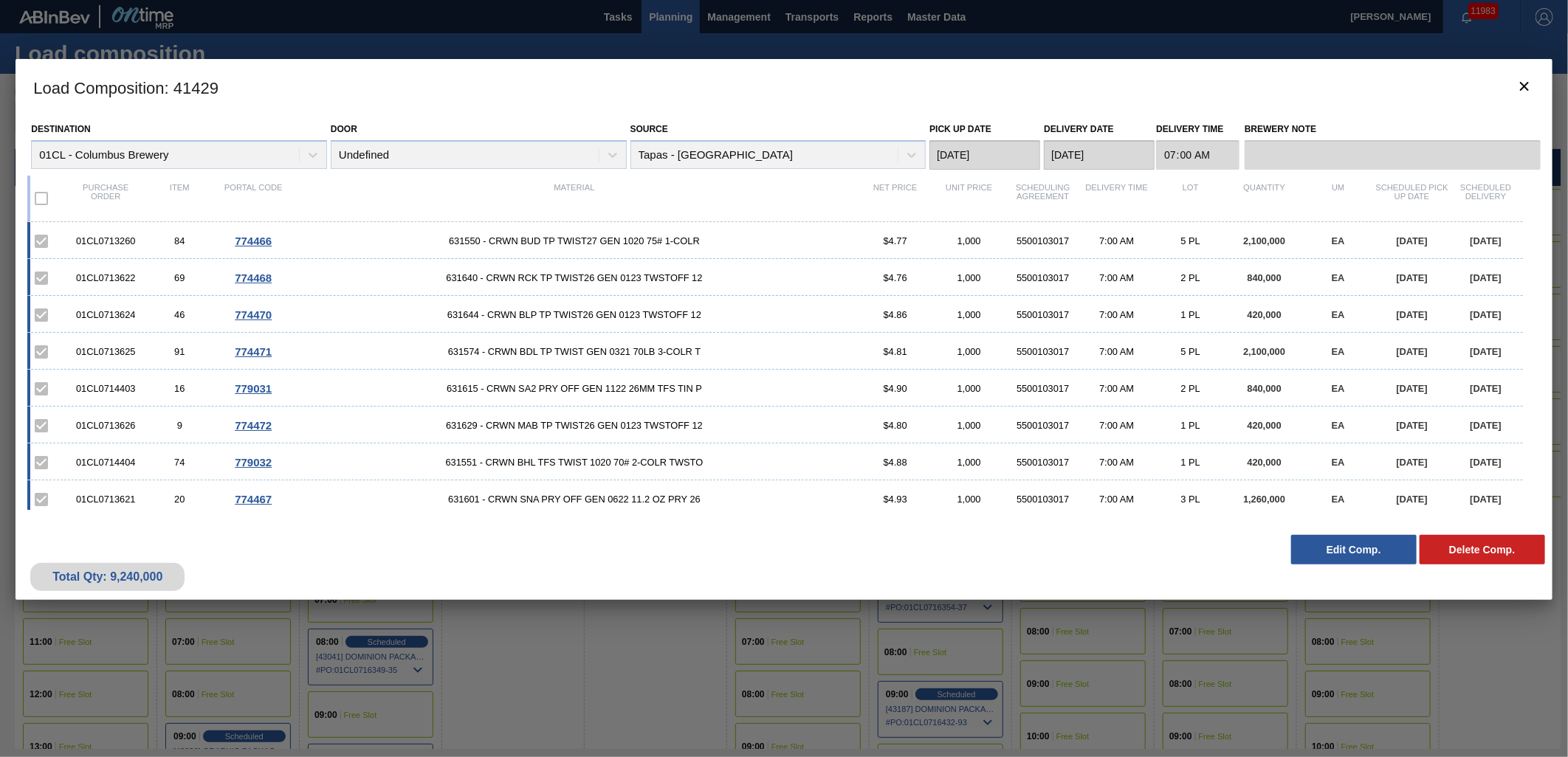
click at [1341, 550] on button "Edit Comp." at bounding box center [1353, 549] width 125 height 29
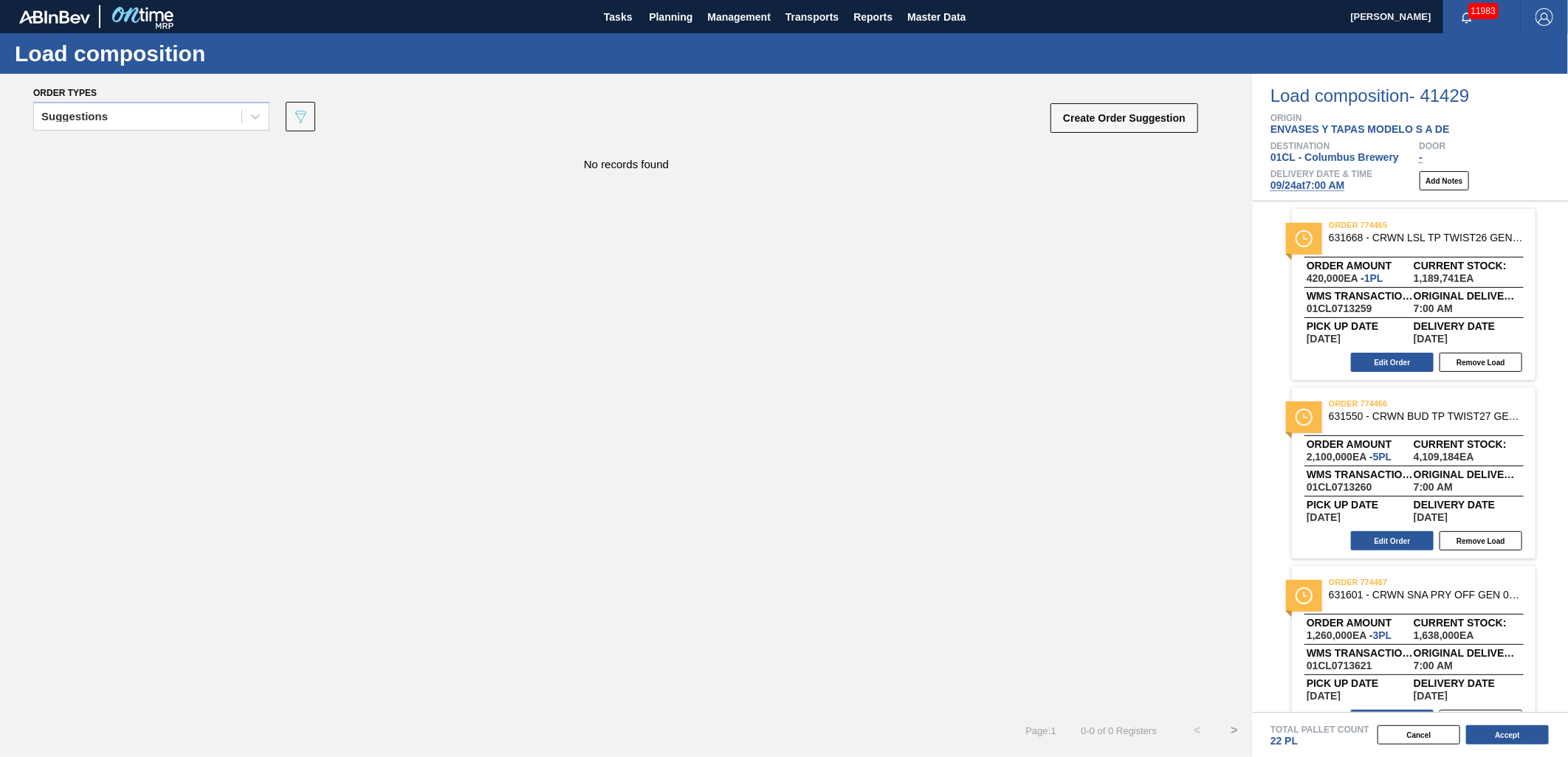
click at [1309, 185] on span "[DATE] 7:00 AM" at bounding box center [1307, 185] width 74 height 12
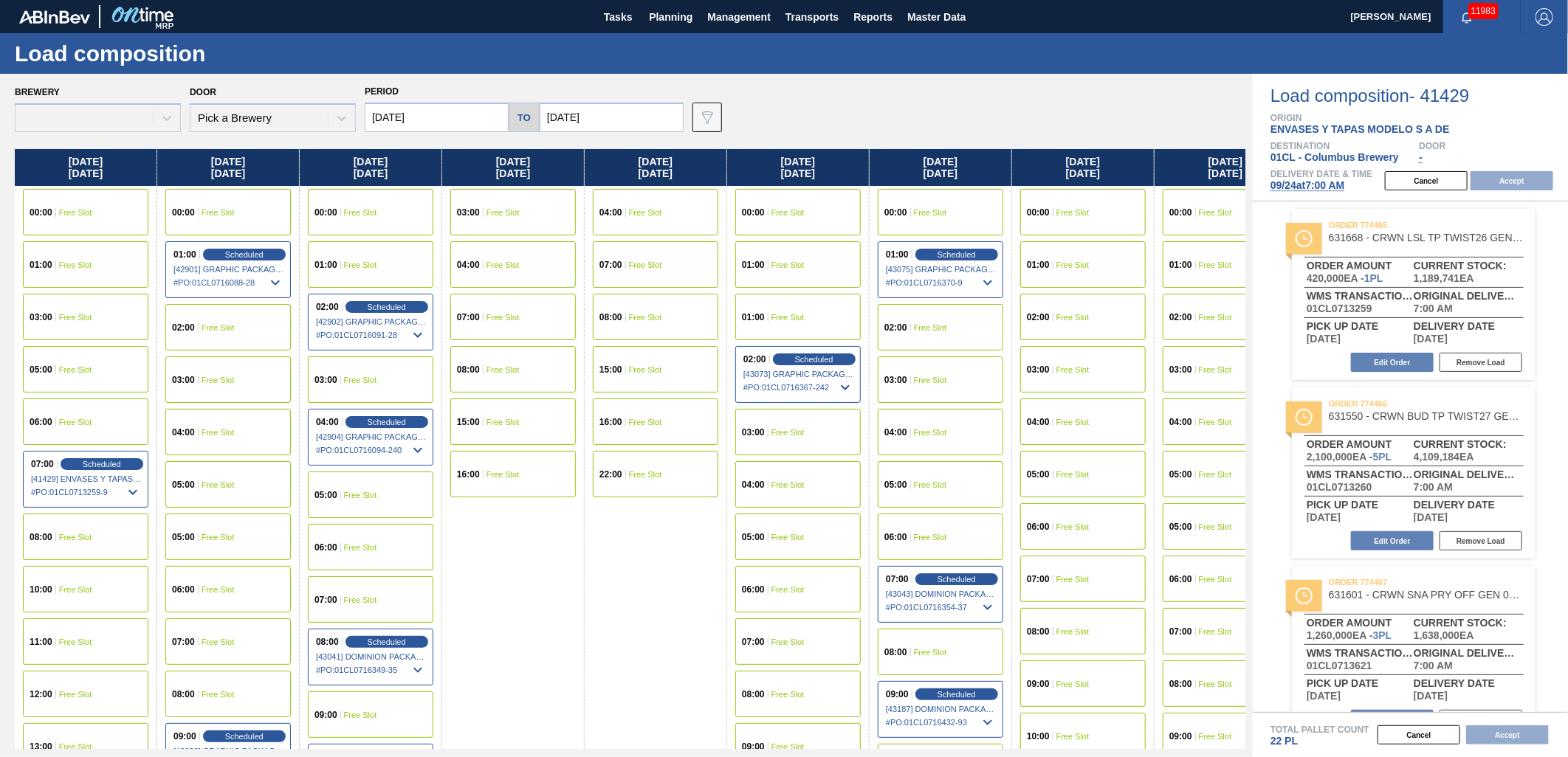
type input "[DATE]"
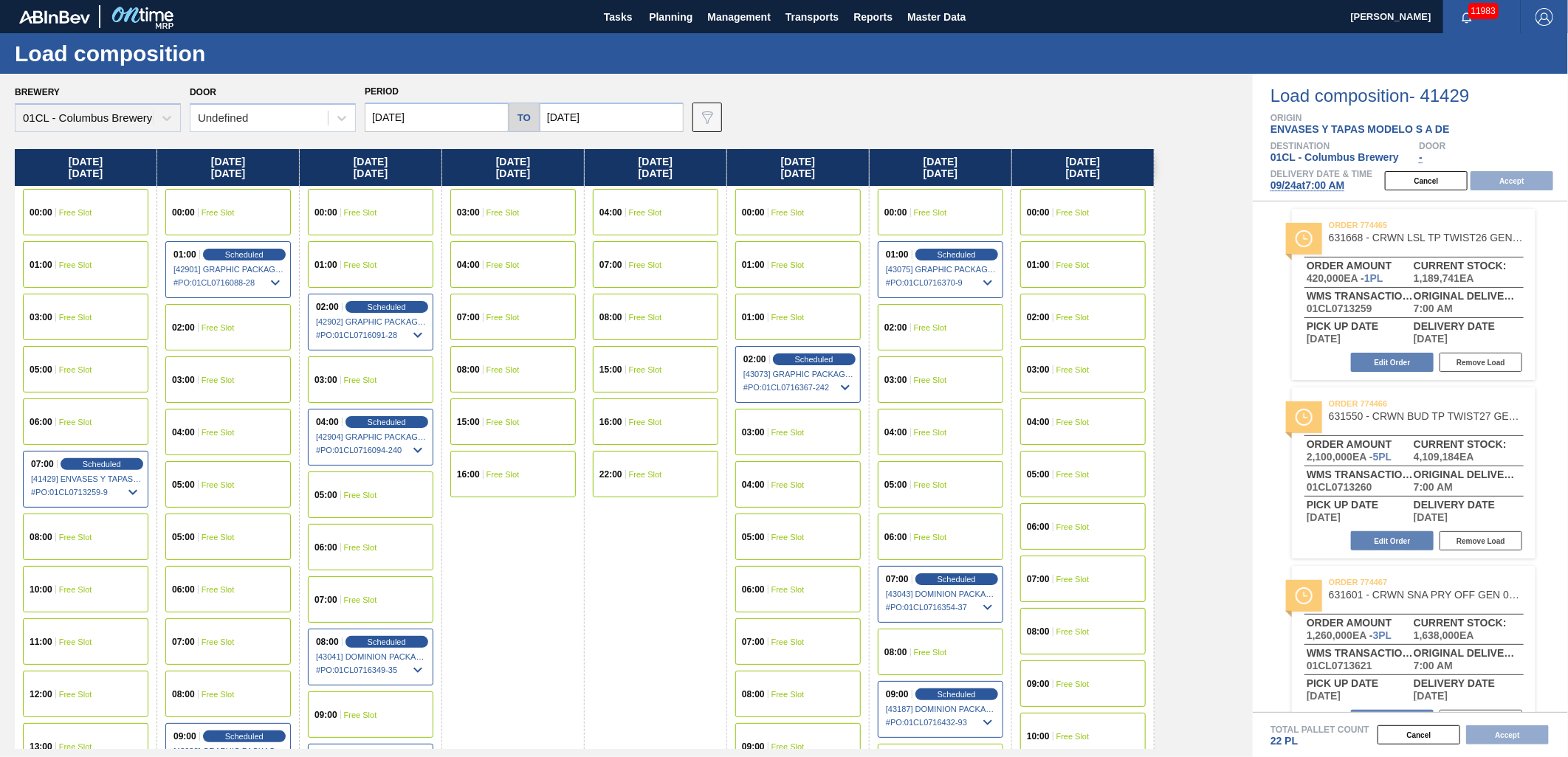
click at [246, 636] on div "07:00 Free Slot" at bounding box center [227, 642] width 125 height 47
click at [1517, 176] on button "Accept" at bounding box center [1512, 181] width 83 height 20
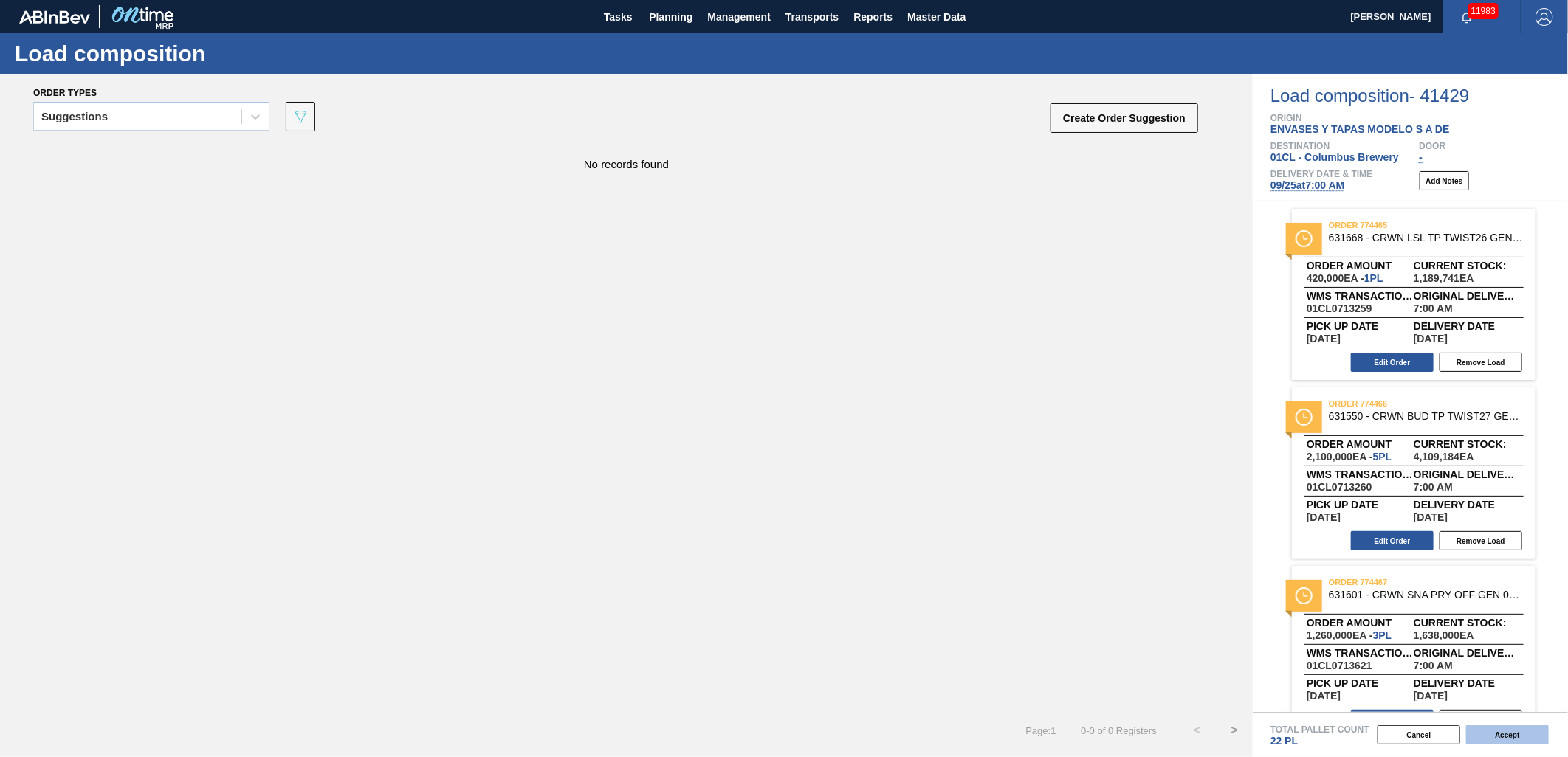
click at [1503, 734] on button "Accept" at bounding box center [1507, 735] width 83 height 20
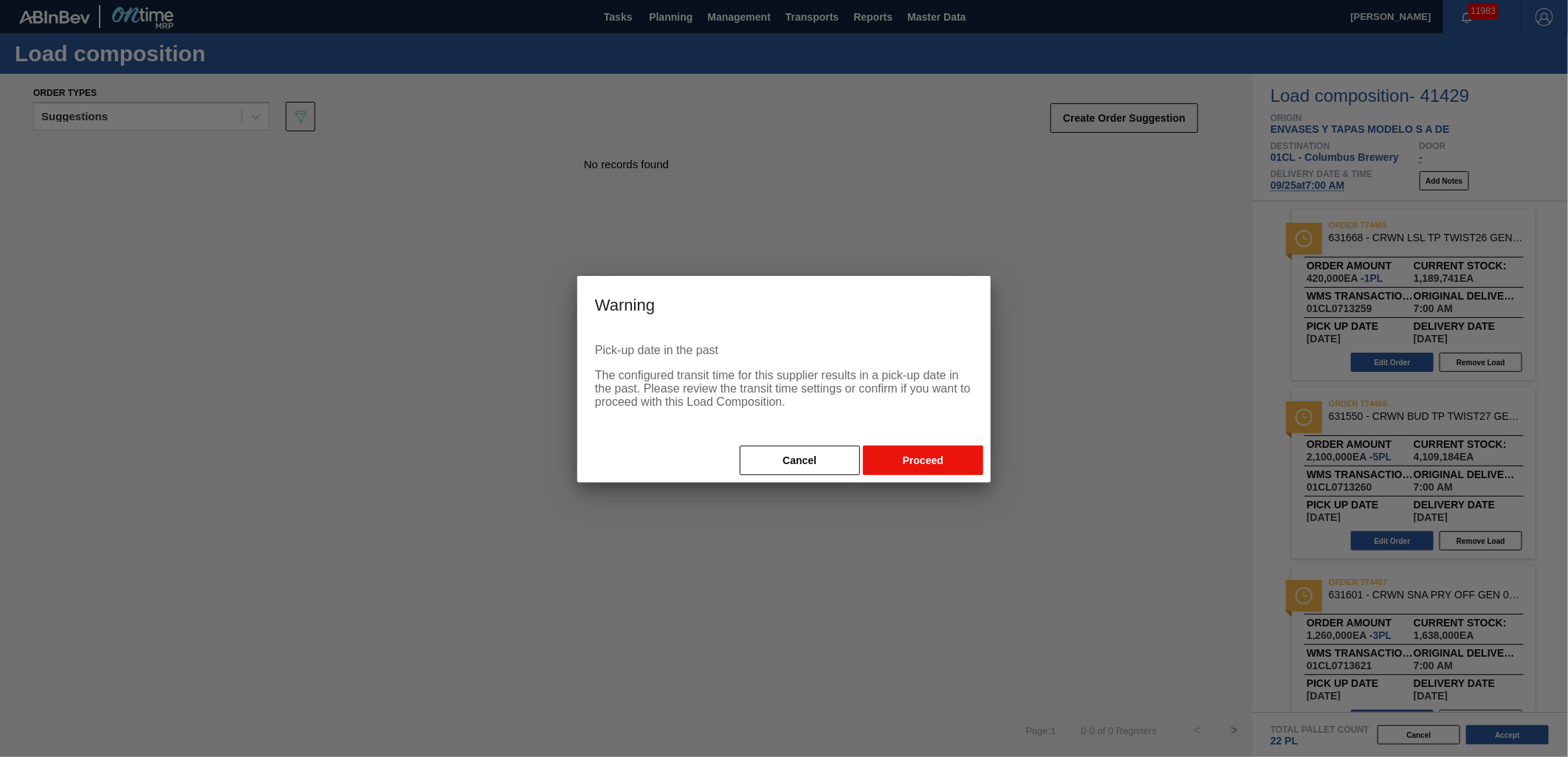
click at [889, 450] on button "Proceed" at bounding box center [923, 460] width 120 height 29
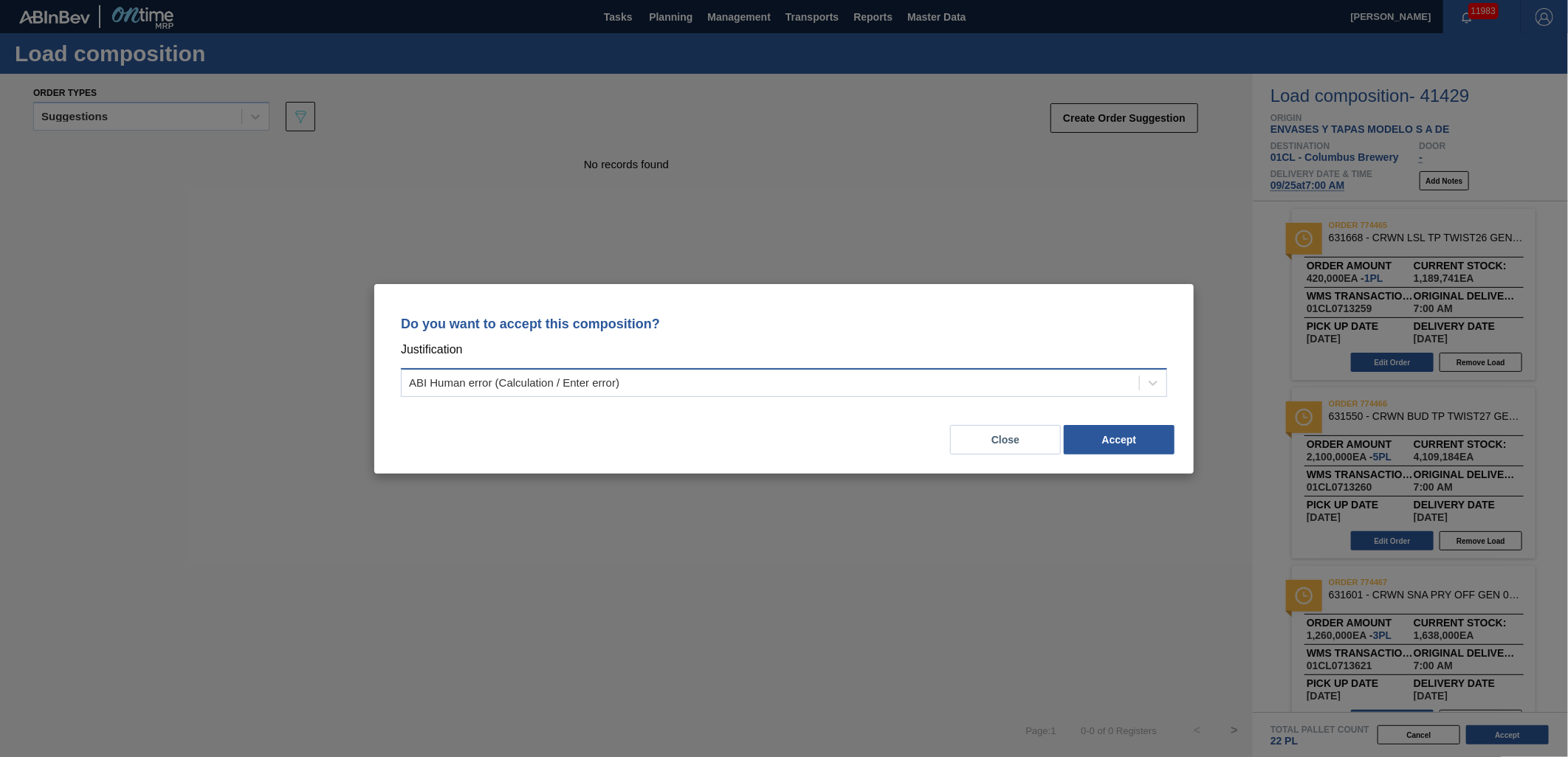
click at [1089, 385] on div "ABI Human error (Calculation / Enter error)" at bounding box center [770, 383] width 737 height 22
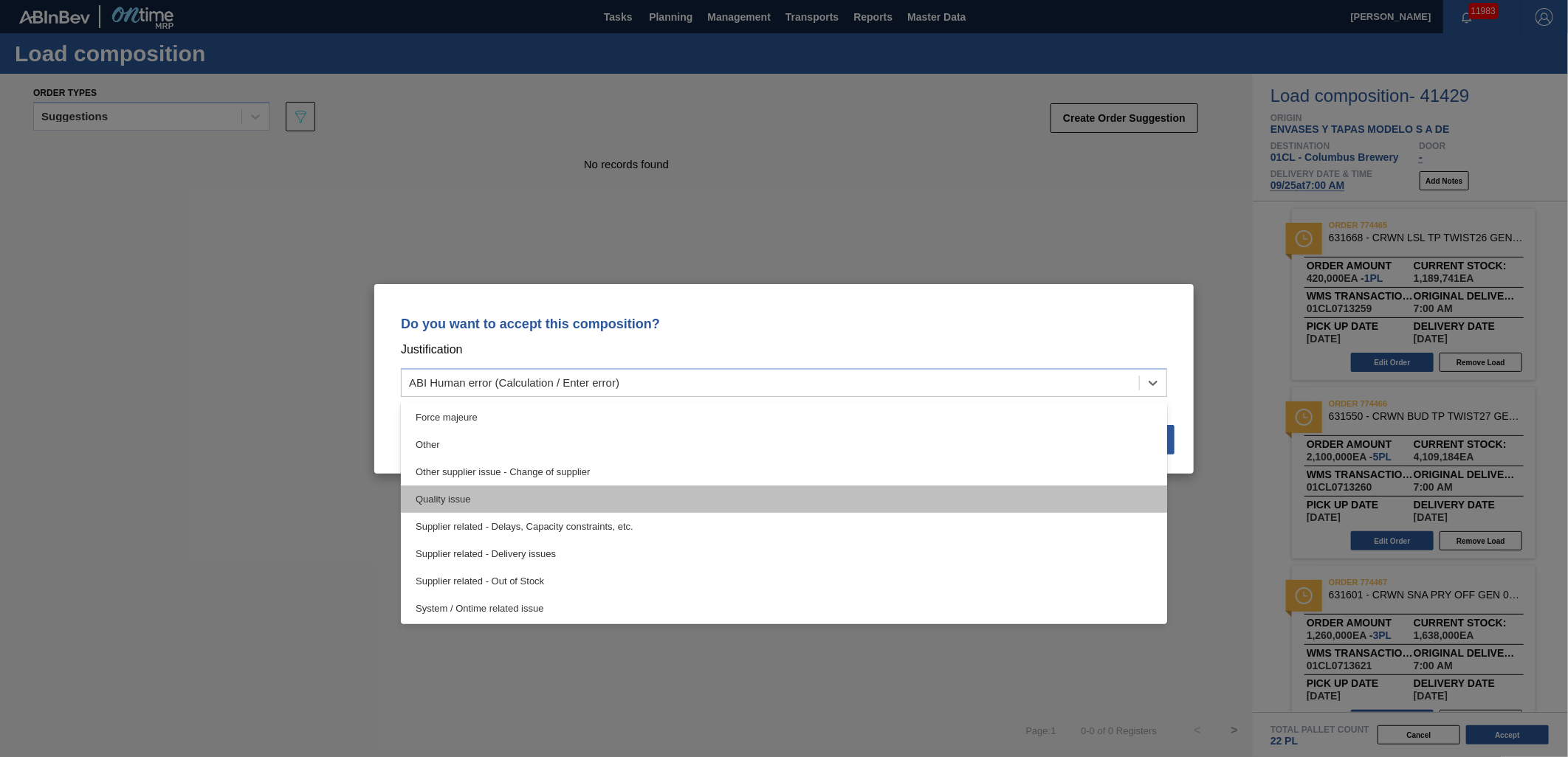
scroll to position [275, 0]
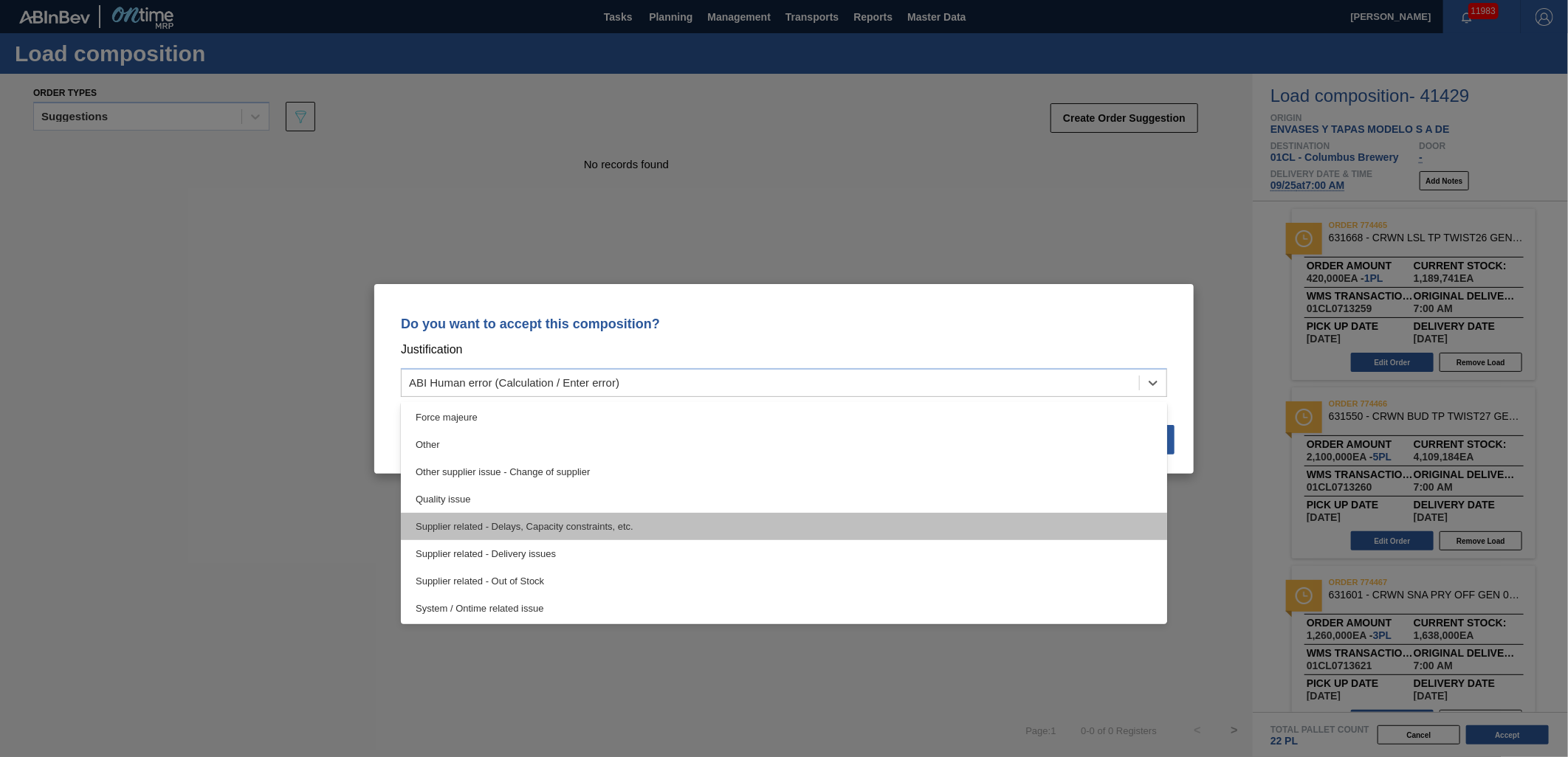
click at [707, 529] on div "Supplier related - Delays, Capacity constraints, etc." at bounding box center [783, 527] width 766 height 27
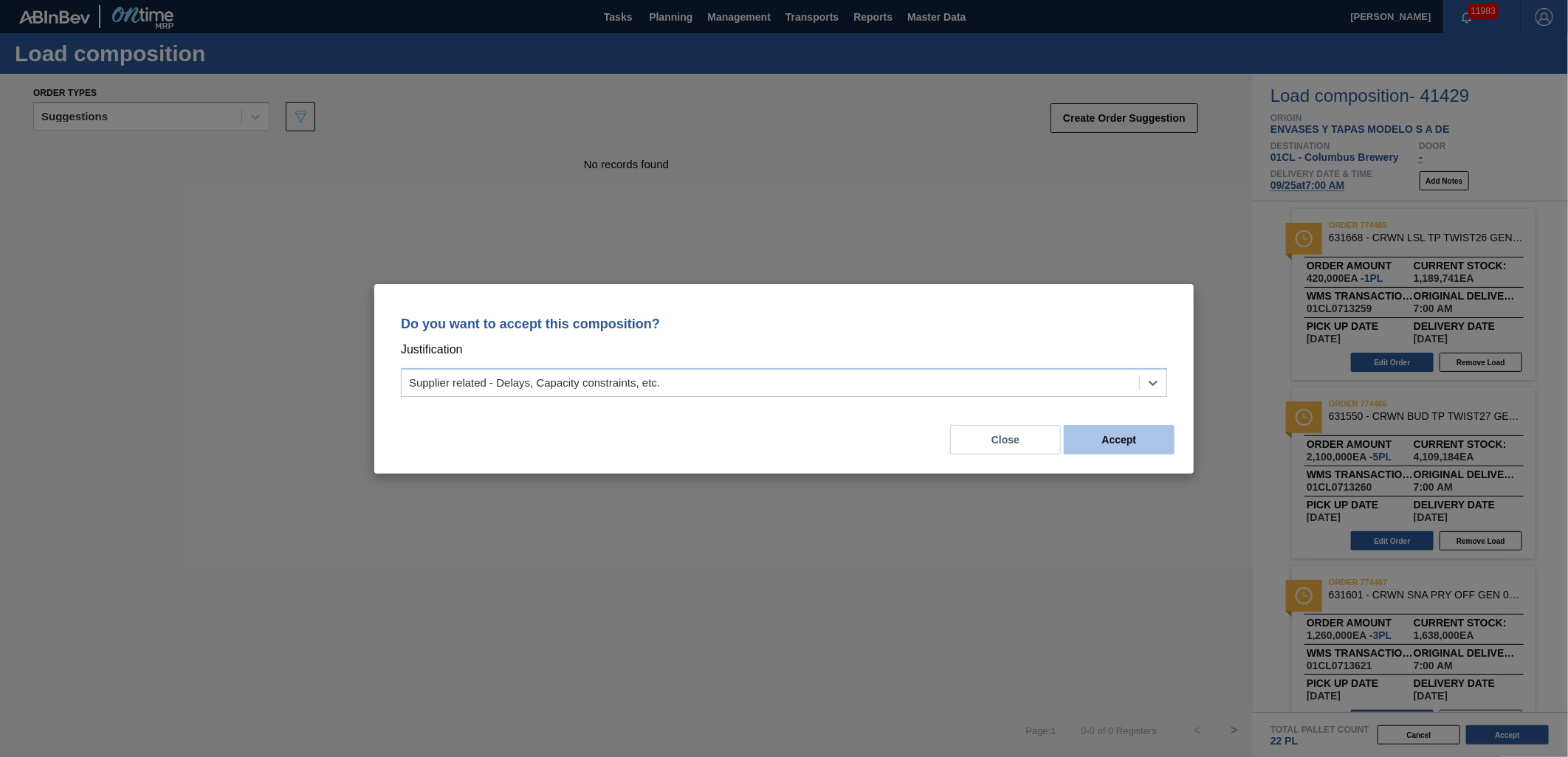
click at [1131, 443] on button "Accept" at bounding box center [1119, 440] width 111 height 29
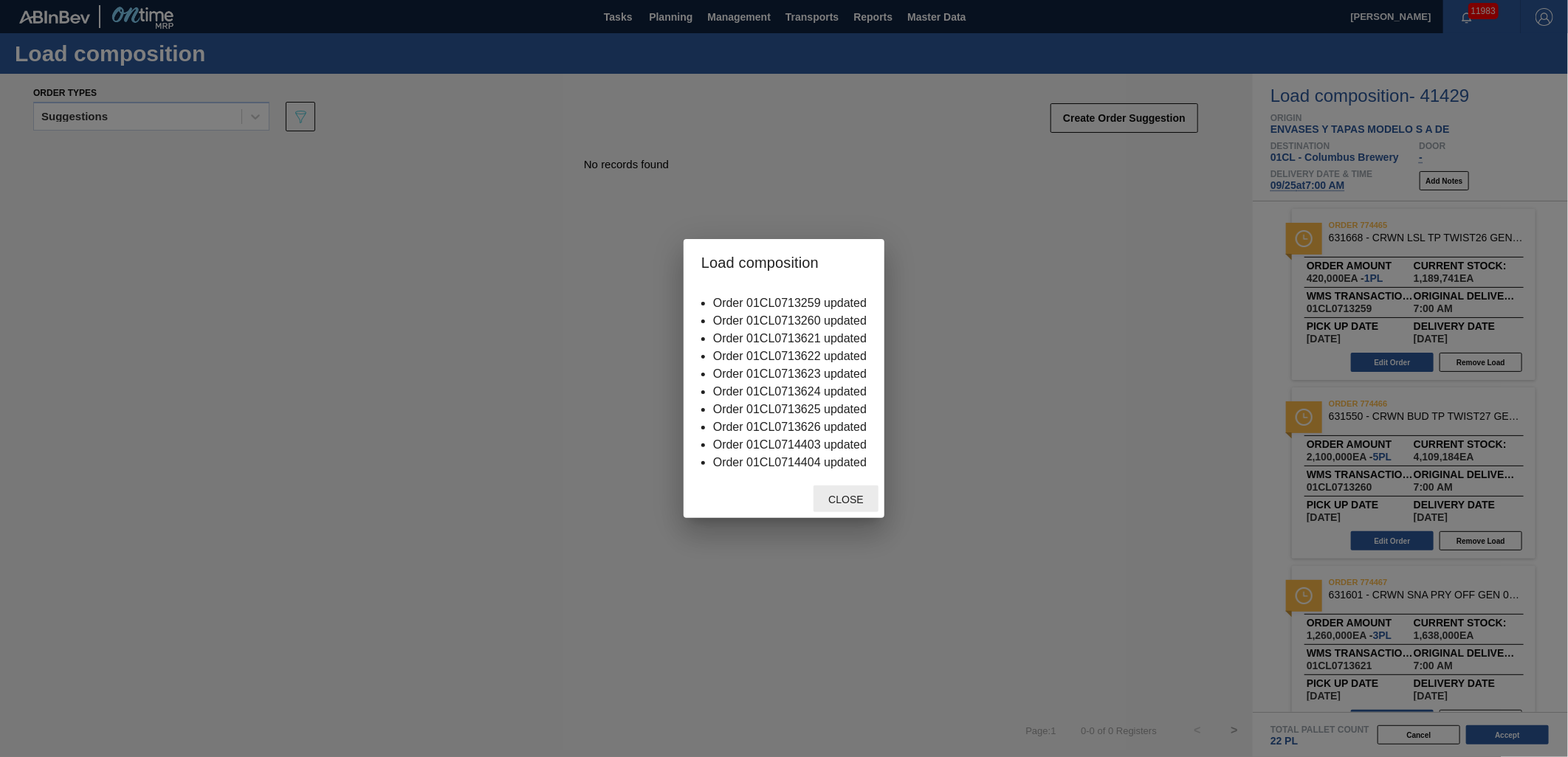
click at [837, 509] on div "Close" at bounding box center [846, 499] width 65 height 27
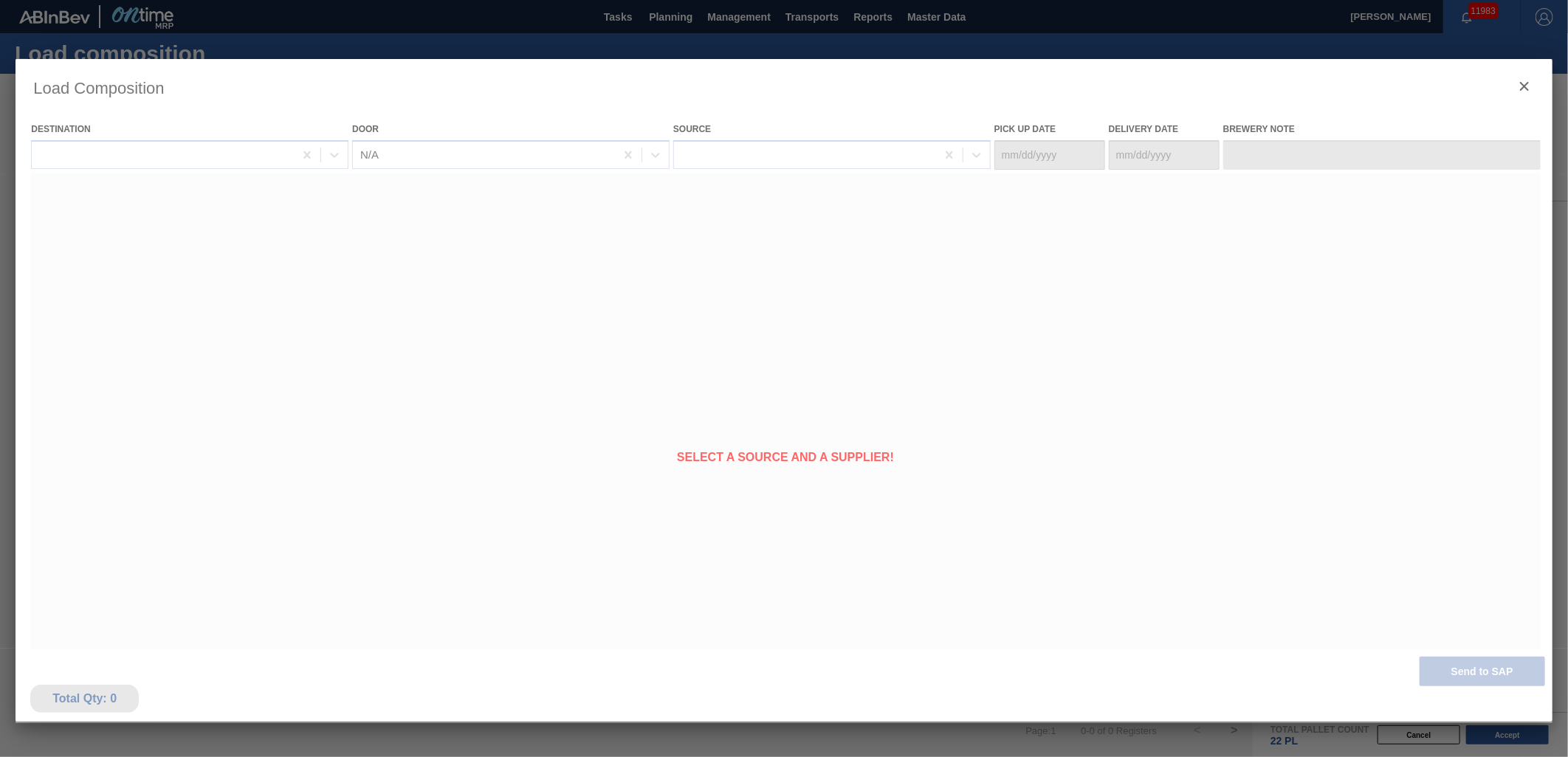
type Date "[DATE]"
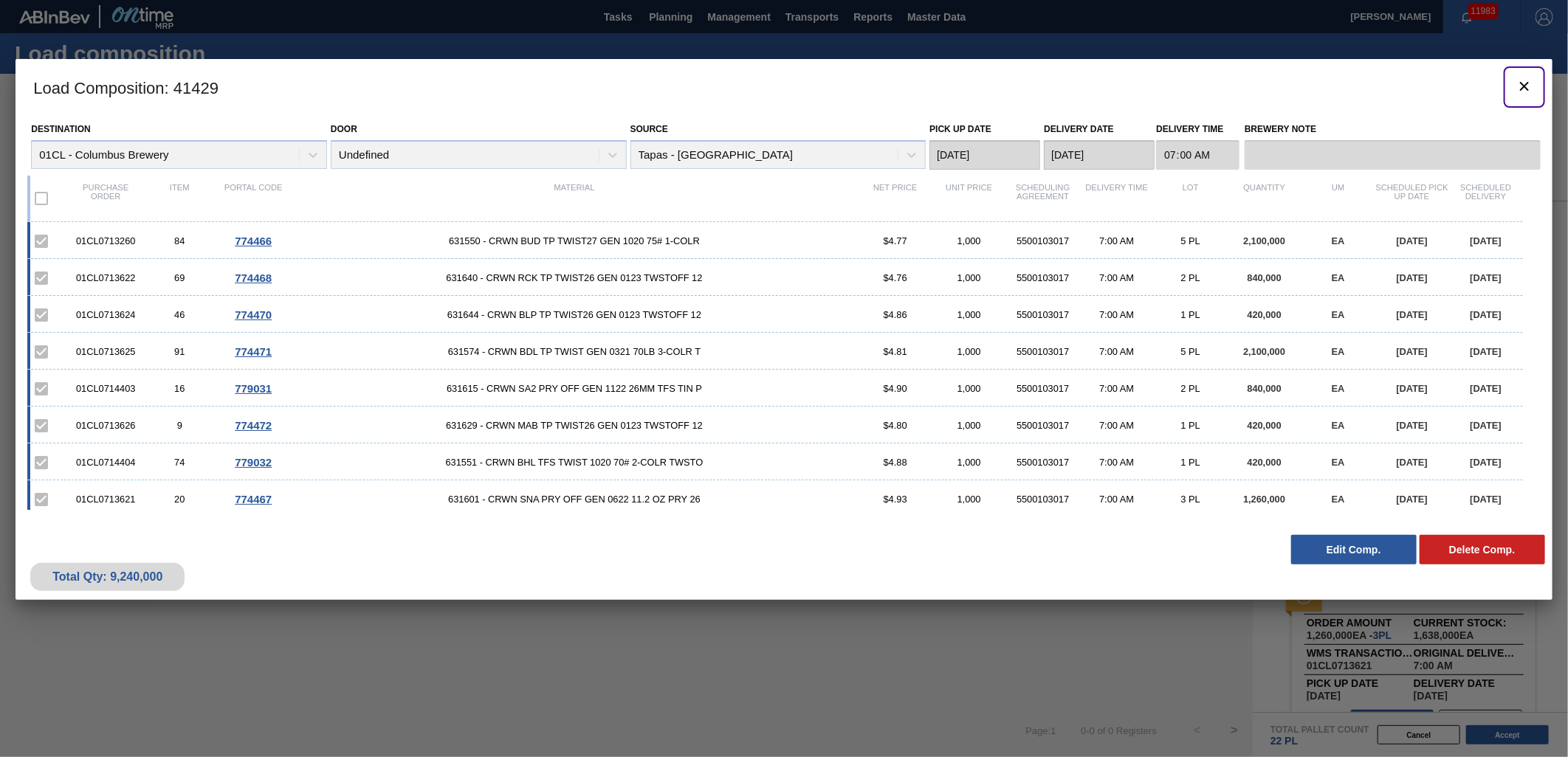
click at [1524, 89] on icon "botão de ícone" at bounding box center [1524, 86] width 18 height 18
